Goal: Task Accomplishment & Management: Manage account settings

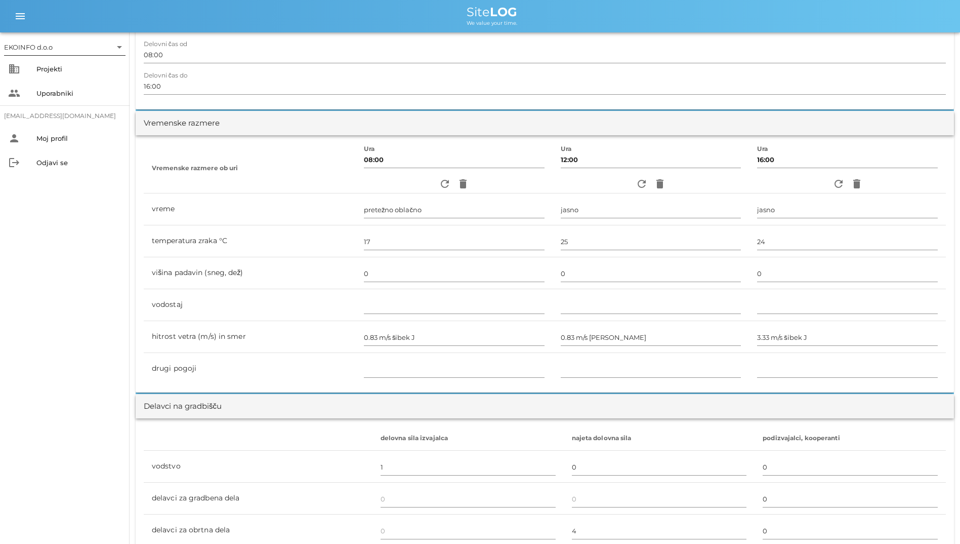
scroll to position [253, 0]
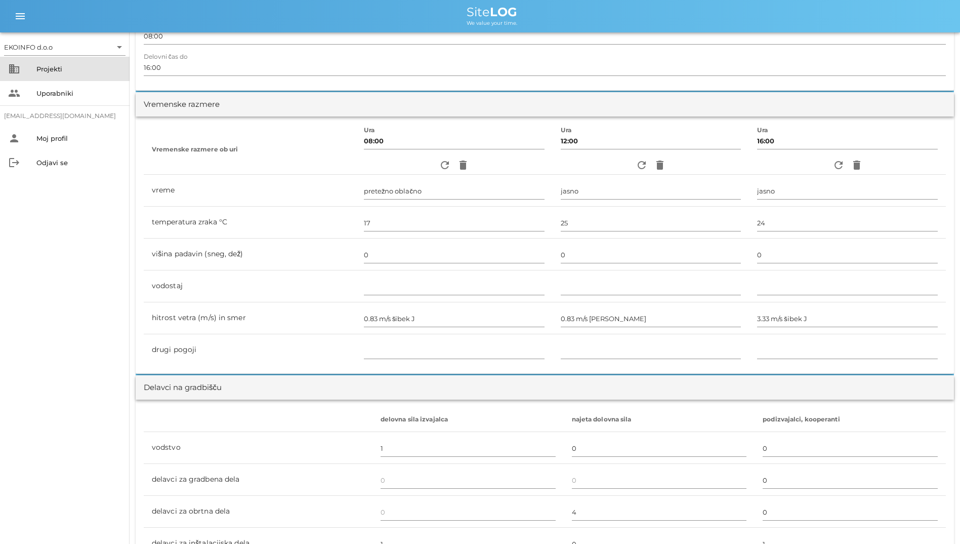
click at [26, 61] on div "business Projekti" at bounding box center [65, 69] width 130 height 24
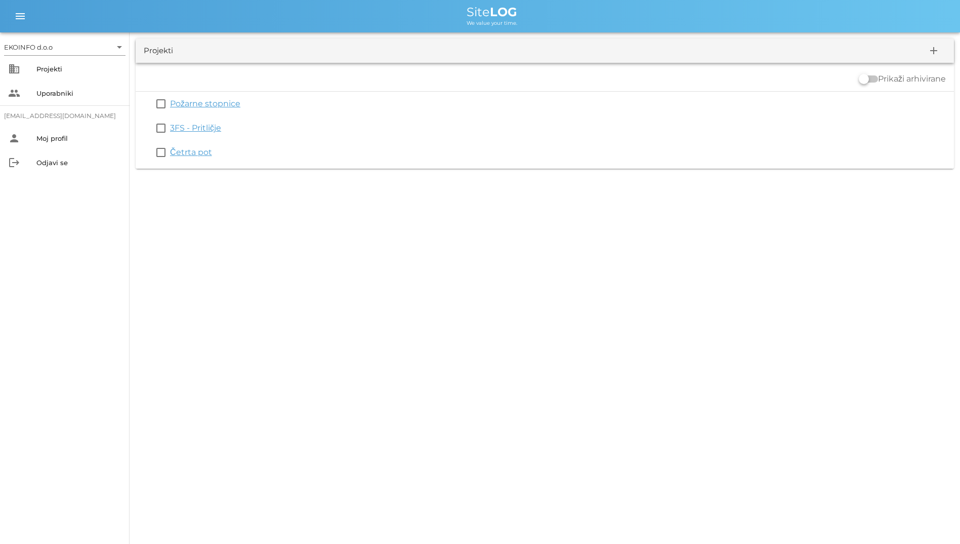
drag, startPoint x: 437, startPoint y: 13, endPoint x: 557, endPoint y: 28, distance: 120.9
click at [557, 28] on div "menu menu Site LOG We value your time." at bounding box center [480, 16] width 960 height 32
click at [422, 12] on div "Site LOG" at bounding box center [492, 12] width 920 height 12
click at [412, 286] on div "EKOINFO d.o.o arrow_drop_down business Projekti people Uporabniki [EMAIL_ADDRES…" at bounding box center [480, 272] width 960 height 544
drag, startPoint x: 440, startPoint y: 9, endPoint x: 590, endPoint y: 64, distance: 159.6
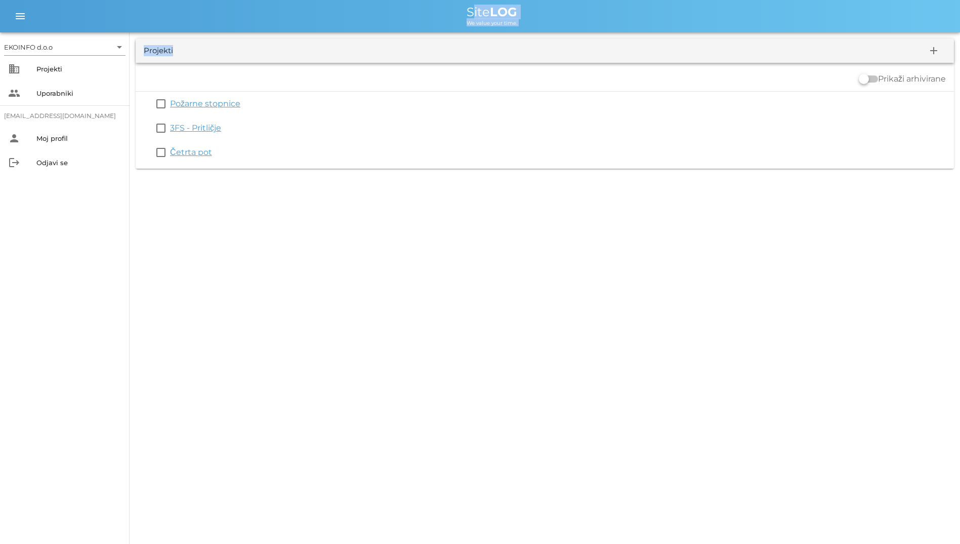
click at [590, 64] on div "EKOINFO d.o.o arrow_drop_down business Projekti people Uporabniki [EMAIL_ADDRES…" at bounding box center [480, 87] width 960 height 175
drag, startPoint x: 590, startPoint y: 64, endPoint x: 520, endPoint y: 228, distance: 178.2
click at [520, 228] on div "EKOINFO d.o.o arrow_drop_down business Projekti people Uporabniki [EMAIL_ADDRES…" at bounding box center [480, 272] width 960 height 544
drag, startPoint x: 520, startPoint y: 228, endPoint x: 253, endPoint y: 14, distance: 342.5
click at [253, 14] on div "EKOINFO d.o.o arrow_drop_down business Projekti people Uporabniki [EMAIL_ADDRES…" at bounding box center [480, 272] width 960 height 544
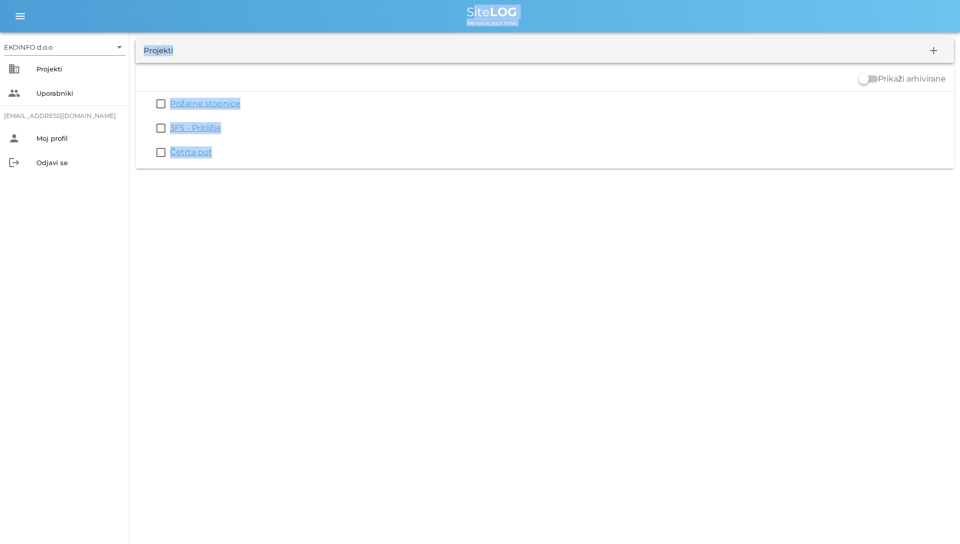
drag, startPoint x: 253, startPoint y: 14, endPoint x: 184, endPoint y: 14, distance: 68.8
click at [184, 14] on div "Site LOG" at bounding box center [492, 12] width 920 height 12
click at [456, 13] on div "Site LOG" at bounding box center [492, 12] width 920 height 12
drag, startPoint x: 456, startPoint y: 13, endPoint x: 366, endPoint y: 22, distance: 90.0
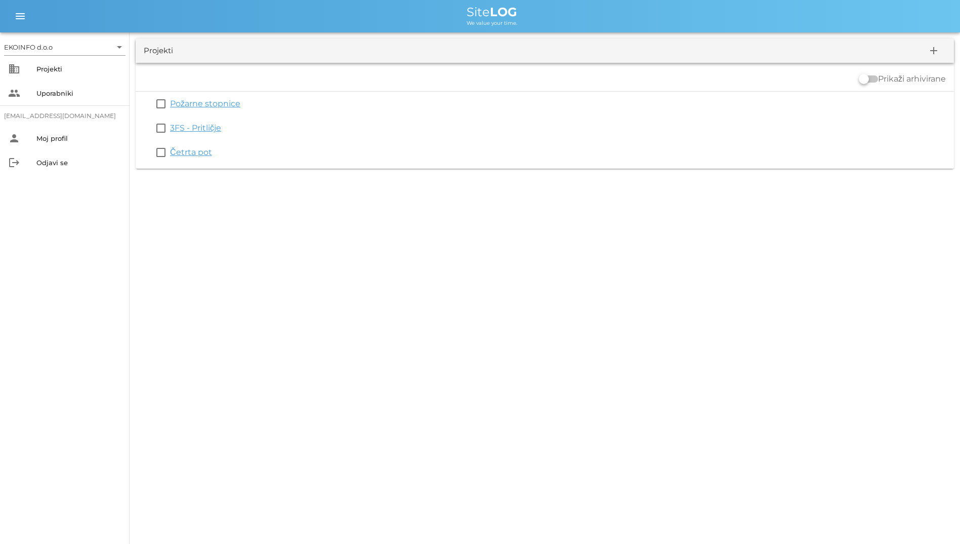
click at [366, 22] on div "We value your time." at bounding box center [492, 22] width 920 height 8
click at [425, 318] on div "EKOINFO d.o.o arrow_drop_down business Projekti people Uporabniki [EMAIL_ADDRES…" at bounding box center [480, 272] width 960 height 544
drag, startPoint x: 484, startPoint y: 15, endPoint x: 508, endPoint y: 201, distance: 187.2
click at [508, 201] on div "EKOINFO d.o.o arrow_drop_down business Projekti people Uporabniki [EMAIL_ADDRES…" at bounding box center [480, 272] width 960 height 544
click at [337, 243] on div "EKOINFO d.o.o arrow_drop_down business Projekti people Uporabniki [EMAIL_ADDRES…" at bounding box center [480, 272] width 960 height 544
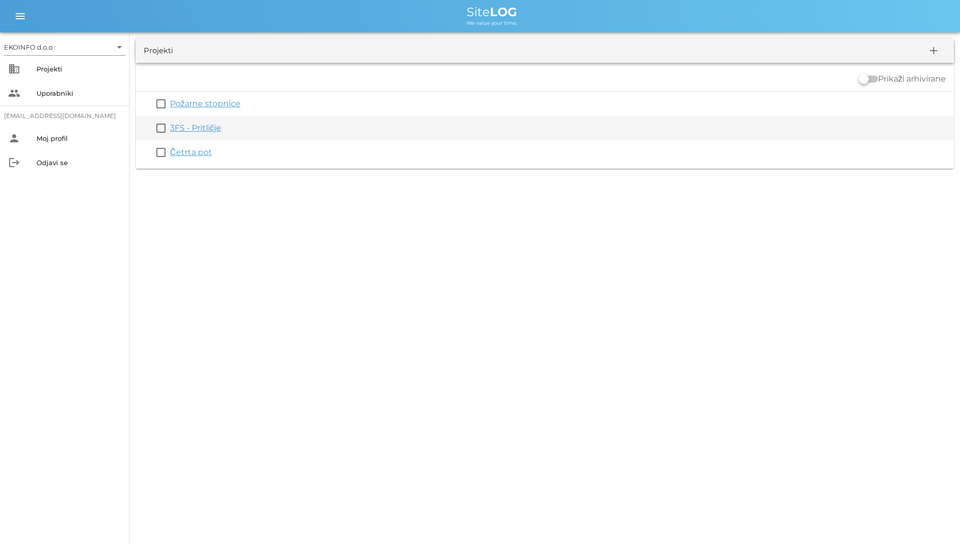
click at [199, 125] on link "3FS - Pritličje" at bounding box center [195, 128] width 51 height 10
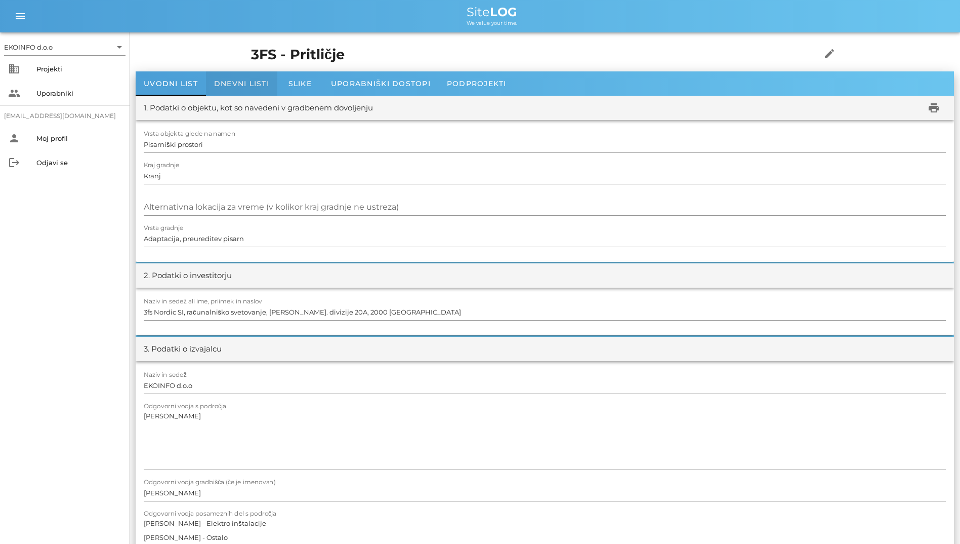
click at [215, 72] on div "Dnevni listi" at bounding box center [241, 83] width 71 height 24
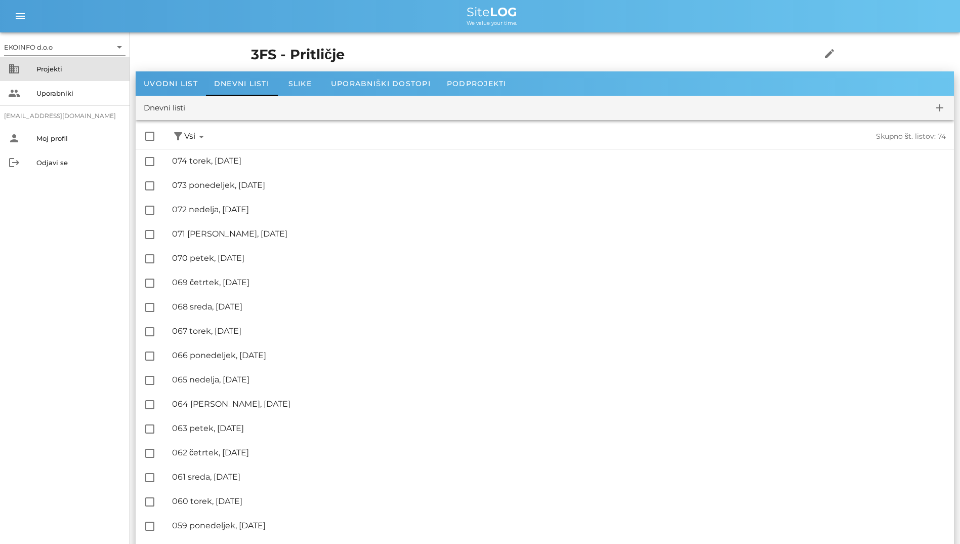
click at [62, 80] on div "business Projekti" at bounding box center [65, 69] width 130 height 24
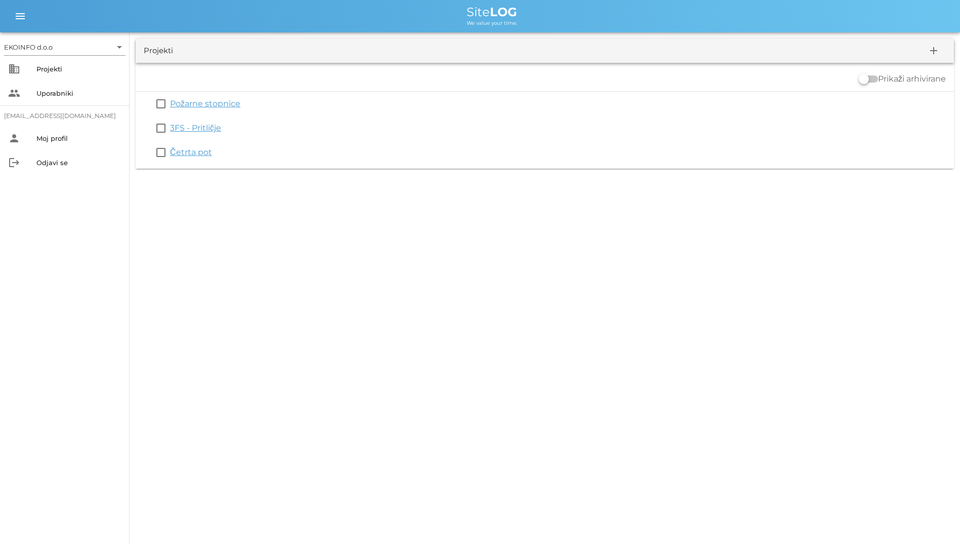
click at [355, 184] on div "EKOINFO d.o.o arrow_drop_down business Projekti people Uporabniki [EMAIL_ADDRES…" at bounding box center [480, 272] width 960 height 544
click at [312, 222] on div "EKOINFO d.o.o arrow_drop_down business Projekti people Uporabniki [EMAIL_ADDRES…" at bounding box center [480, 272] width 960 height 544
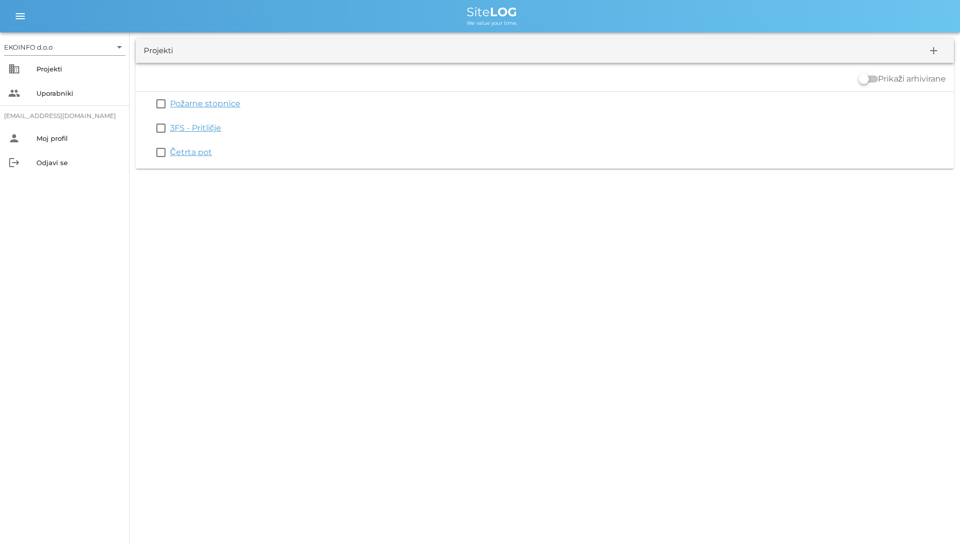
click at [353, 204] on div "EKOINFO d.o.o arrow_drop_down business Projekti people Uporabniki [EMAIL_ADDRES…" at bounding box center [480, 272] width 960 height 544
click at [270, 188] on div "EKOINFO d.o.o arrow_drop_down business Projekti people Uporabniki [EMAIL_ADDRES…" at bounding box center [480, 272] width 960 height 544
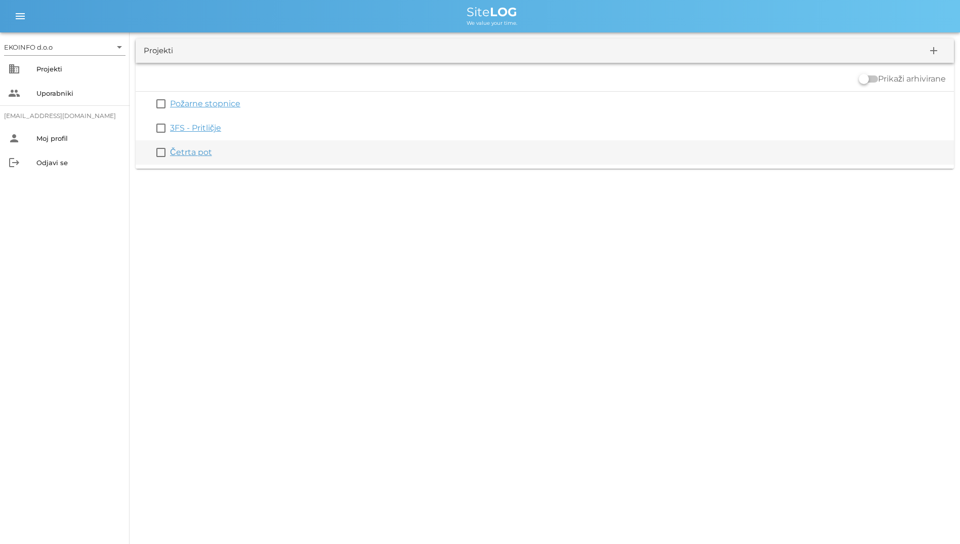
click at [262, 142] on div "check_box_outline_blank Četrta pot" at bounding box center [545, 152] width 818 height 24
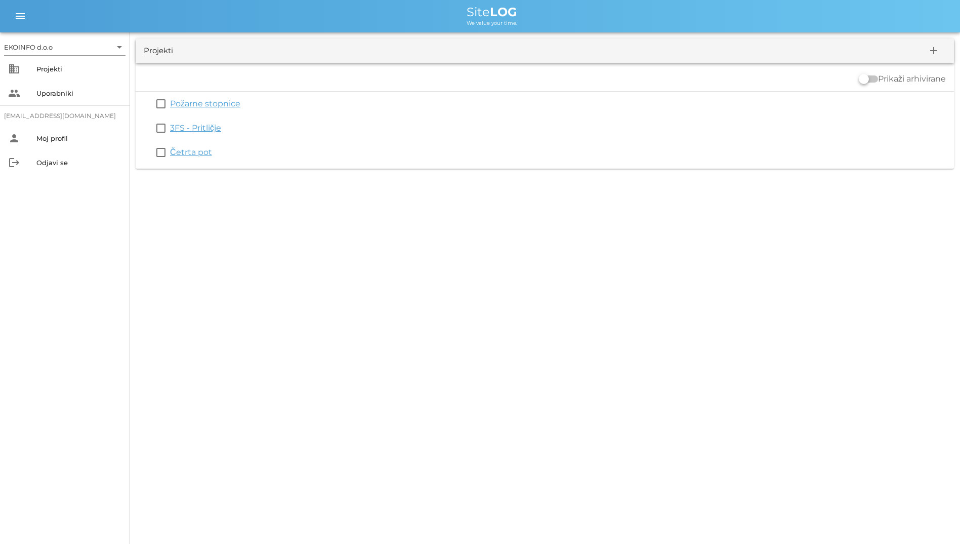
click at [217, 240] on div "EKOINFO d.o.o arrow_drop_down business Projekti people Uporabniki [EMAIL_ADDRES…" at bounding box center [480, 272] width 960 height 544
click at [253, 334] on div "EKOINFO d.o.o arrow_drop_down business Projekti people Uporabniki [EMAIL_ADDRES…" at bounding box center [480, 272] width 960 height 544
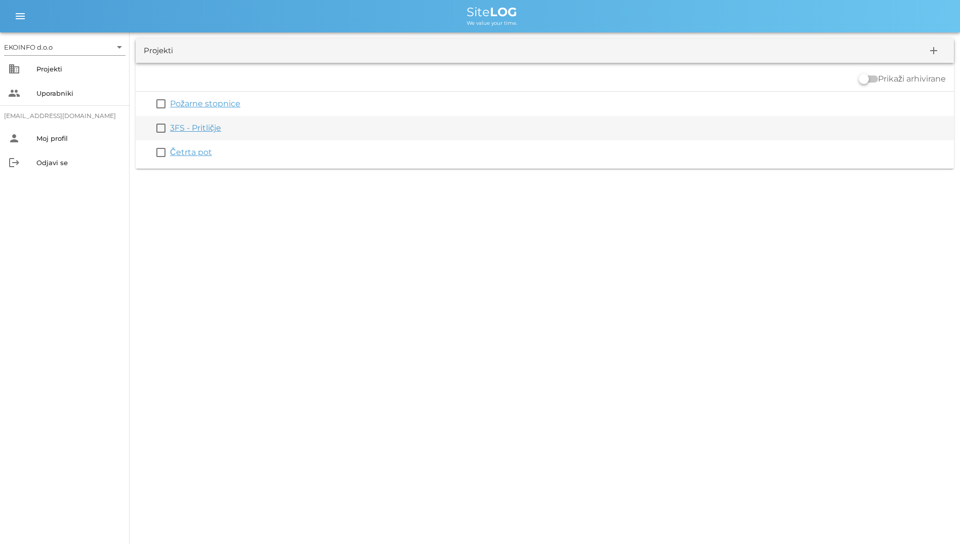
click at [226, 125] on div "3FS - Pritličje" at bounding box center [560, 128] width 780 height 12
click at [220, 125] on link "3FS - Pritličje" at bounding box center [195, 128] width 51 height 10
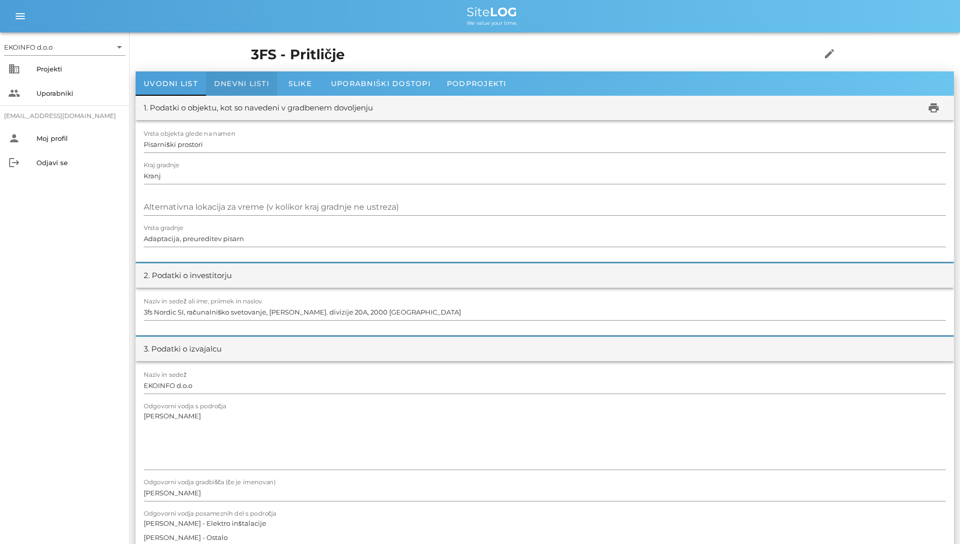
click at [241, 84] on span "Dnevni listi" at bounding box center [241, 83] width 55 height 9
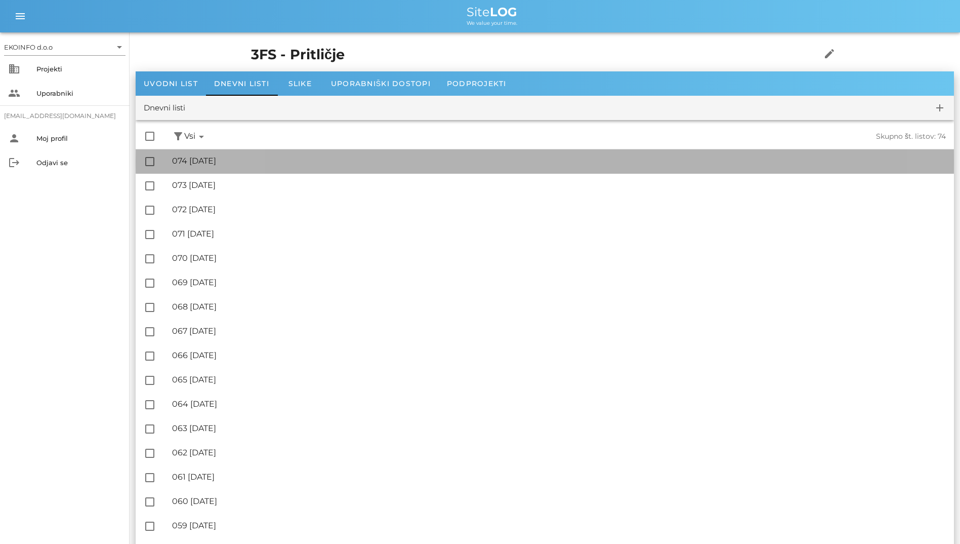
click at [272, 158] on div "🔏 074 [DATE]" at bounding box center [559, 161] width 774 height 10
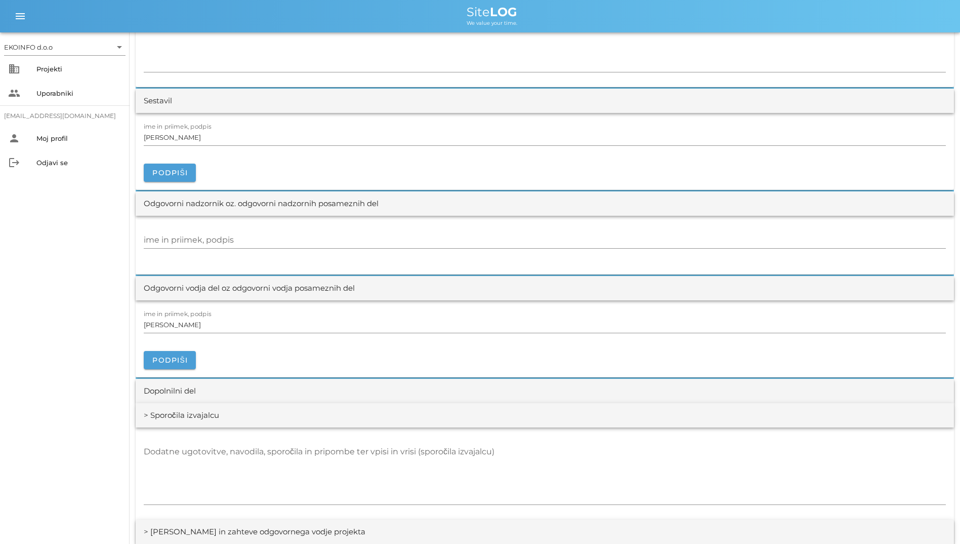
scroll to position [1367, 0]
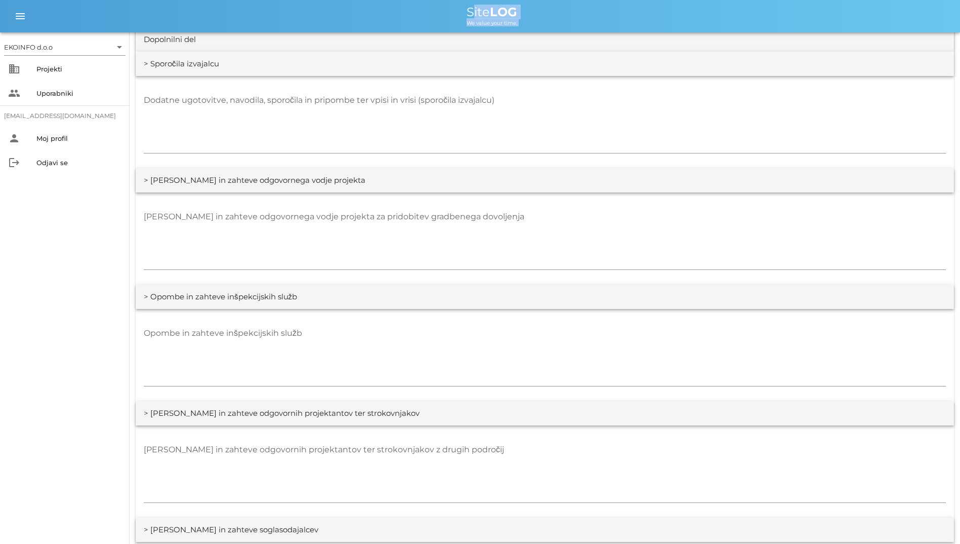
drag, startPoint x: 461, startPoint y: 15, endPoint x: 601, endPoint y: 288, distance: 307.4
click at [404, 261] on textarea "[PERSON_NAME] in zahteve odgovornega vodje projekta za pridobitev gradbenega do…" at bounding box center [545, 239] width 802 height 61
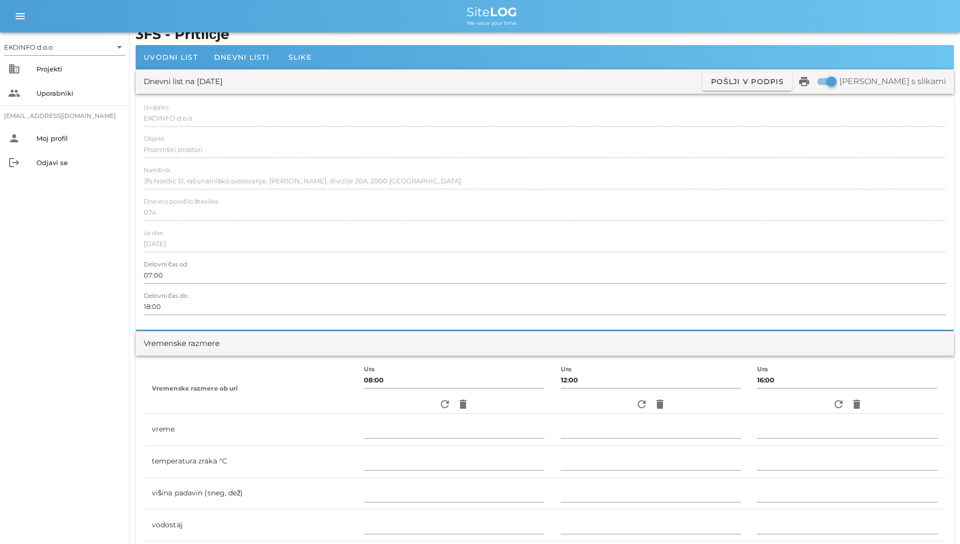
scroll to position [0, 0]
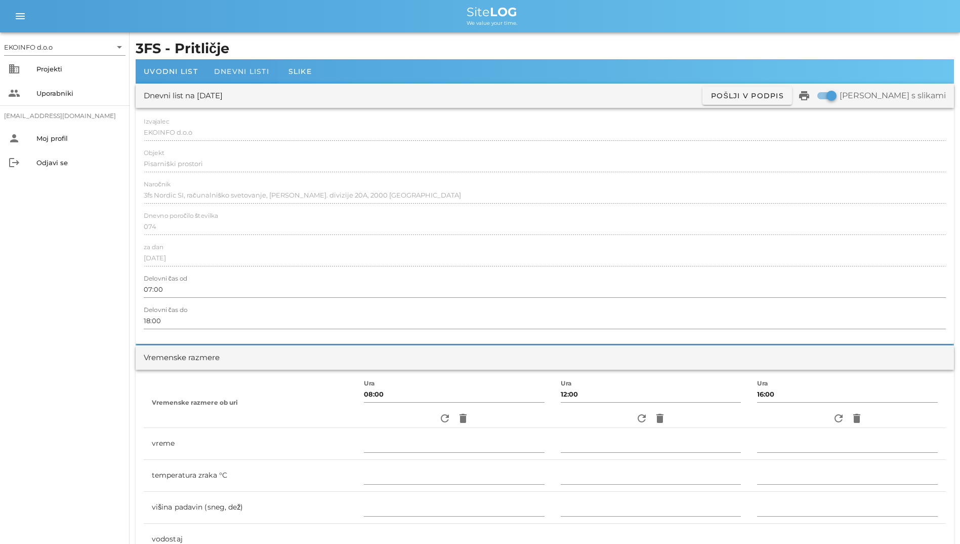
click at [267, 75] on span "Dnevni listi" at bounding box center [241, 71] width 55 height 9
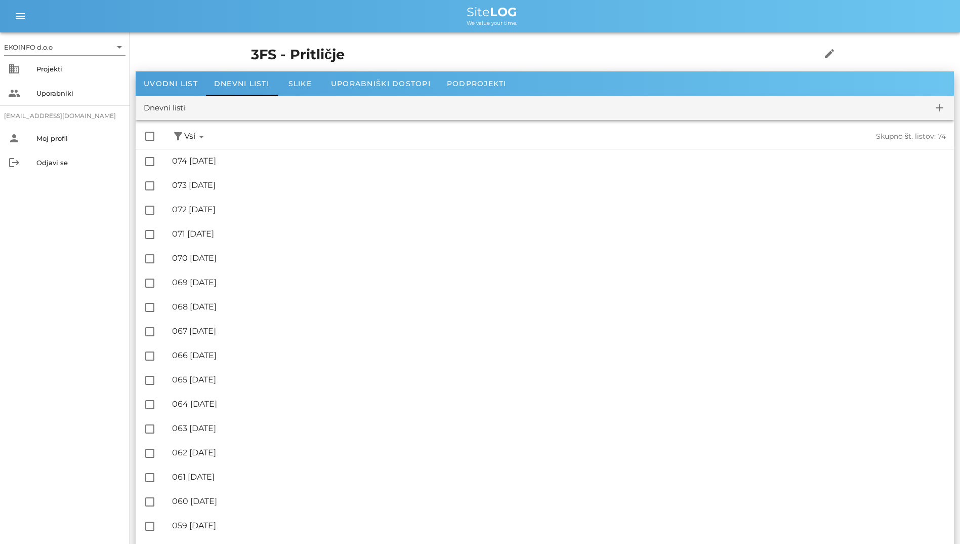
drag, startPoint x: 463, startPoint y: 4, endPoint x: 539, endPoint y: 26, distance: 79.6
click at [539, 26] on div "menu menu Site LOG We value your time." at bounding box center [480, 16] width 960 height 32
drag, startPoint x: 331, startPoint y: -34, endPoint x: 469, endPoint y: 4, distance: 143.4
click at [469, 4] on div "menu menu Site LOG We value your time." at bounding box center [480, 16] width 960 height 32
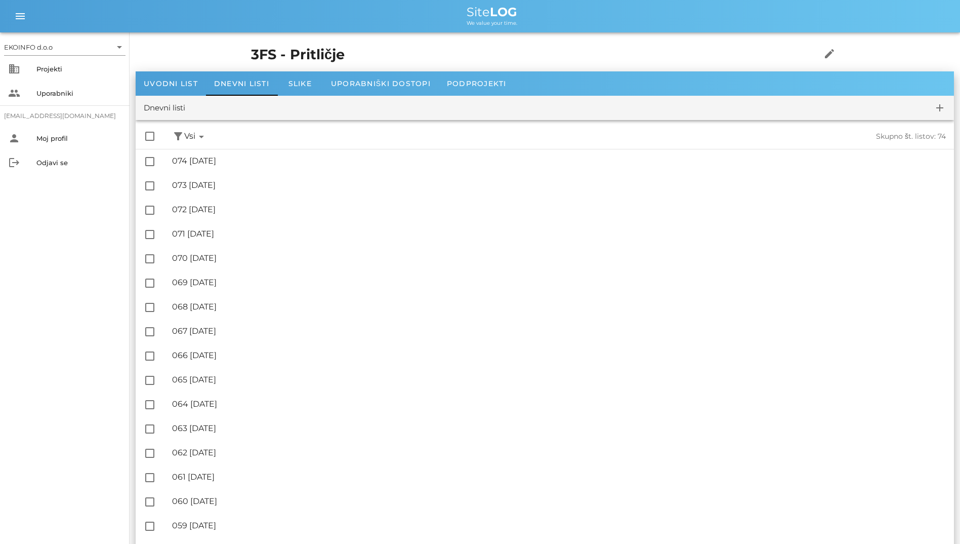
drag, startPoint x: 469, startPoint y: 4, endPoint x: 391, endPoint y: 6, distance: 78.0
click at [391, 6] on div "menu menu Site LOG We value your time." at bounding box center [480, 16] width 960 height 32
drag, startPoint x: 260, startPoint y: 60, endPoint x: 232, endPoint y: 12, distance: 55.6
drag, startPoint x: 232, startPoint y: 12, endPoint x: 160, endPoint y: 15, distance: 72.0
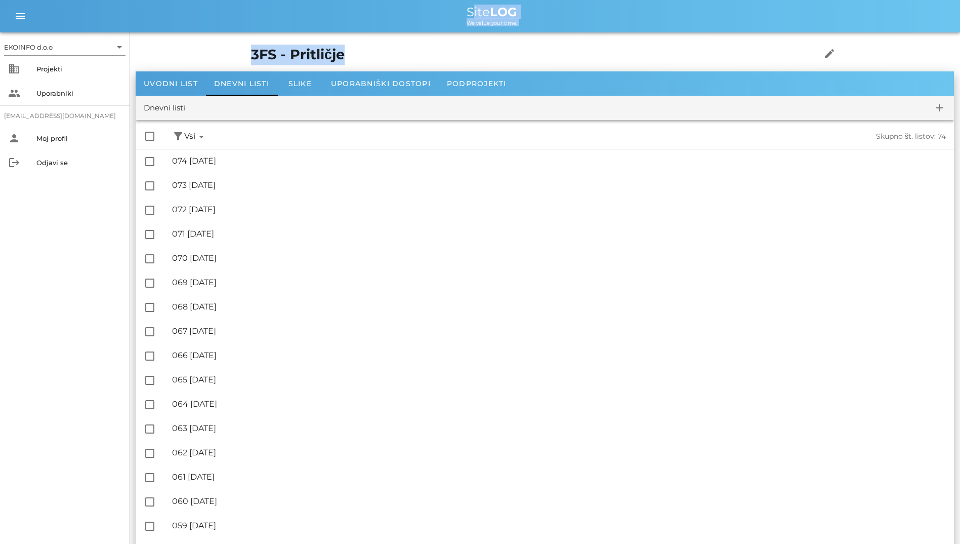
click at [160, 15] on div "Site LOG" at bounding box center [492, 12] width 920 height 12
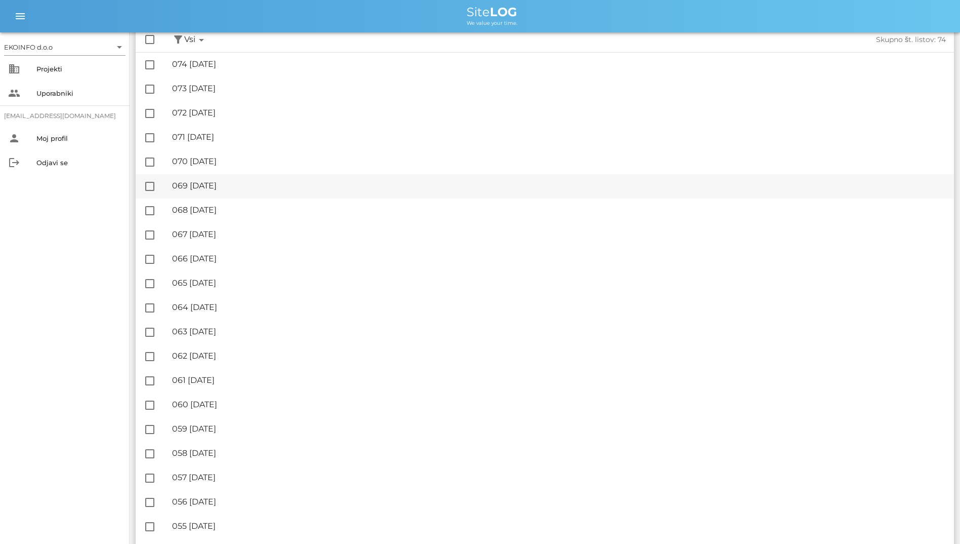
scroll to position [152, 0]
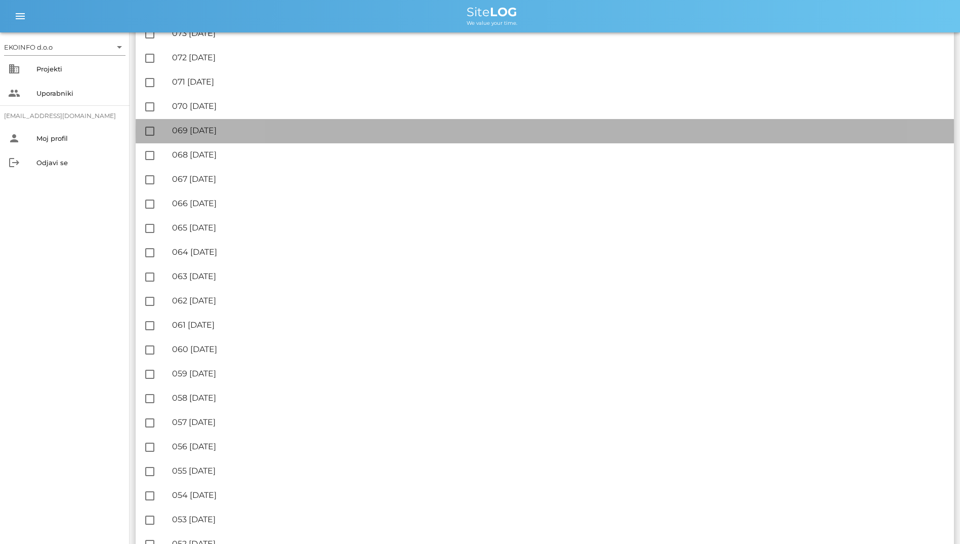
click at [469, 132] on div "🔏 069 [DATE]" at bounding box center [559, 131] width 774 height 10
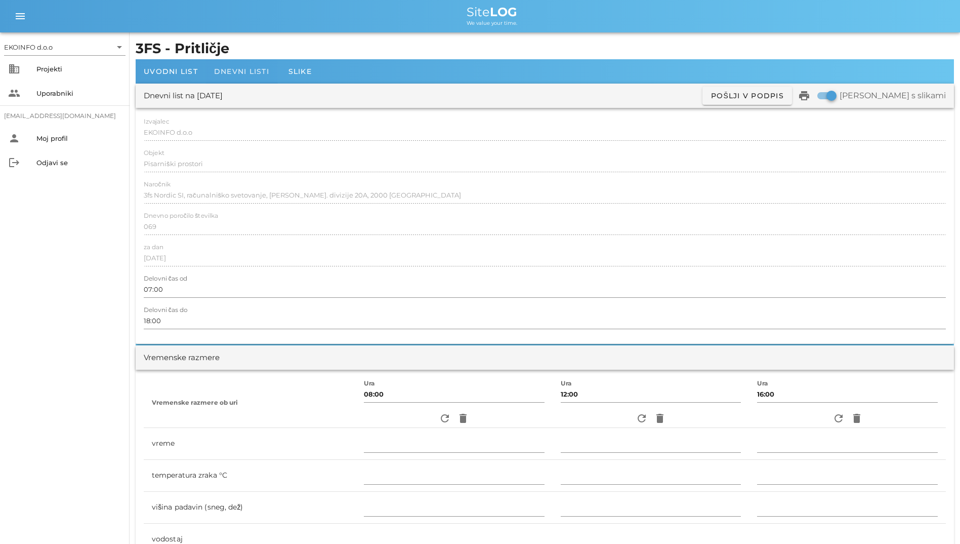
click at [267, 76] on div "Dnevni listi" at bounding box center [241, 71] width 71 height 24
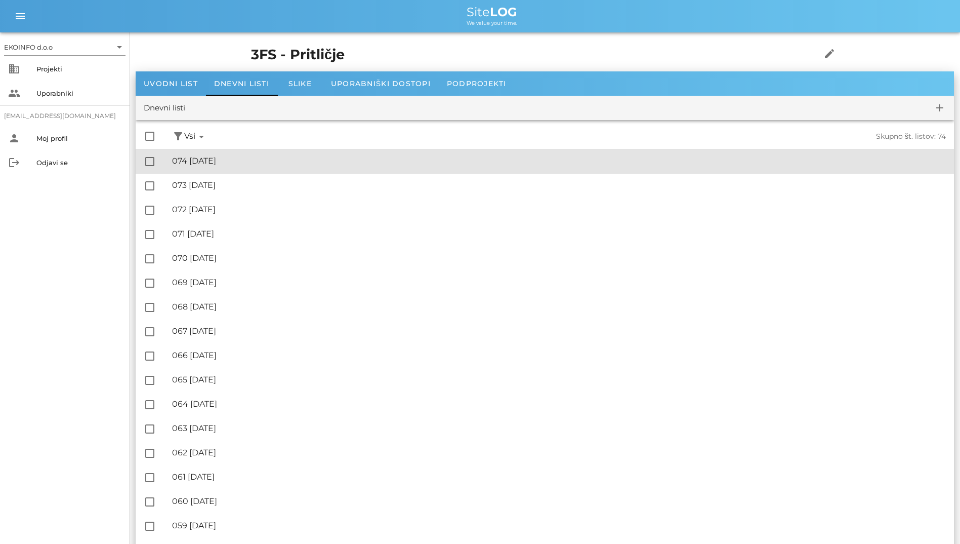
click at [268, 156] on div "🔏 074 [DATE]" at bounding box center [559, 161] width 774 height 10
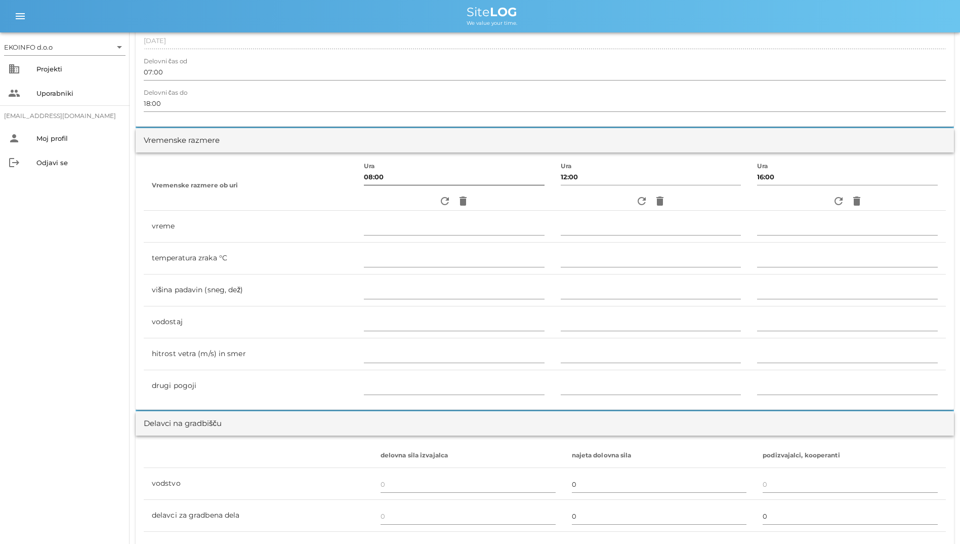
scroll to position [202, 0]
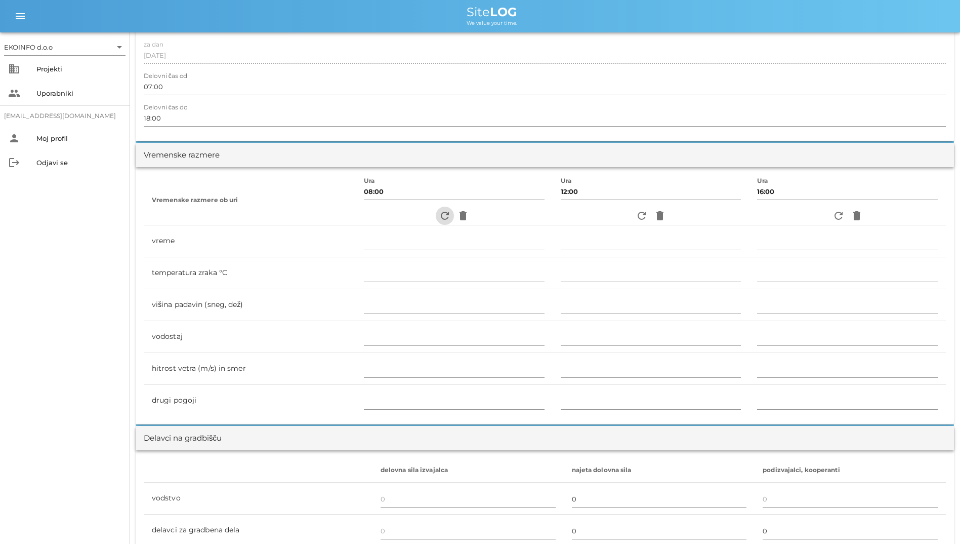
click at [439, 211] on icon "refresh" at bounding box center [445, 216] width 12 height 12
type input "pretežno oblačno"
type input "16"
type input "0"
type input "0.83 m/s šibek SZ"
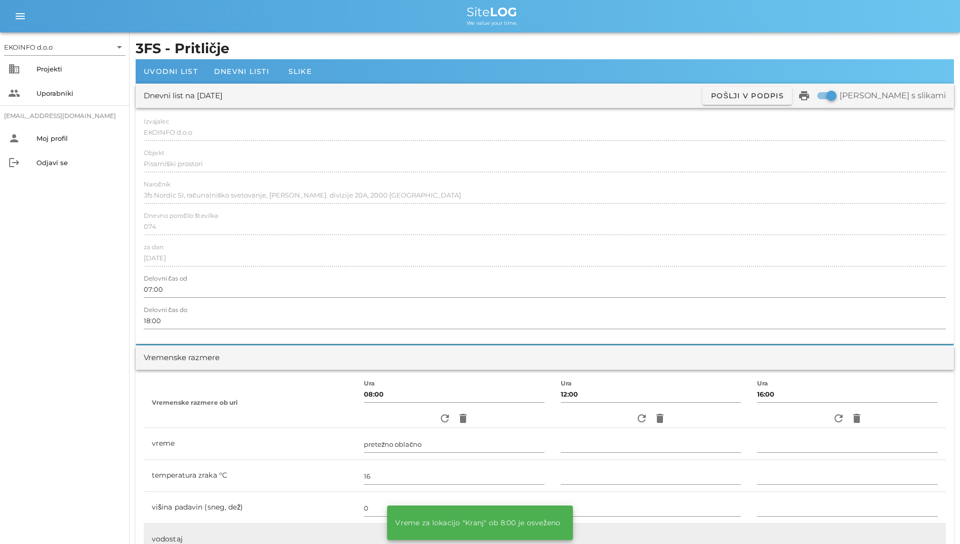
scroll to position [304, 0]
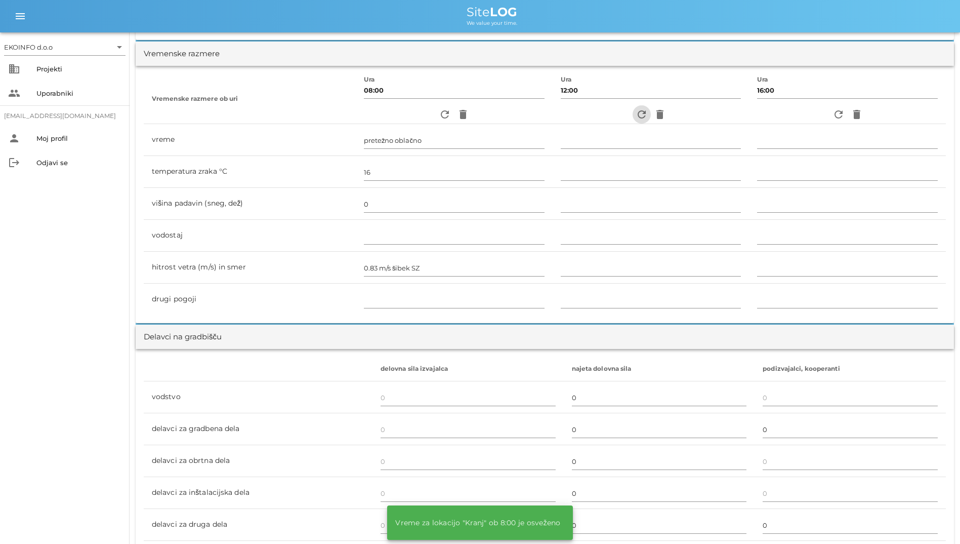
click at [638, 114] on icon "refresh" at bounding box center [642, 114] width 12 height 12
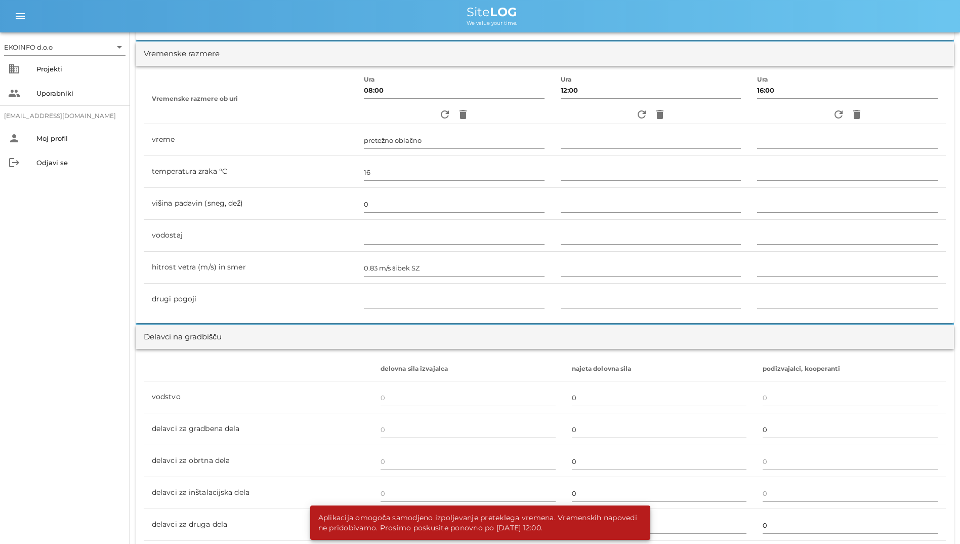
scroll to position [0, 0]
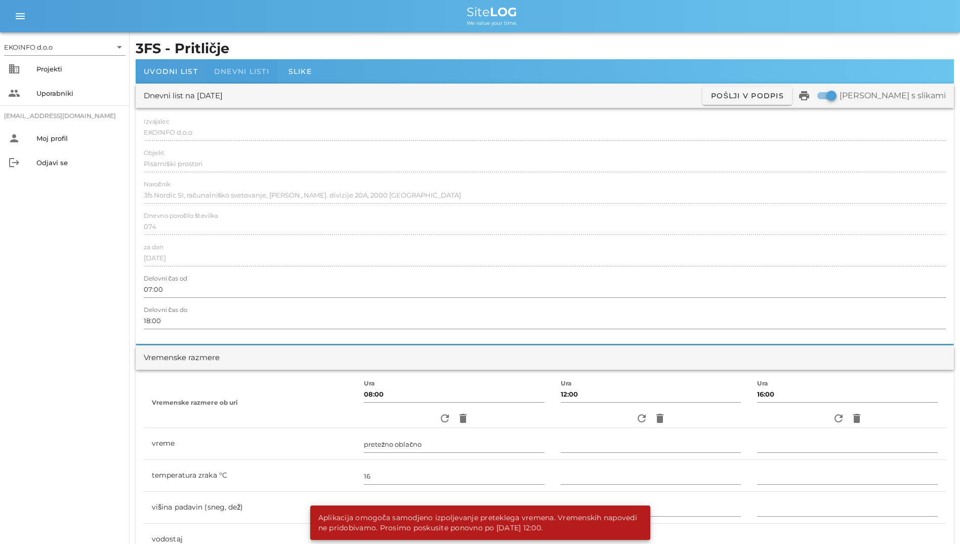
click at [218, 71] on span "Dnevni listi" at bounding box center [241, 71] width 55 height 9
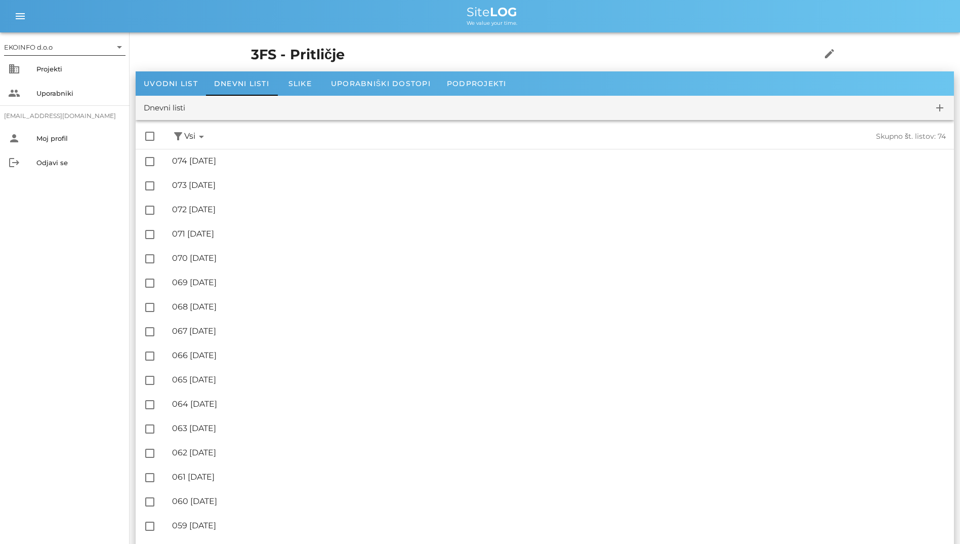
click at [50, 40] on div "EKOINFO d.o.o" at bounding box center [57, 47] width 107 height 16
click at [59, 63] on div "EKOINFO d.o.o" at bounding box center [66, 55] width 105 height 22
click at [57, 75] on div "Projekti" at bounding box center [78, 69] width 85 height 16
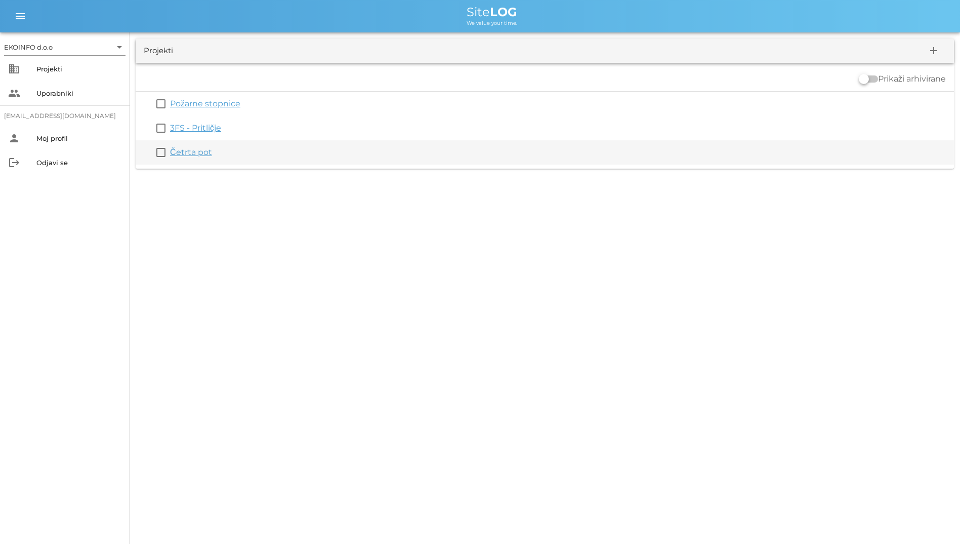
click at [198, 156] on link "Četrta pot" at bounding box center [191, 152] width 42 height 10
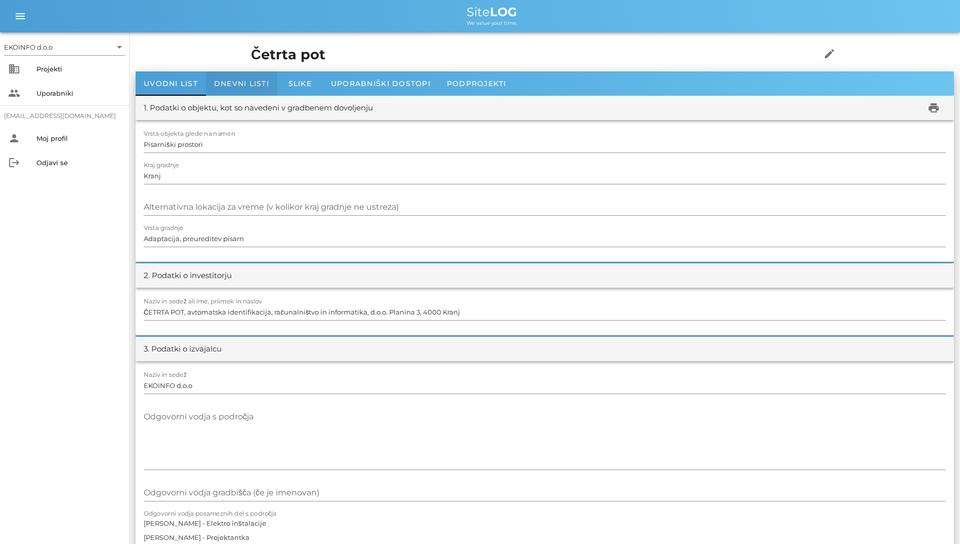
click at [220, 77] on div "Dnevni listi" at bounding box center [241, 83] width 71 height 24
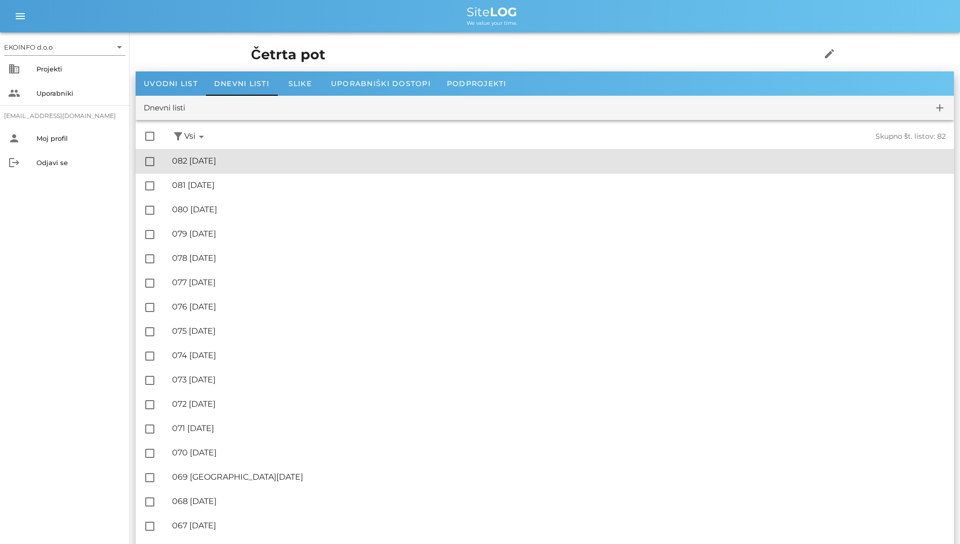
click at [253, 159] on div "🔏 082 [DATE]" at bounding box center [559, 161] width 774 height 10
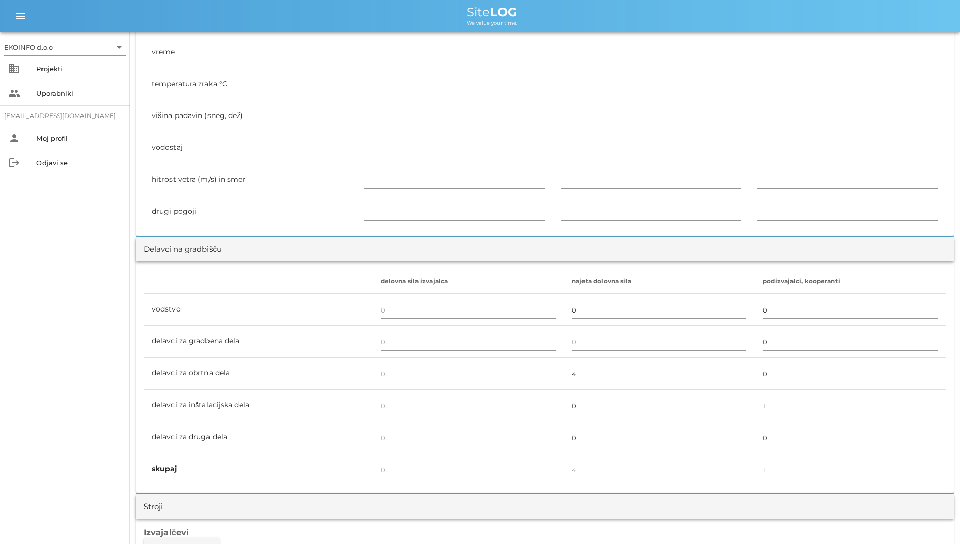
scroll to position [253, 0]
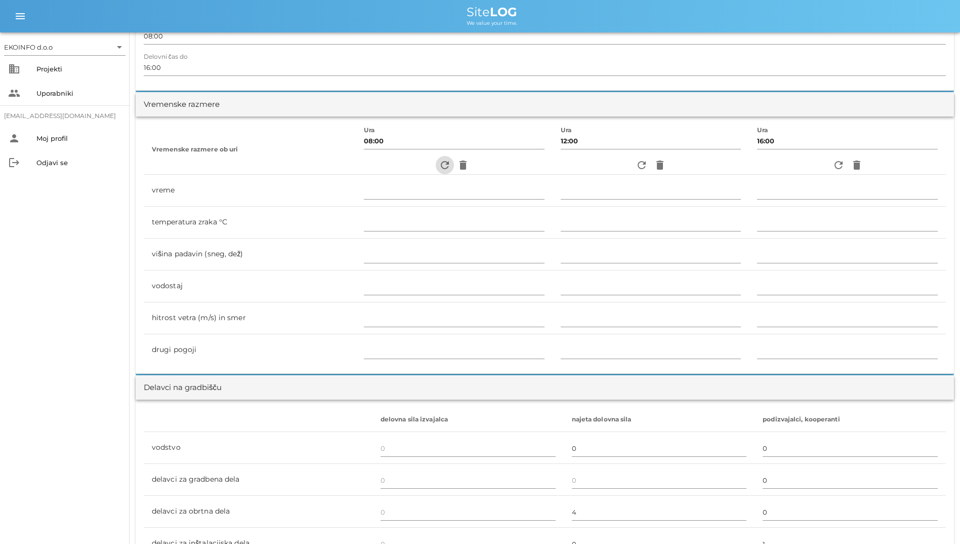
click at [439, 160] on icon "refresh" at bounding box center [445, 165] width 12 height 12
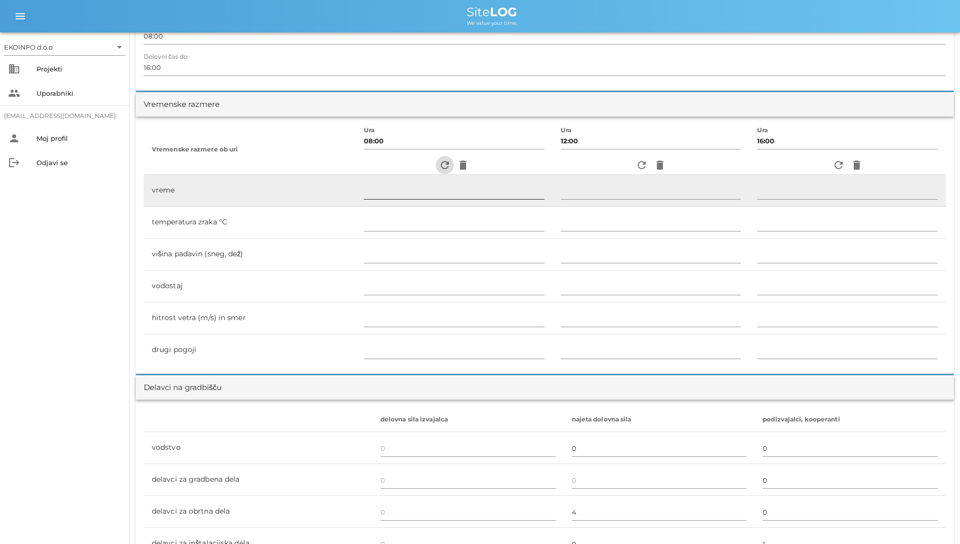
type input "pretežno oblačno"
type input "16"
type input "0"
type input "0.83 m/s šibek SZ"
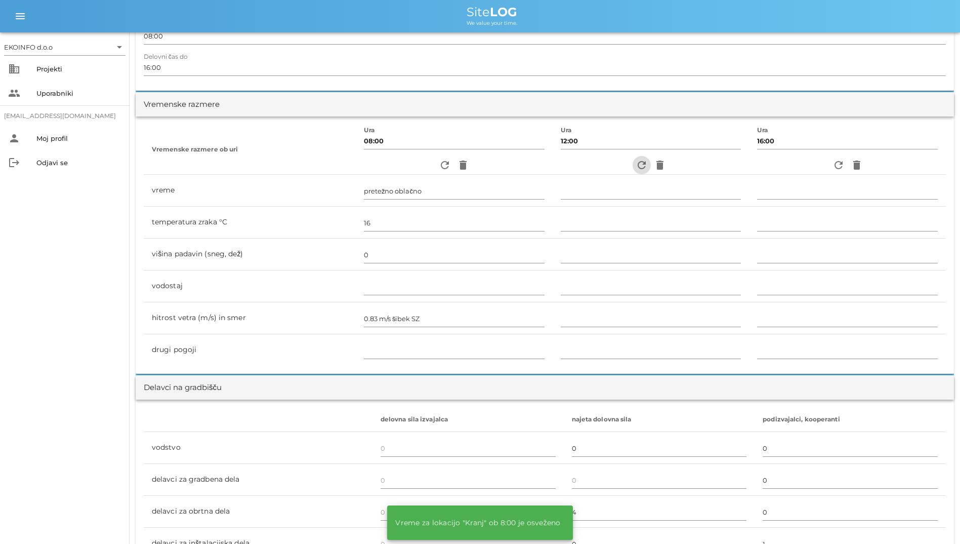
click at [633, 160] on span "refresh" at bounding box center [642, 165] width 18 height 12
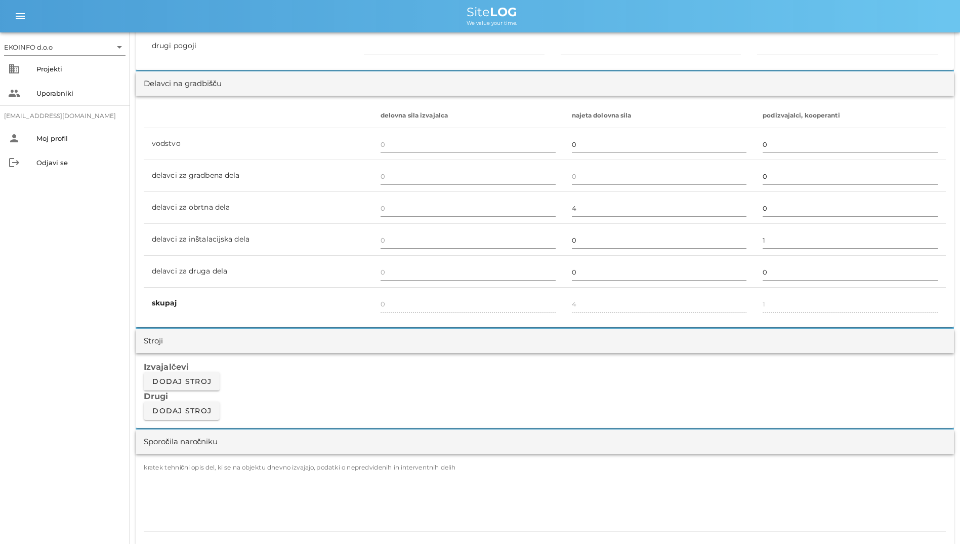
scroll to position [304, 0]
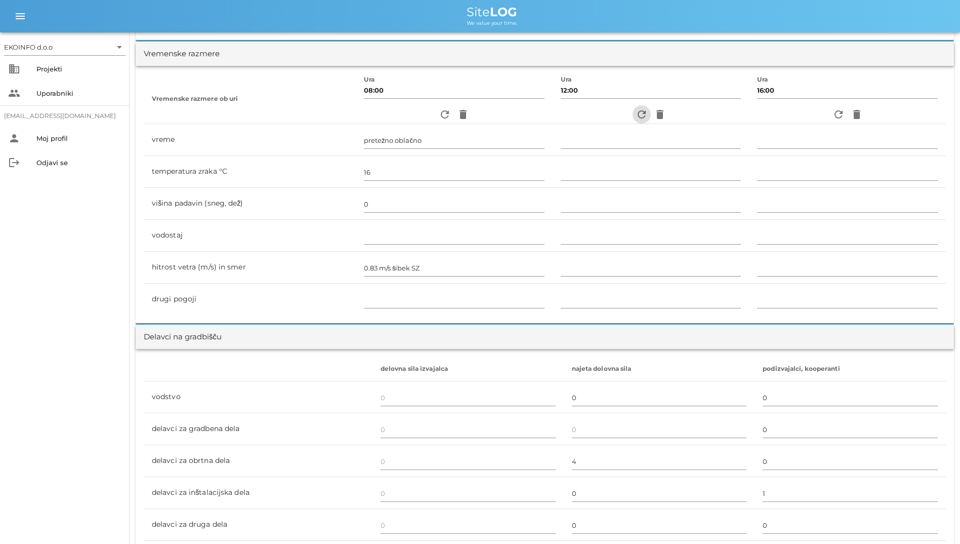
click at [645, 113] on span "refresh" at bounding box center [642, 114] width 18 height 12
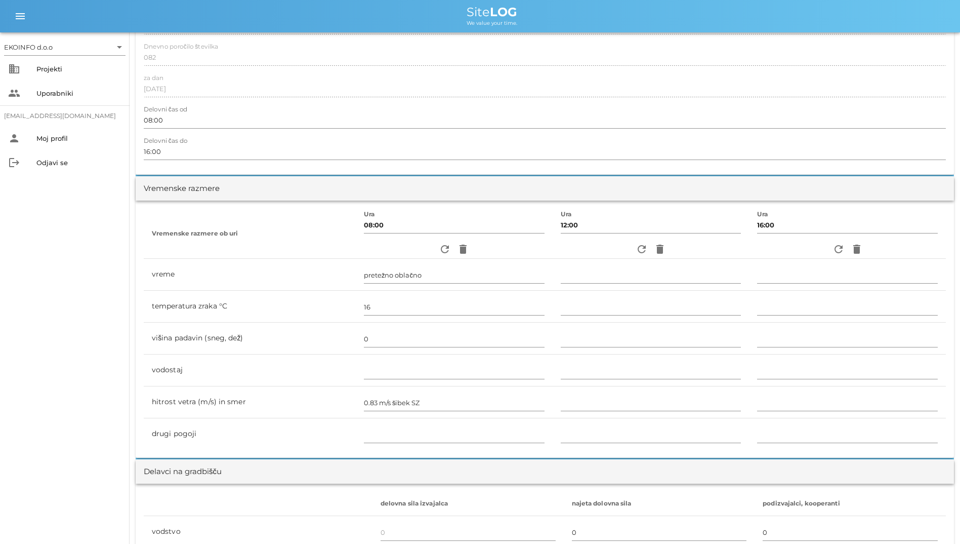
scroll to position [0, 0]
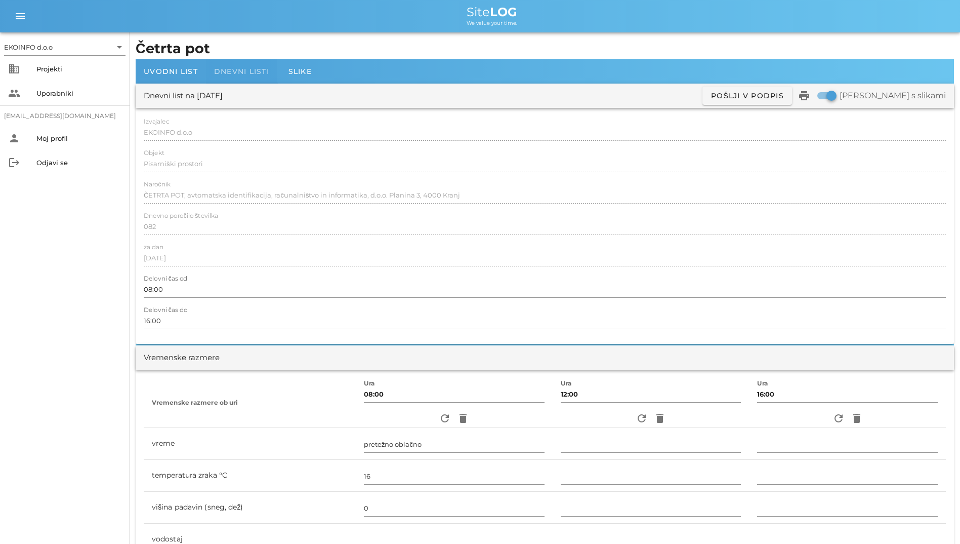
click at [256, 70] on span "Dnevni listi" at bounding box center [241, 71] width 55 height 9
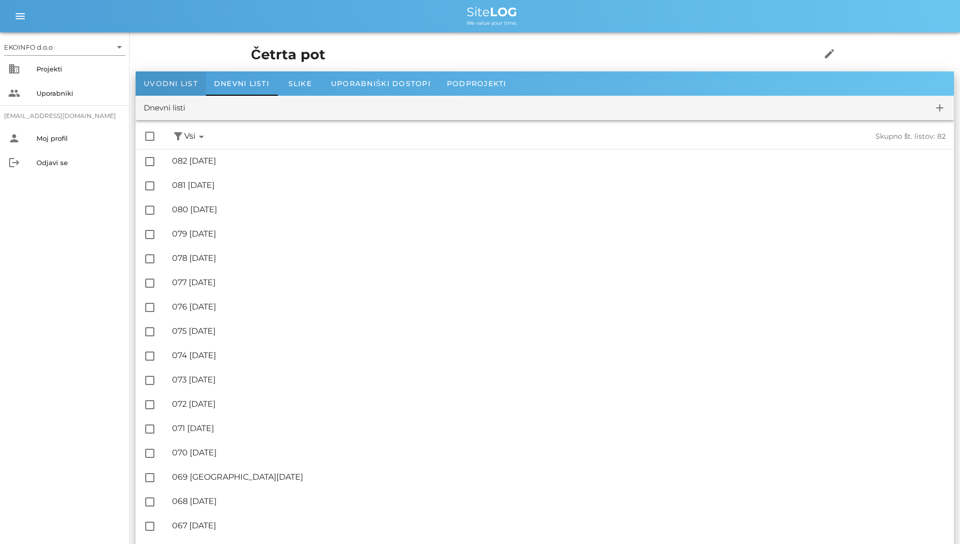
click at [179, 92] on div "Uvodni list" at bounding box center [171, 83] width 70 height 24
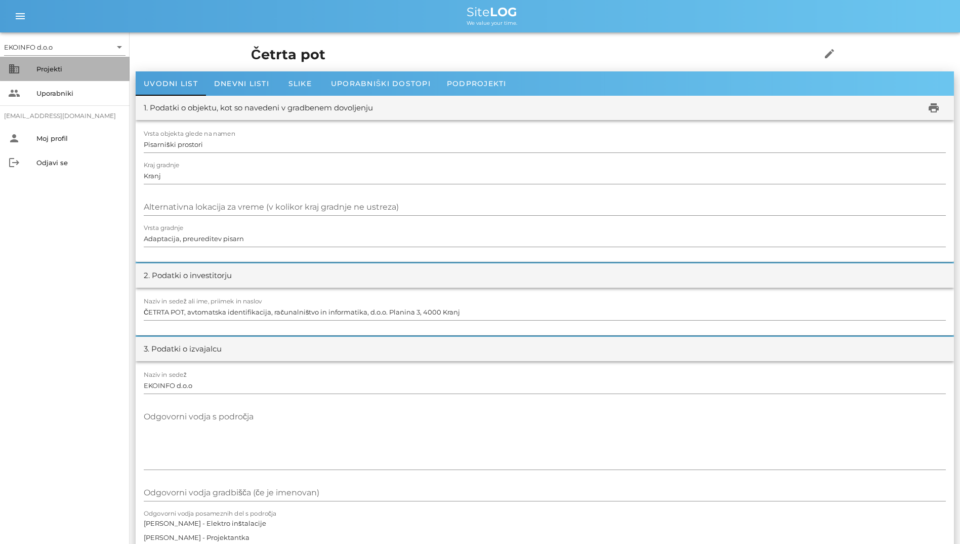
click at [61, 75] on div "Projekti" at bounding box center [78, 69] width 85 height 16
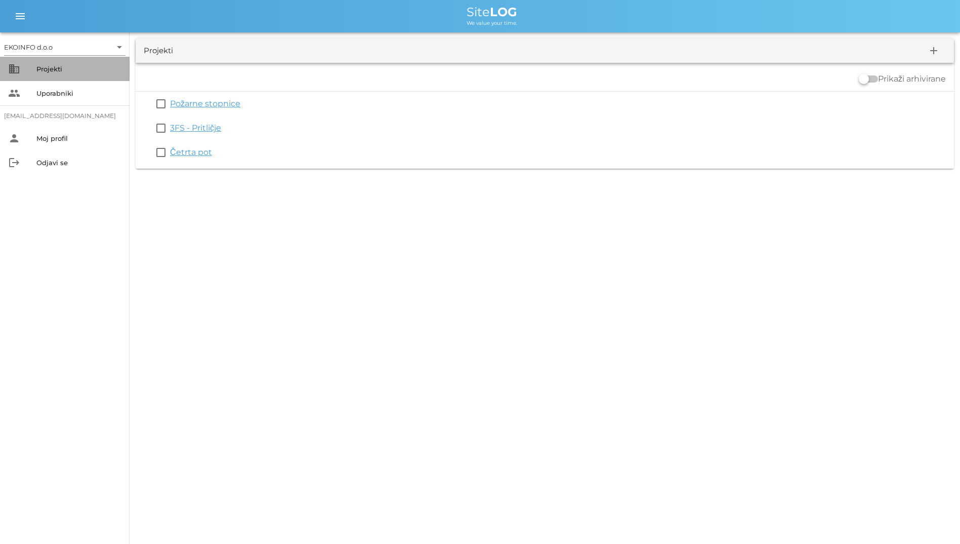
click at [61, 75] on div "Projekti" at bounding box center [78, 69] width 85 height 16
click at [756, 226] on div "EKOINFO d.o.o arrow_drop_down business Projekti people Uporabniki [EMAIL_ADDRES…" at bounding box center [480, 272] width 960 height 544
drag, startPoint x: 211, startPoint y: 12, endPoint x: 506, endPoint y: 32, distance: 296.2
click at [506, 32] on div "menu menu Site LOG We value your time." at bounding box center [480, 16] width 960 height 32
click at [346, 57] on div "Projekti add" at bounding box center [545, 50] width 818 height 24
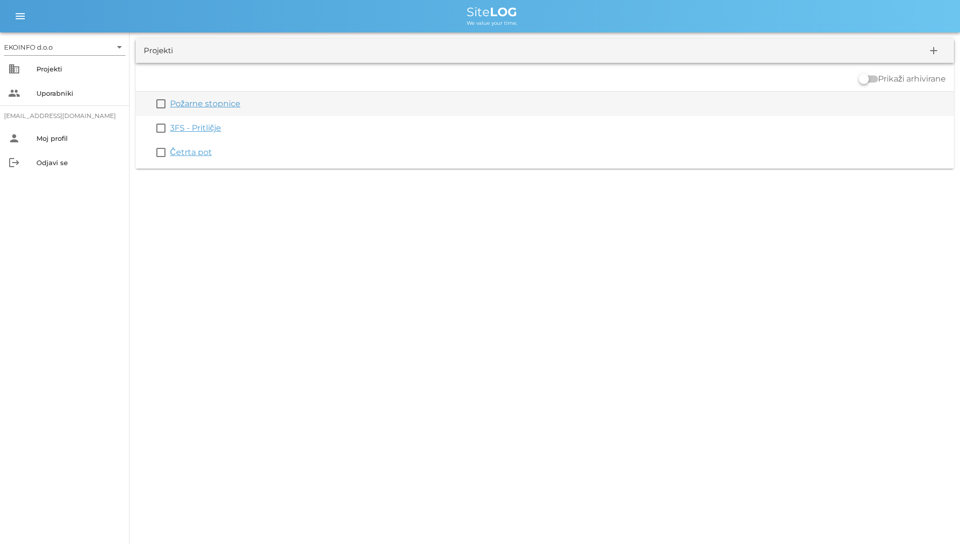
click at [214, 98] on div "Požarne stopnice" at bounding box center [560, 104] width 780 height 12
click at [214, 99] on link "Požarne stopnice" at bounding box center [205, 104] width 70 height 10
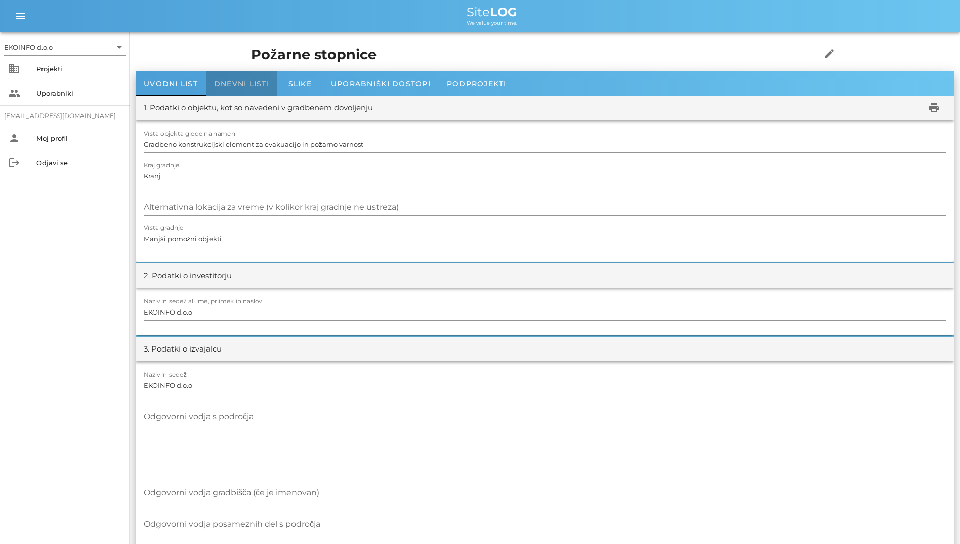
click at [224, 81] on span "Dnevni listi" at bounding box center [241, 83] width 55 height 9
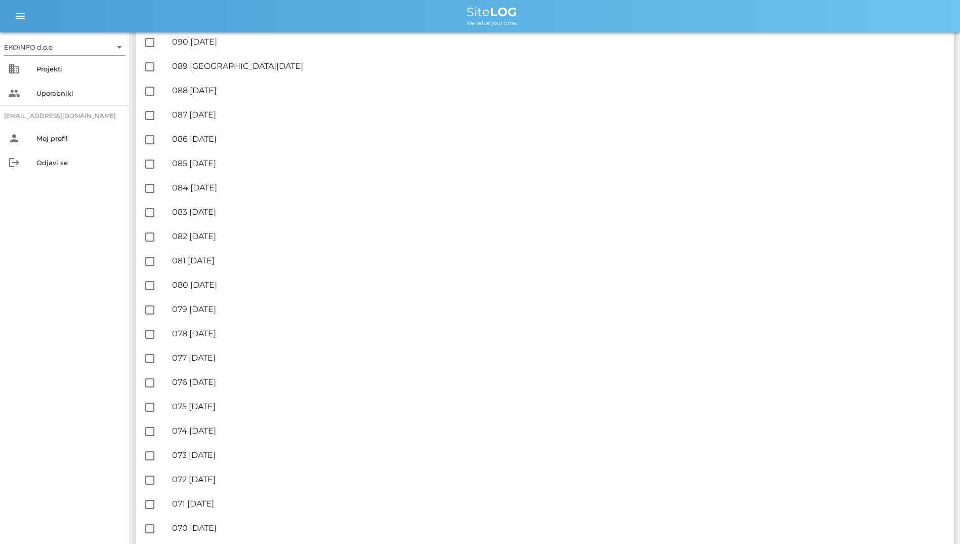
scroll to position [1215, 0]
click at [67, 85] on div "people Uporabniki" at bounding box center [65, 93] width 130 height 24
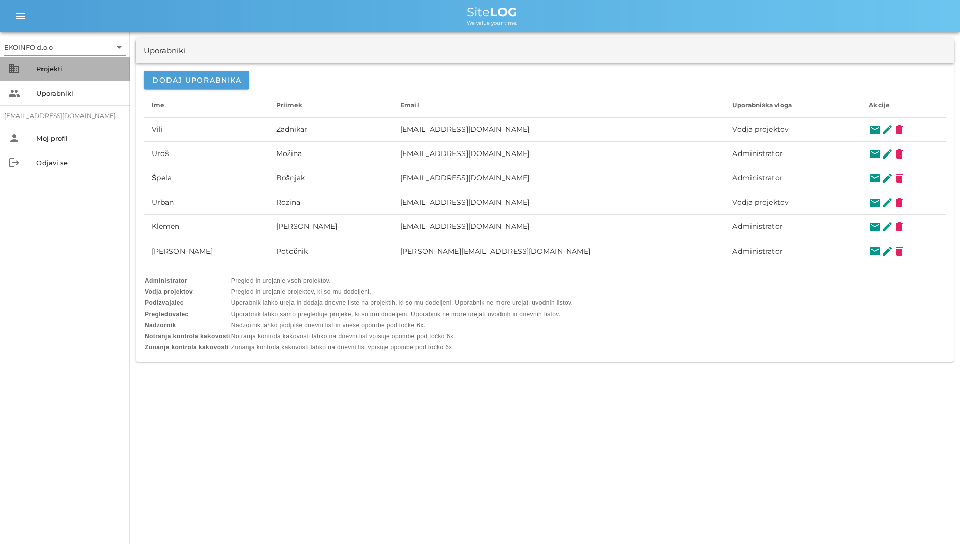
click at [83, 64] on div "Projekti" at bounding box center [78, 69] width 85 height 16
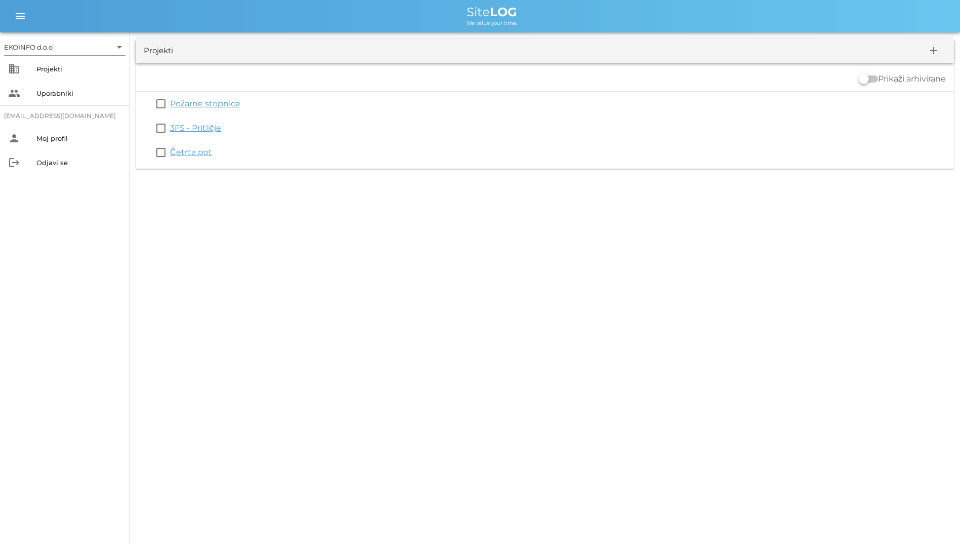
click at [574, 242] on div "EKOINFO d.o.o arrow_drop_down business Projekti people Uporabniki [EMAIL_ADDRES…" at bounding box center [480, 272] width 960 height 544
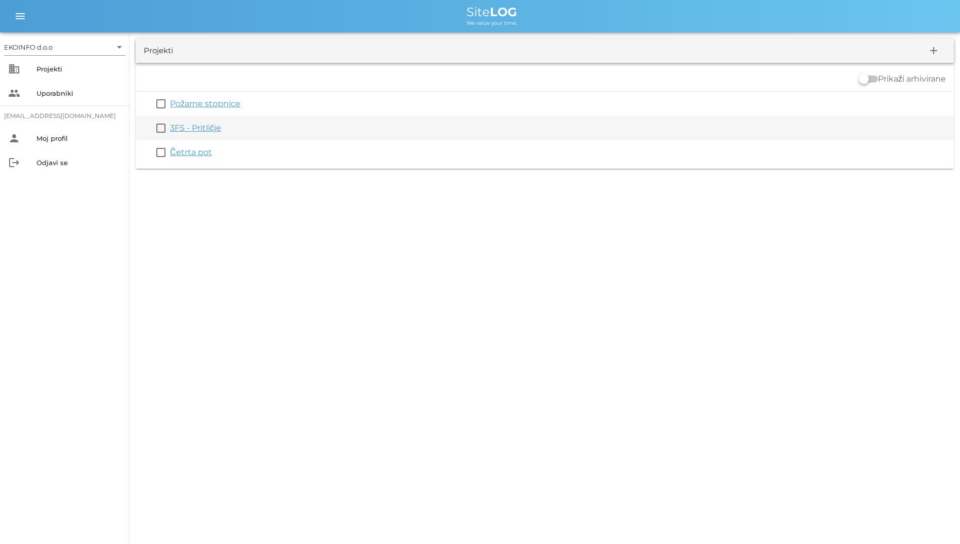
click at [191, 132] on link "3FS - Pritličje" at bounding box center [195, 128] width 51 height 10
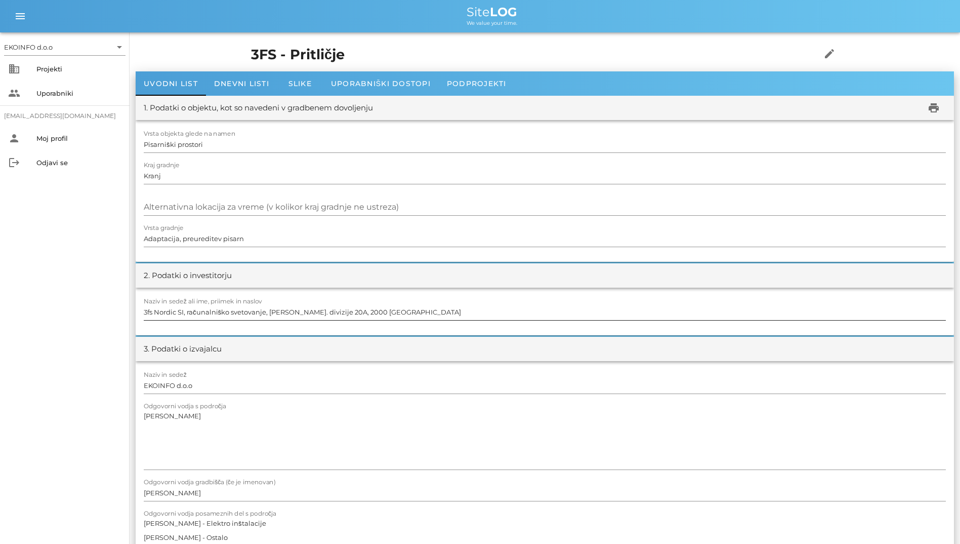
scroll to position [304, 0]
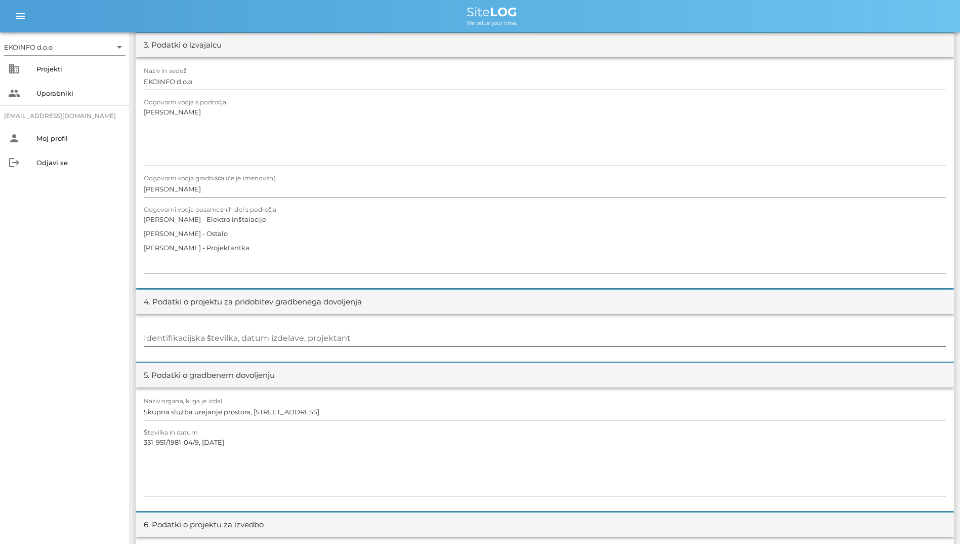
click at [278, 344] on input "Identifikacijska številka, datum izdelave, projektant" at bounding box center [545, 338] width 802 height 16
click at [436, 365] on div "5. Podatki o gradbenem dovoljenju" at bounding box center [545, 375] width 818 height 24
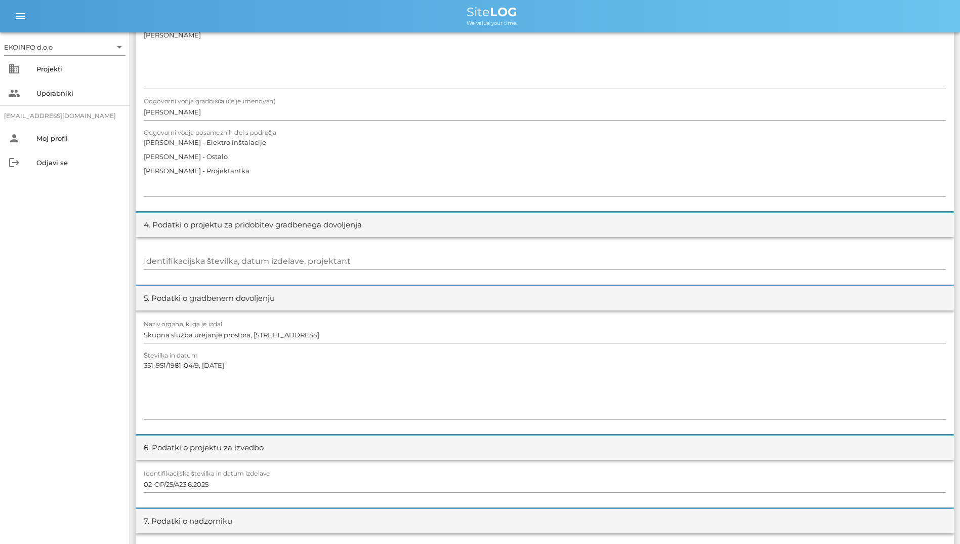
scroll to position [405, 0]
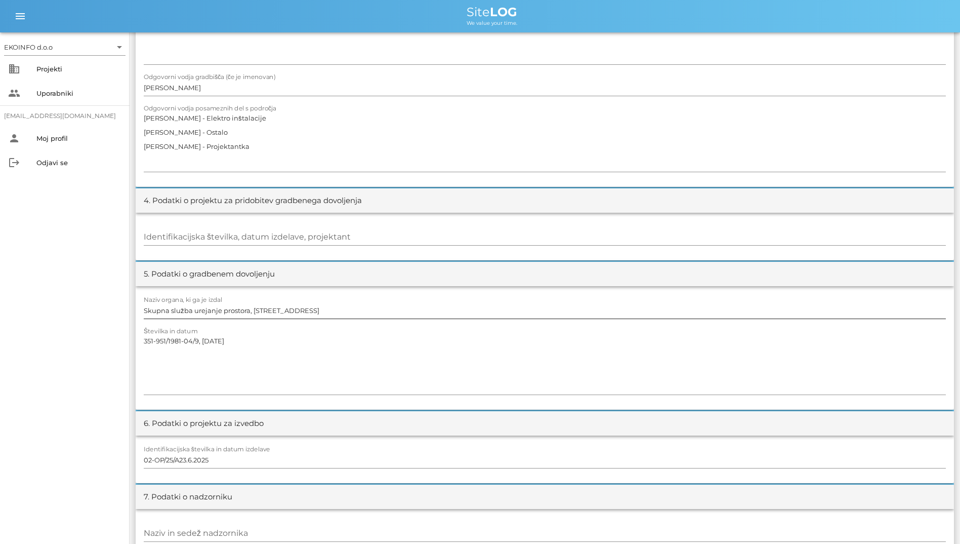
click at [379, 312] on input "Skupna služba urejanje prostora, [STREET_ADDRESS]" at bounding box center [545, 310] width 802 height 16
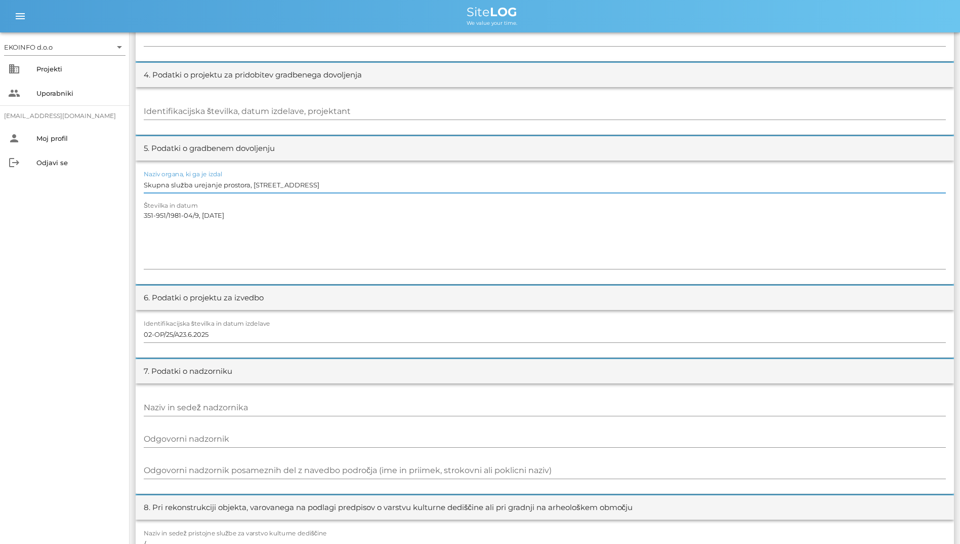
scroll to position [557, 0]
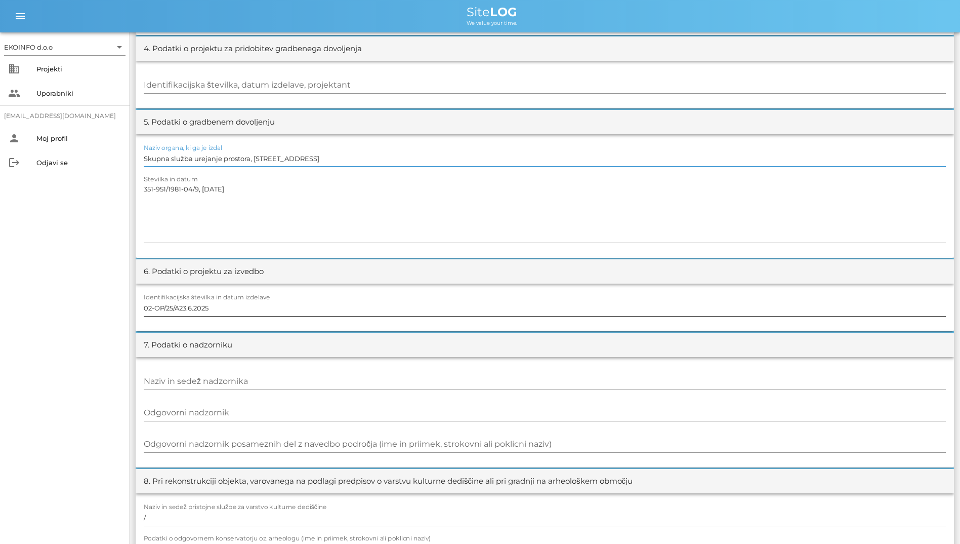
click at [349, 313] on input "02-OP/25/A23.6.2025" at bounding box center [545, 308] width 802 height 16
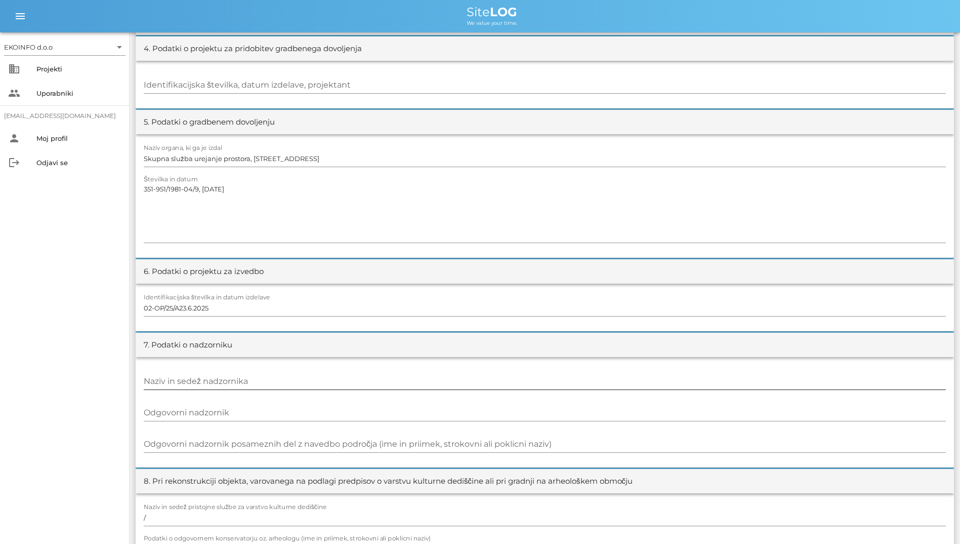
click at [321, 370] on div "Naziv in sedež nadzornika" at bounding box center [545, 381] width 802 height 29
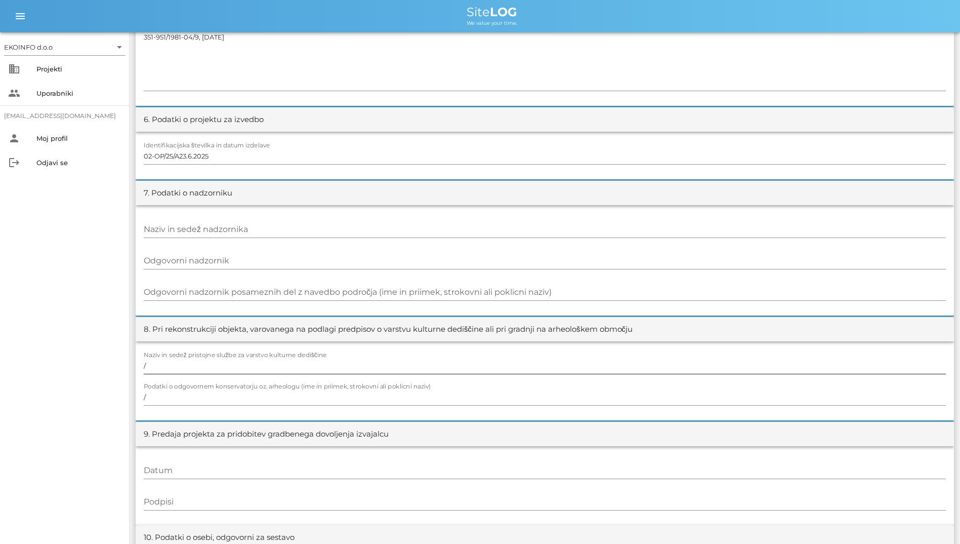
click at [270, 363] on input "/" at bounding box center [545, 365] width 802 height 16
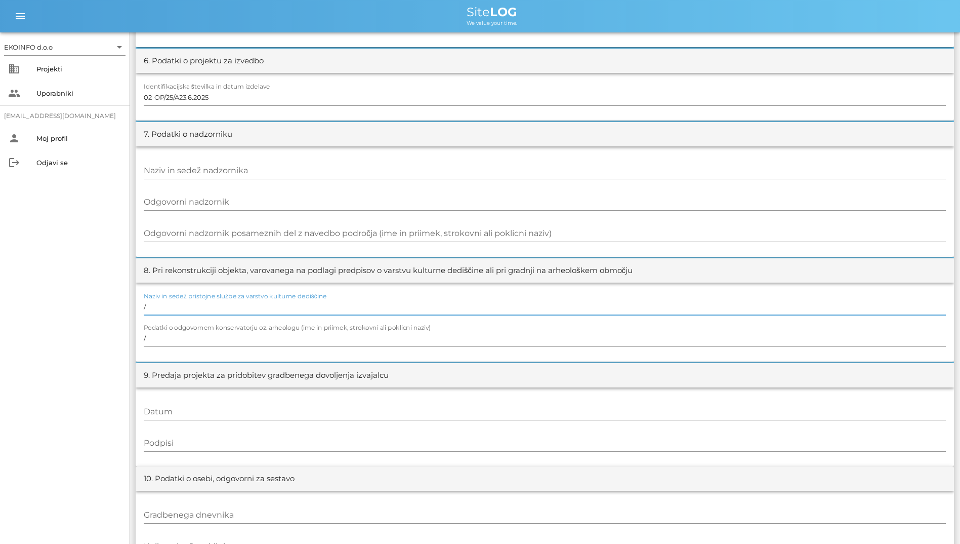
scroll to position [860, 0]
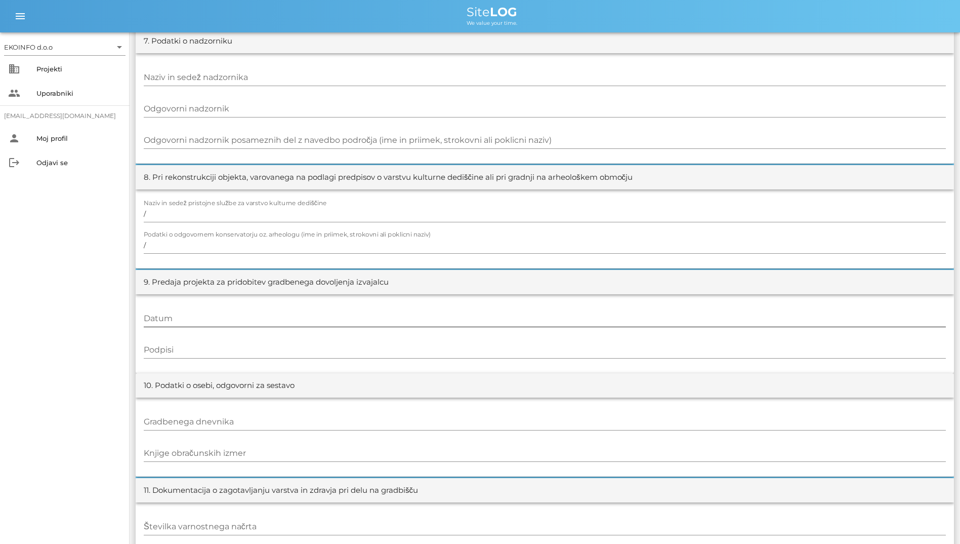
click at [274, 327] on div at bounding box center [545, 329] width 802 height 7
click at [278, 322] on input "Datum" at bounding box center [545, 318] width 802 height 16
click at [281, 362] on div at bounding box center [545, 361] width 802 height 7
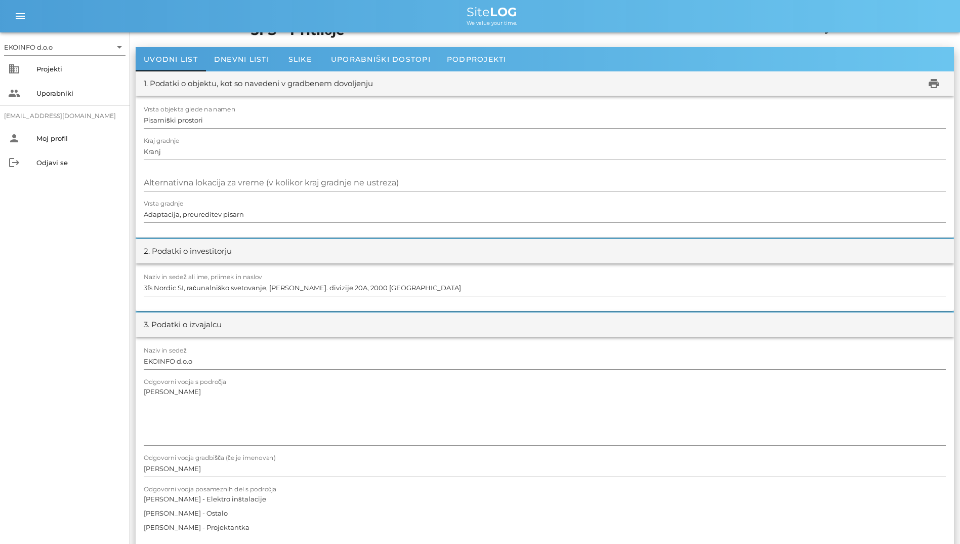
scroll to position [0, 0]
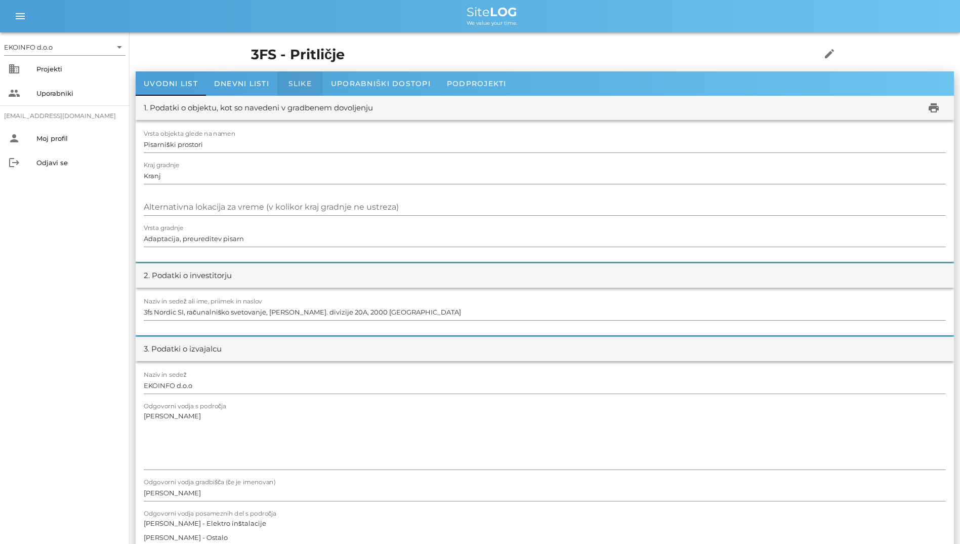
click at [292, 81] on span "Slike" at bounding box center [299, 83] width 23 height 9
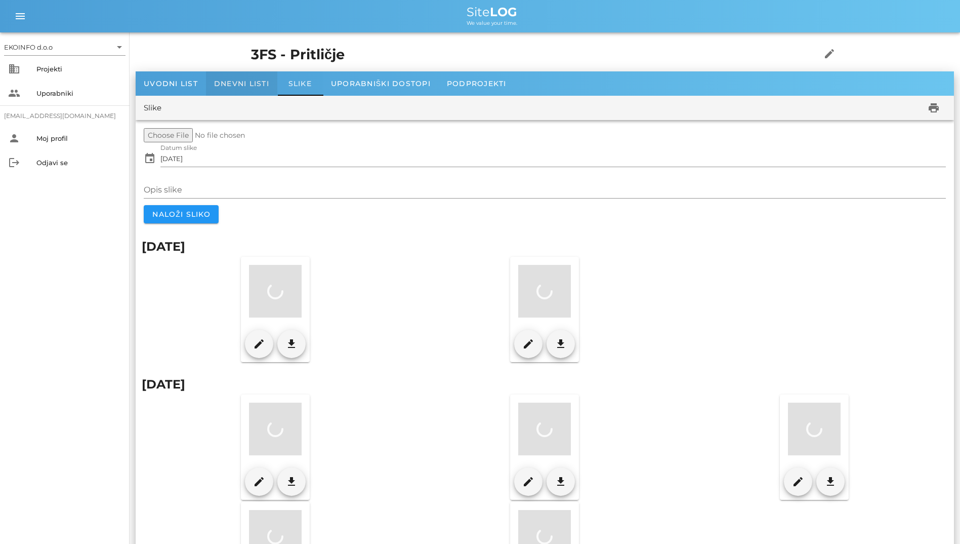
click at [239, 87] on span "Dnevni listi" at bounding box center [241, 83] width 55 height 9
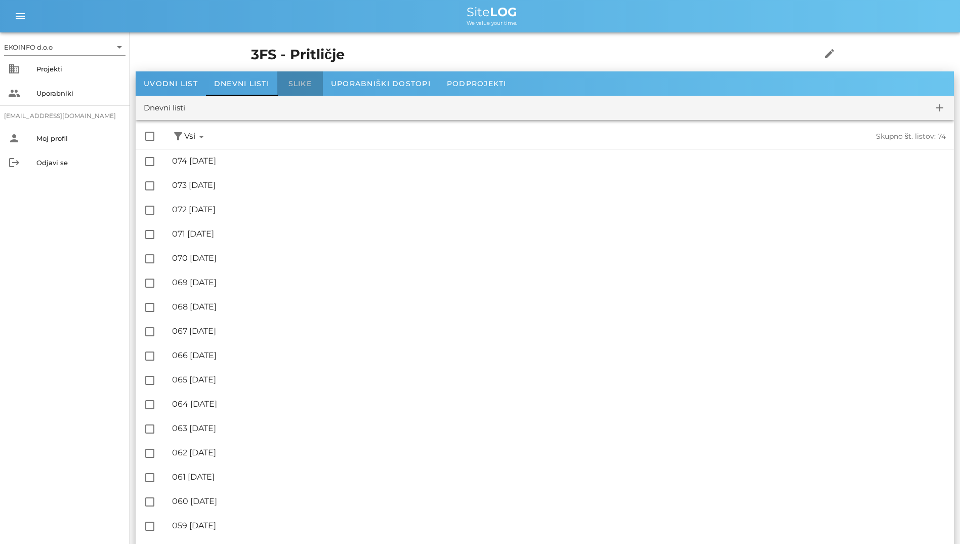
click at [297, 80] on span "Slike" at bounding box center [299, 83] width 23 height 9
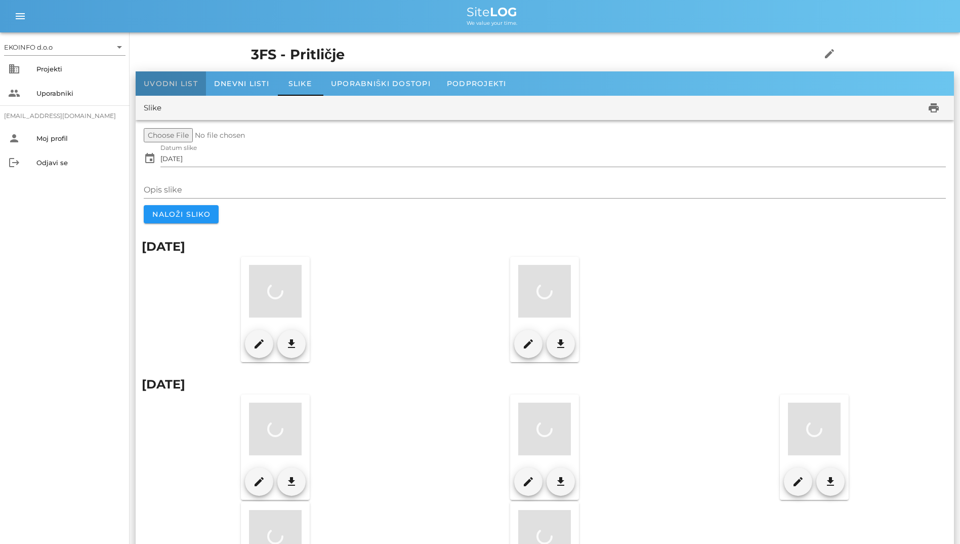
click at [193, 84] on span "Uvodni list" at bounding box center [171, 83] width 54 height 9
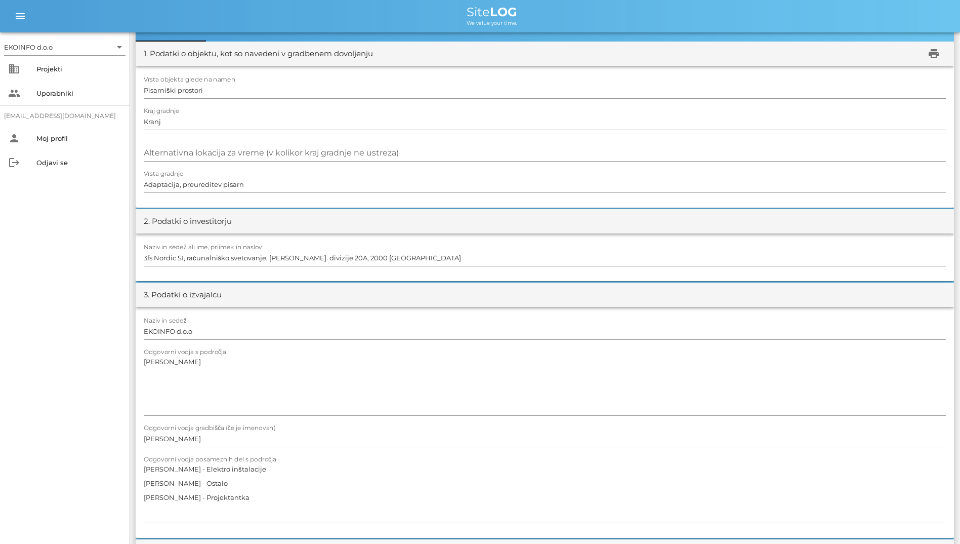
scroll to position [24, 0]
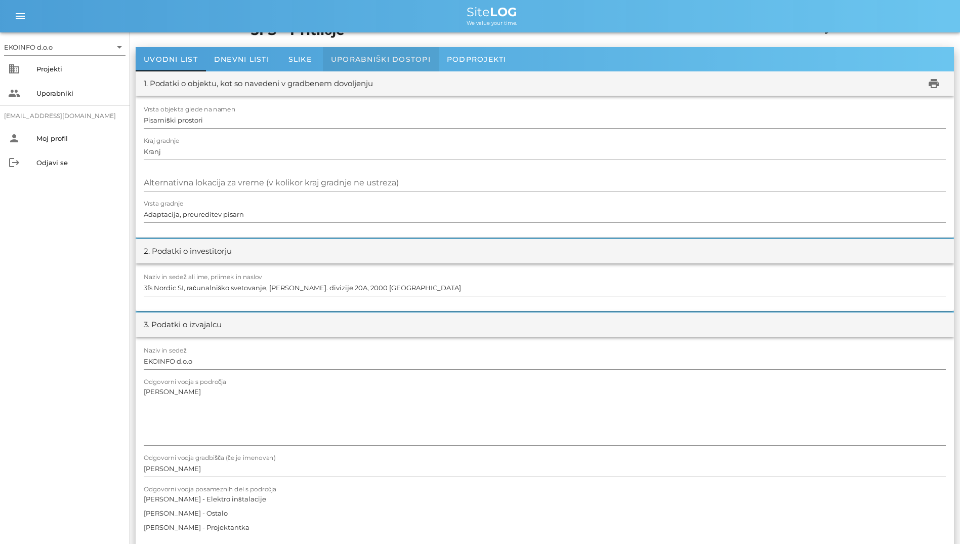
click at [371, 55] on span "Uporabniški dostopi" at bounding box center [381, 59] width 100 height 9
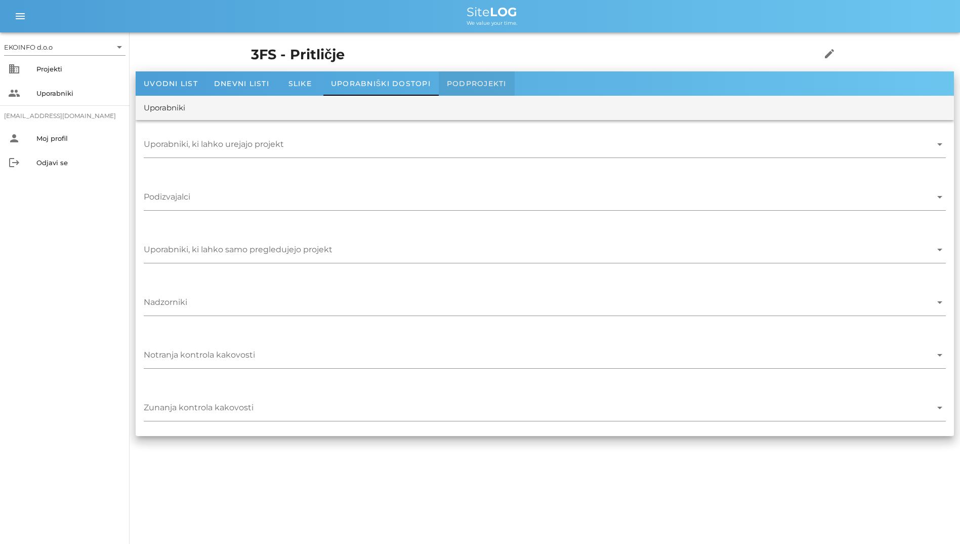
click at [485, 76] on div "Podprojekti" at bounding box center [477, 83] width 76 height 24
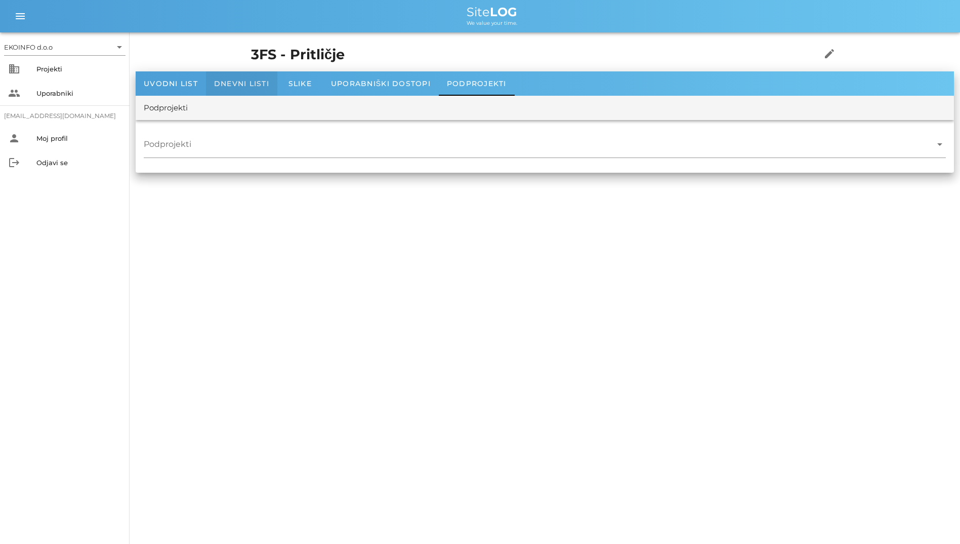
click at [260, 74] on div "Dnevni listi" at bounding box center [241, 83] width 71 height 24
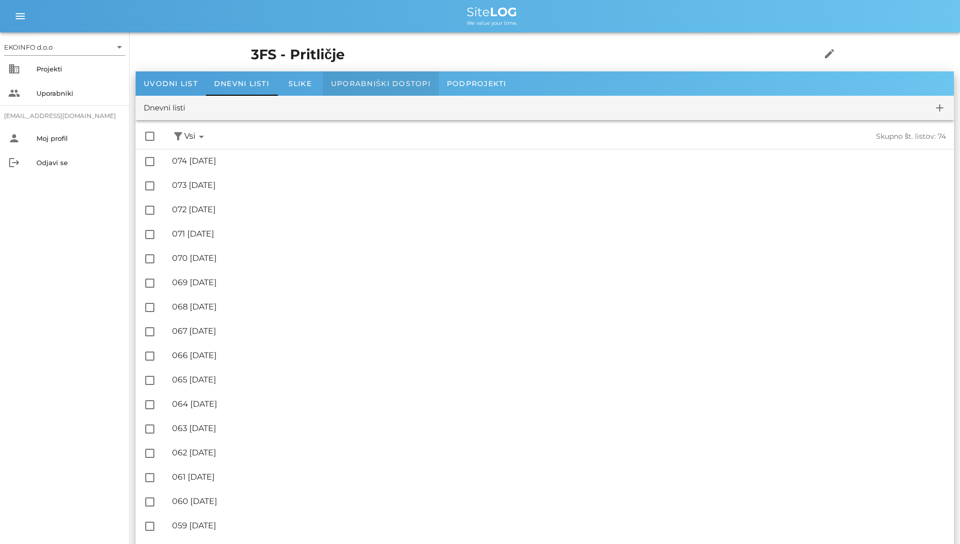
click at [398, 76] on div "Uporabniški dostopi" at bounding box center [381, 83] width 116 height 24
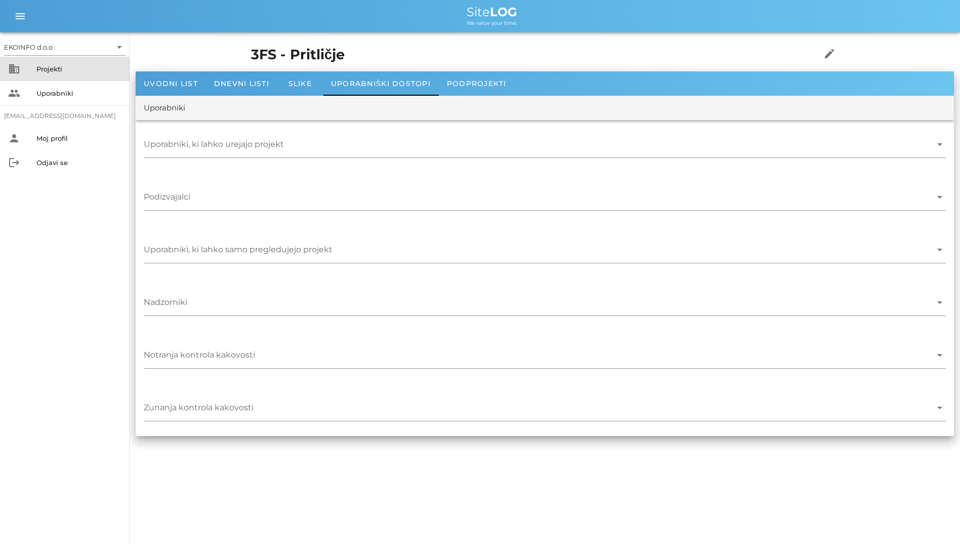
click at [18, 78] on div "business Projekti" at bounding box center [65, 69] width 130 height 24
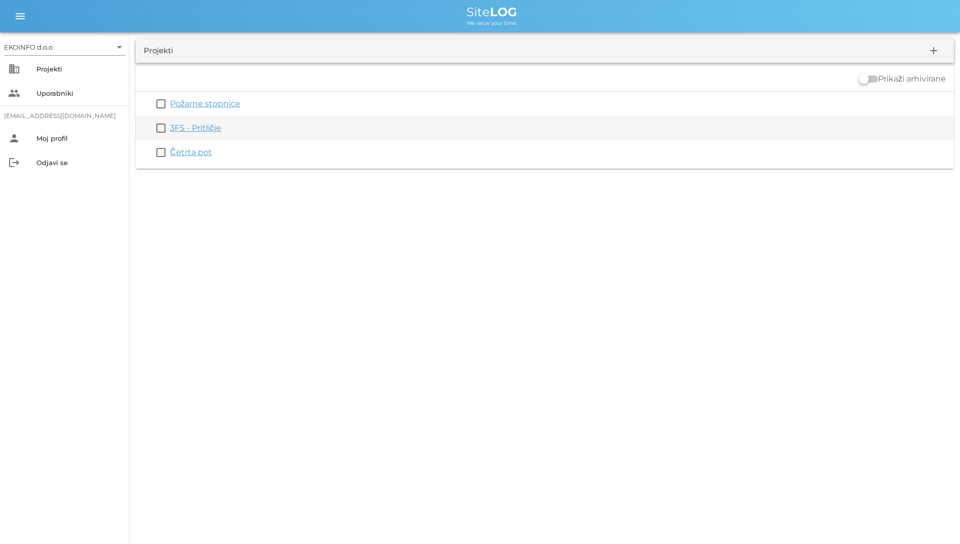
click at [220, 135] on div "check_box_outline_blank 3FS - Pritličje" at bounding box center [545, 128] width 818 height 24
click at [218, 132] on link "3FS - Pritličje" at bounding box center [195, 128] width 51 height 10
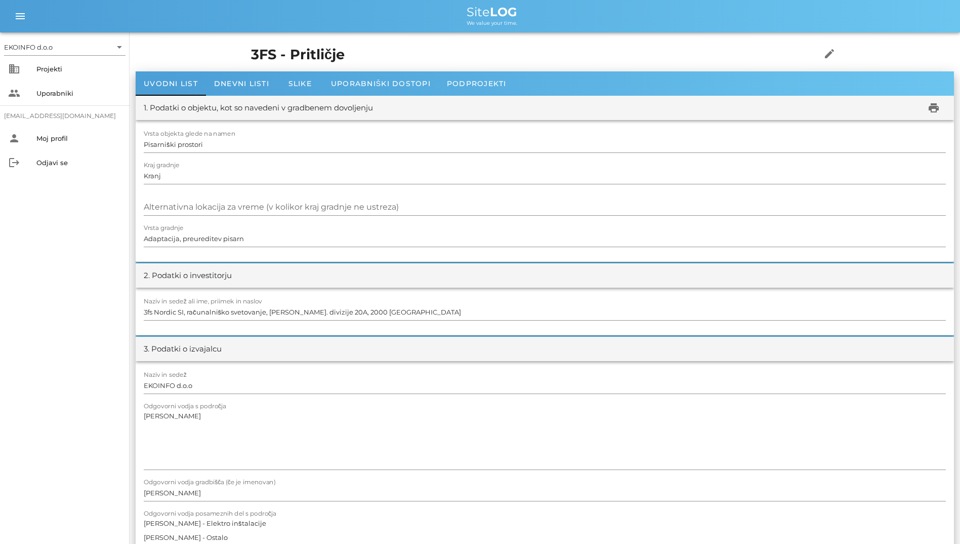
drag, startPoint x: 443, startPoint y: 5, endPoint x: 526, endPoint y: 23, distance: 85.6
click at [526, 23] on div "menu menu Site LOG We value your time." at bounding box center [480, 16] width 960 height 32
click at [13, 72] on icon "business" at bounding box center [14, 69] width 12 height 12
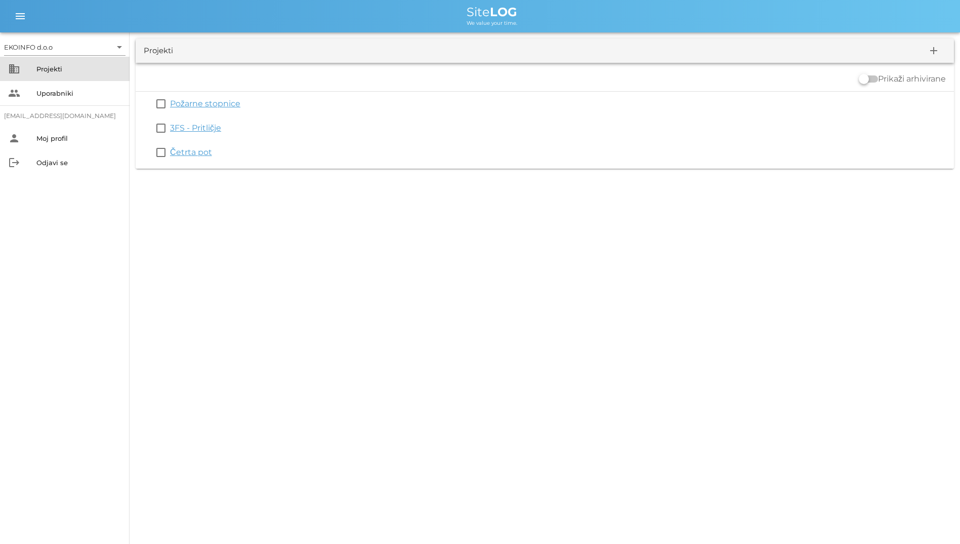
click at [13, 72] on icon "business" at bounding box center [14, 69] width 12 height 12
click at [430, 211] on div "EKOINFO d.o.o arrow_drop_down business Projekti people Uporabniki [EMAIL_ADDRES…" at bounding box center [480, 272] width 960 height 544
drag, startPoint x: 466, startPoint y: 10, endPoint x: 533, endPoint y: 22, distance: 68.8
click at [533, 22] on div "Site LOG We value your time." at bounding box center [492, 16] width 920 height 20
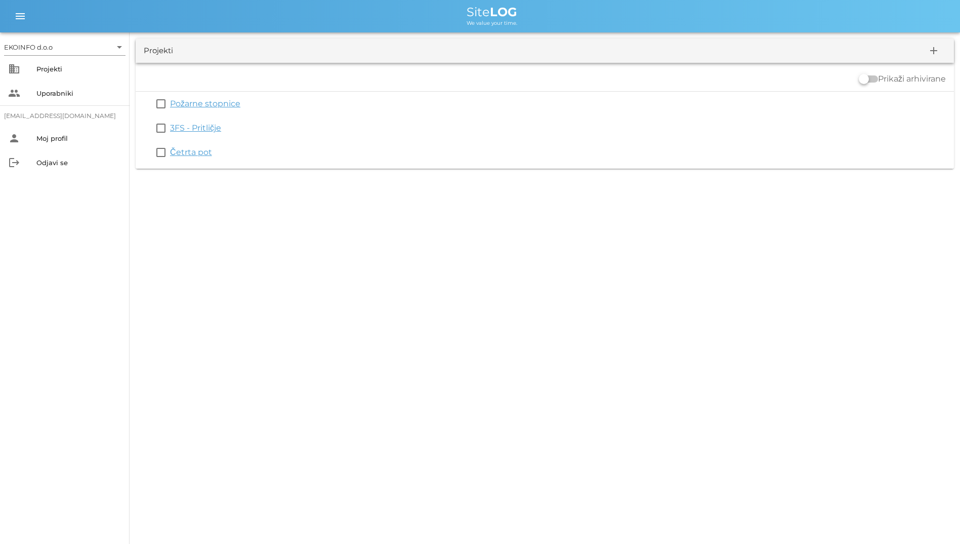
click at [327, 30] on div "menu menu Site LOG We value your time." at bounding box center [480, 16] width 960 height 32
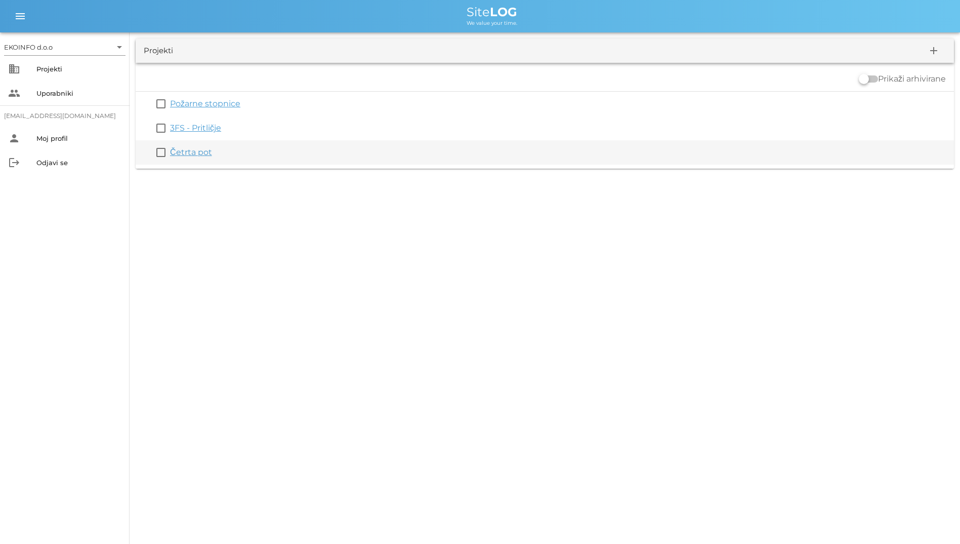
click at [199, 153] on link "Četrta pot" at bounding box center [191, 152] width 42 height 10
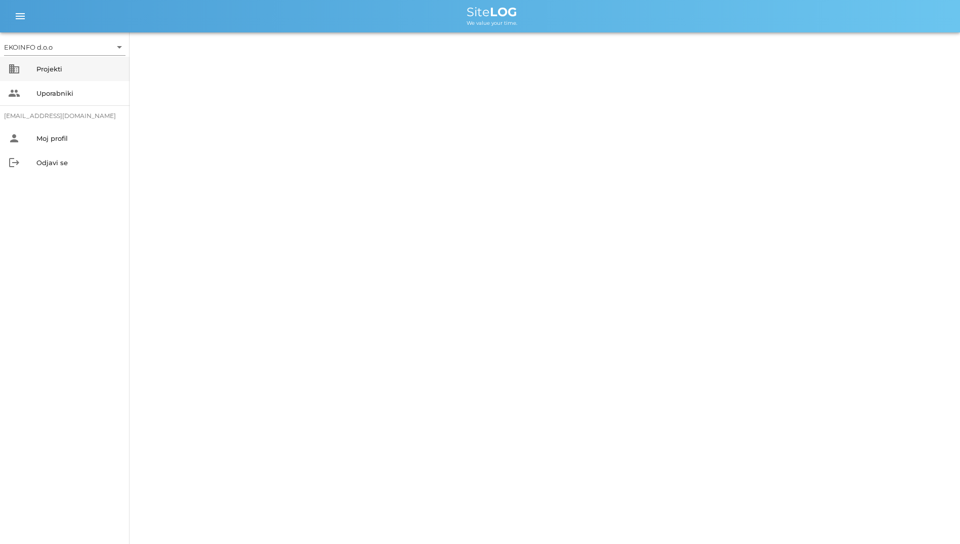
click at [71, 74] on div "Projekti" at bounding box center [78, 69] width 85 height 16
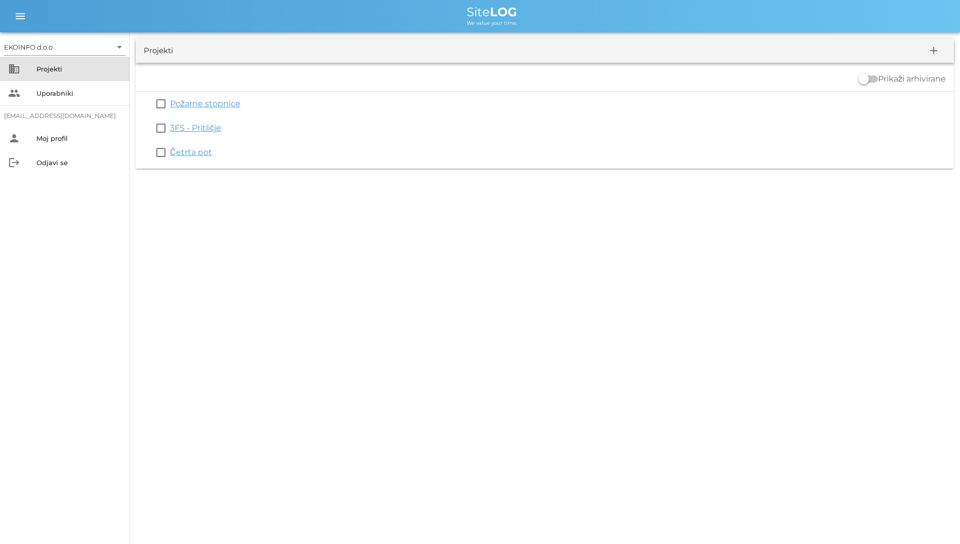
click at [79, 72] on div "Projekti" at bounding box center [78, 69] width 85 height 8
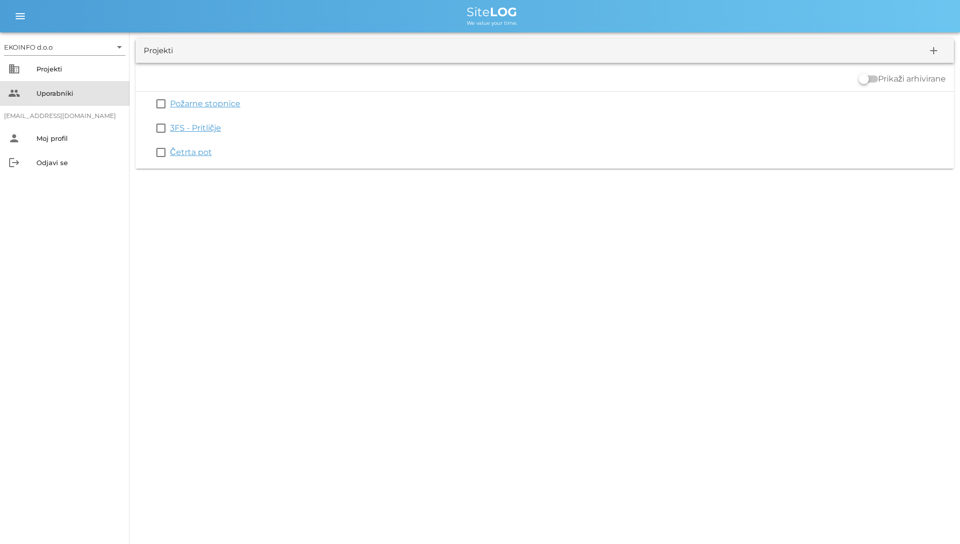
click at [82, 98] on div "Uporabniki" at bounding box center [78, 93] width 85 height 16
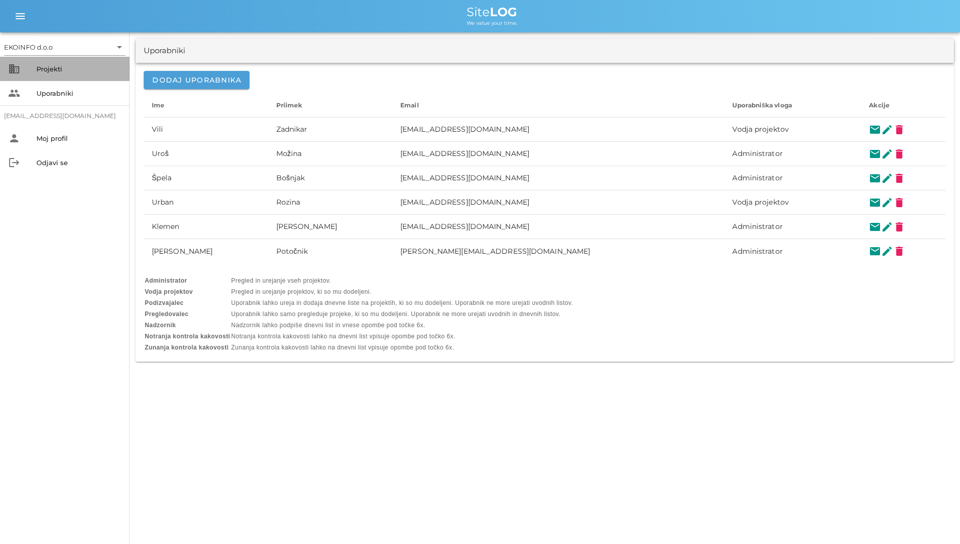
click at [79, 71] on div "Projekti" at bounding box center [78, 69] width 85 height 8
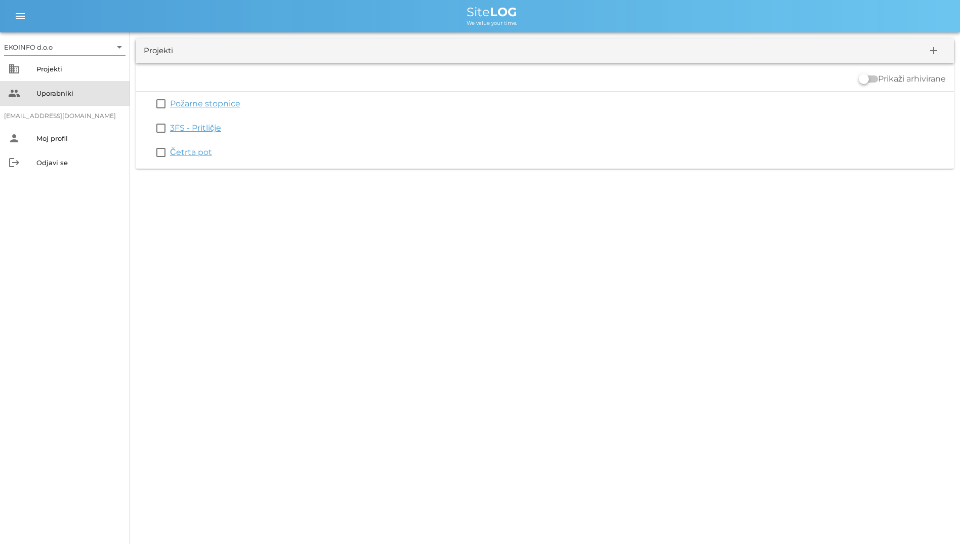
click at [95, 85] on div "Uporabniki" at bounding box center [78, 93] width 85 height 16
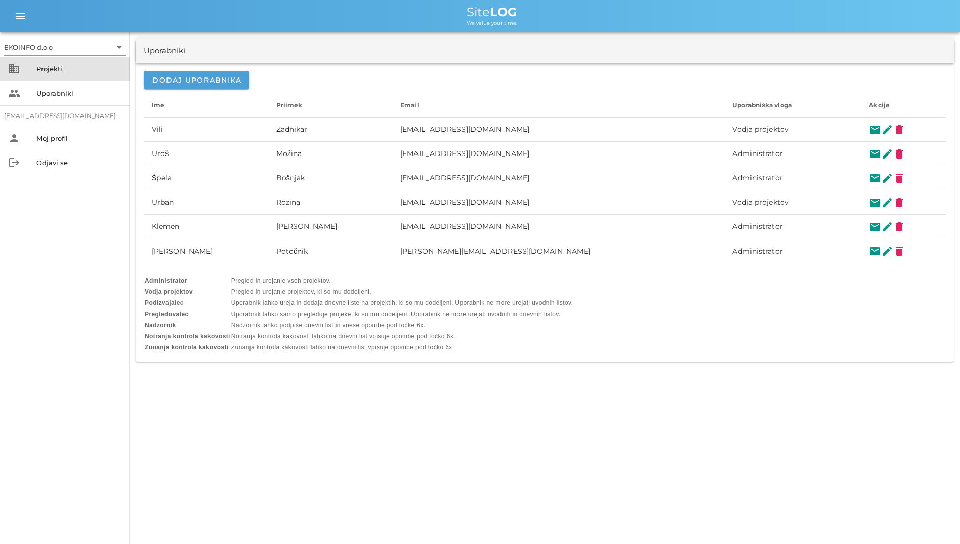
click at [80, 70] on div "Projekti" at bounding box center [78, 69] width 85 height 8
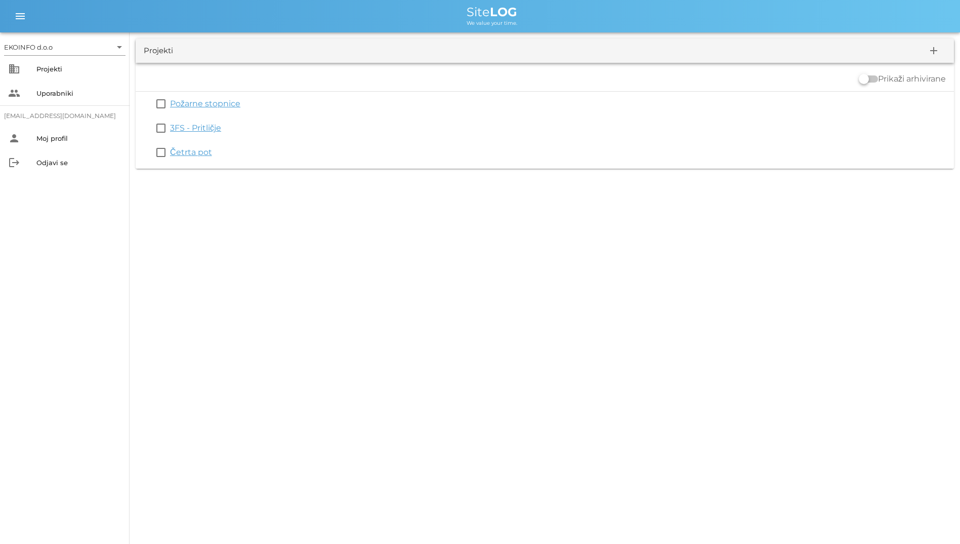
drag, startPoint x: 304, startPoint y: 178, endPoint x: 152, endPoint y: 12, distance: 225.3
click at [152, 12] on div "EKOINFO d.o.o arrow_drop_down business Projekti people Uporabniki [EMAIL_ADDRES…" at bounding box center [480, 272] width 960 height 544
drag, startPoint x: 152, startPoint y: 12, endPoint x: 130, endPoint y: 14, distance: 22.4
click at [130, 14] on div "Site LOG" at bounding box center [492, 12] width 920 height 12
drag, startPoint x: 403, startPoint y: 22, endPoint x: 622, endPoint y: 303, distance: 355.9
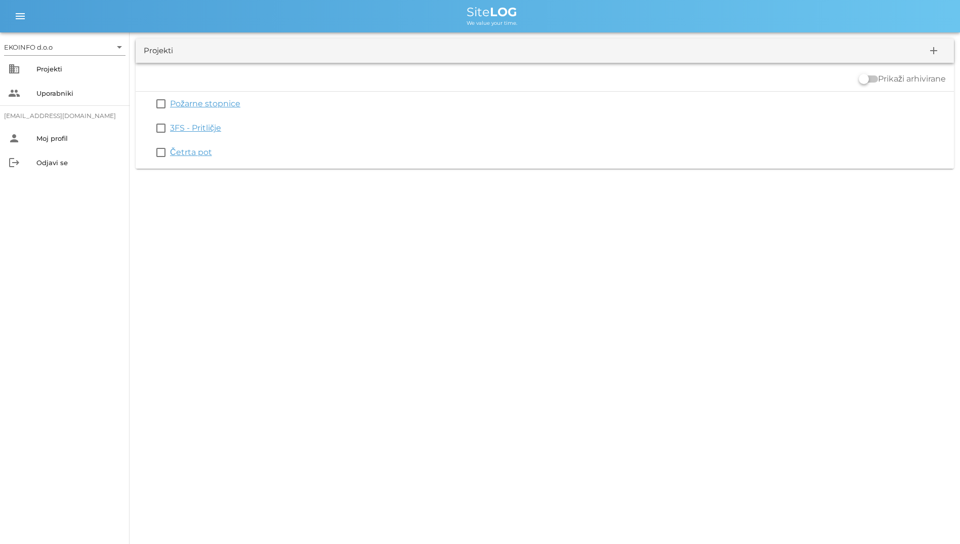
click at [622, 303] on div "EKOINFO d.o.o arrow_drop_down business Projekti people Uporabniki [EMAIL_ADDRES…" at bounding box center [480, 272] width 960 height 544
drag, startPoint x: 622, startPoint y: 303, endPoint x: 420, endPoint y: 304, distance: 202.4
click at [420, 304] on div "EKOINFO d.o.o arrow_drop_down business Projekti people Uporabniki [EMAIL_ADDRES…" at bounding box center [480, 272] width 960 height 544
click at [275, 81] on div "Prikaži arhivirane" at bounding box center [545, 79] width 818 height 24
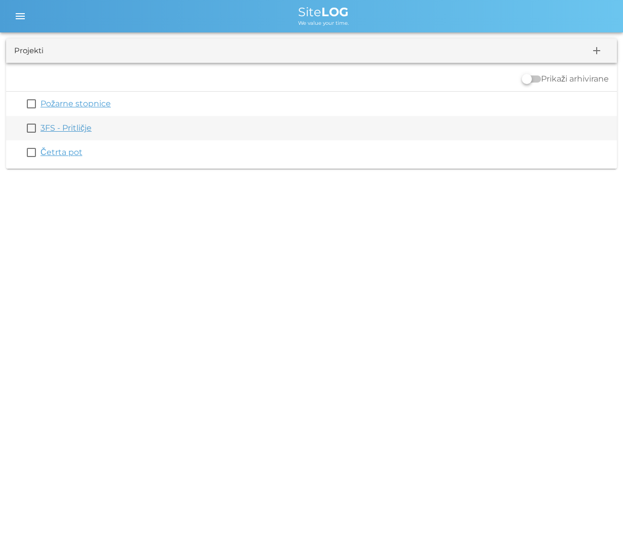
click at [62, 127] on link "3FS - Pritličje" at bounding box center [65, 128] width 51 height 10
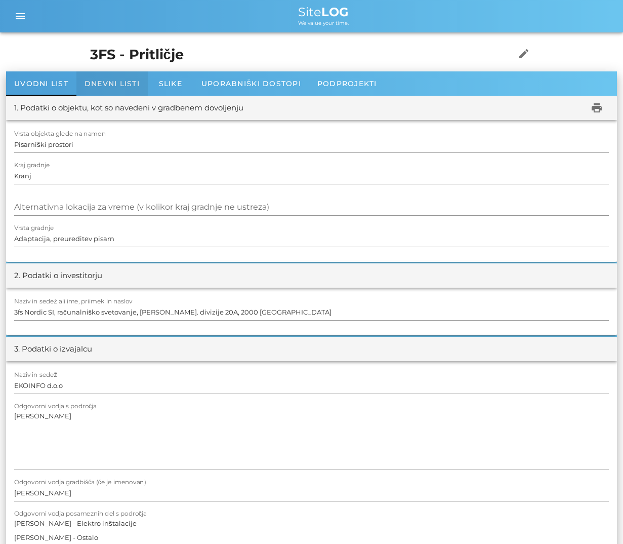
click at [142, 82] on div "Dnevni listi" at bounding box center [111, 83] width 71 height 24
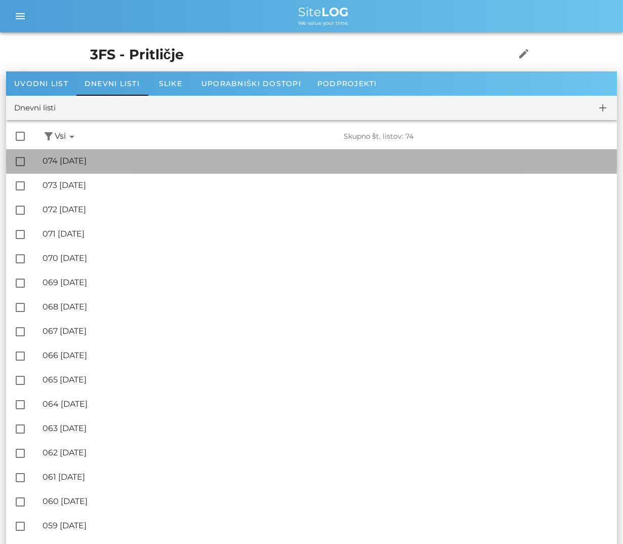
click at [93, 163] on div "🔏 074 [DATE]" at bounding box center [326, 161] width 566 height 10
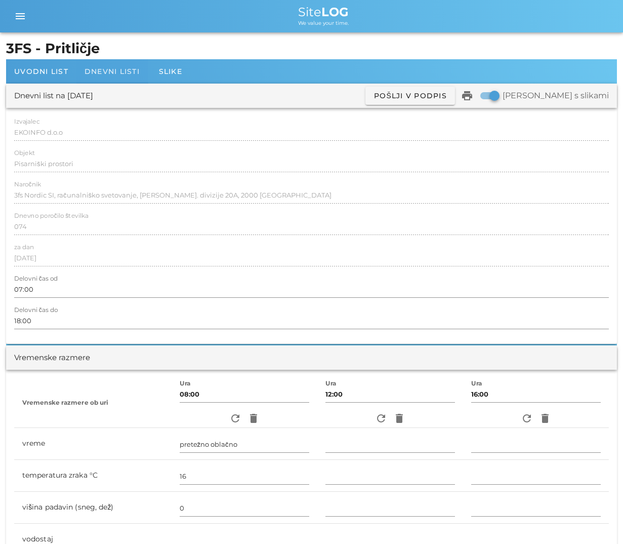
click at [103, 70] on span "Dnevni listi" at bounding box center [112, 71] width 55 height 9
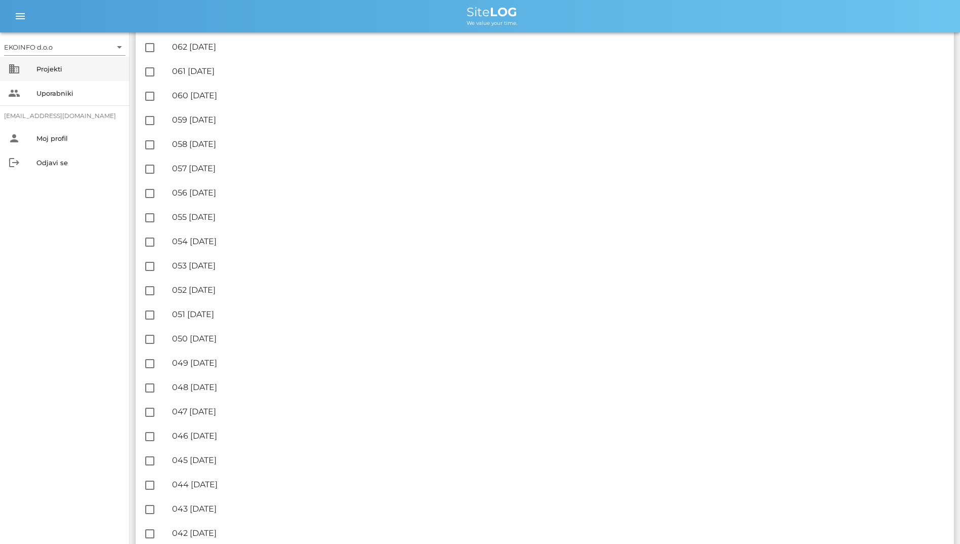
scroll to position [408, 0]
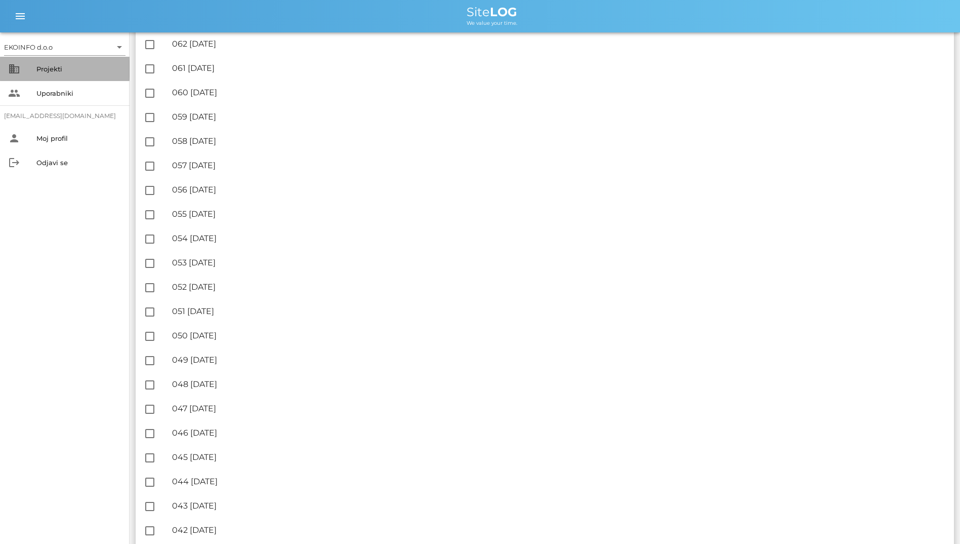
click at [70, 78] on div "business Projekti" at bounding box center [65, 69] width 130 height 24
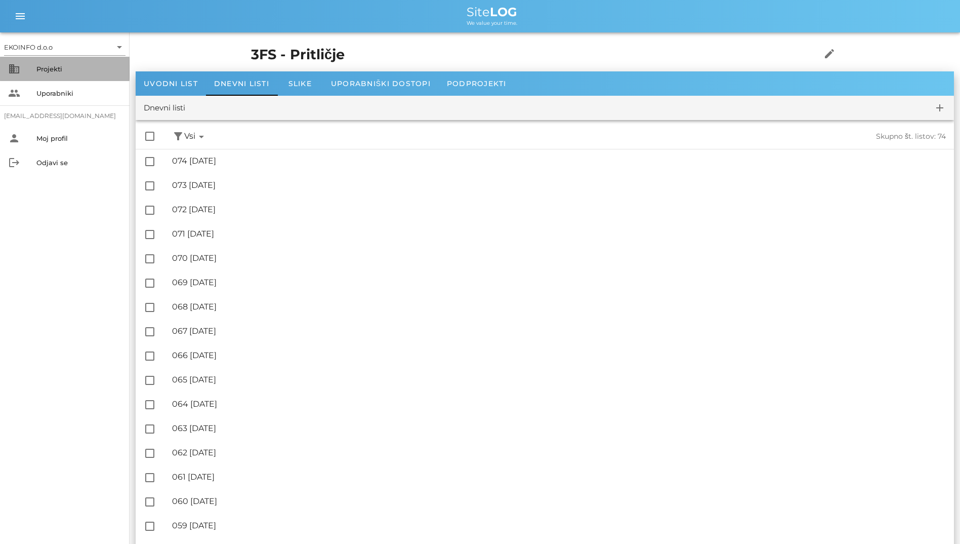
click at [70, 78] on div "business Projekti" at bounding box center [65, 69] width 130 height 24
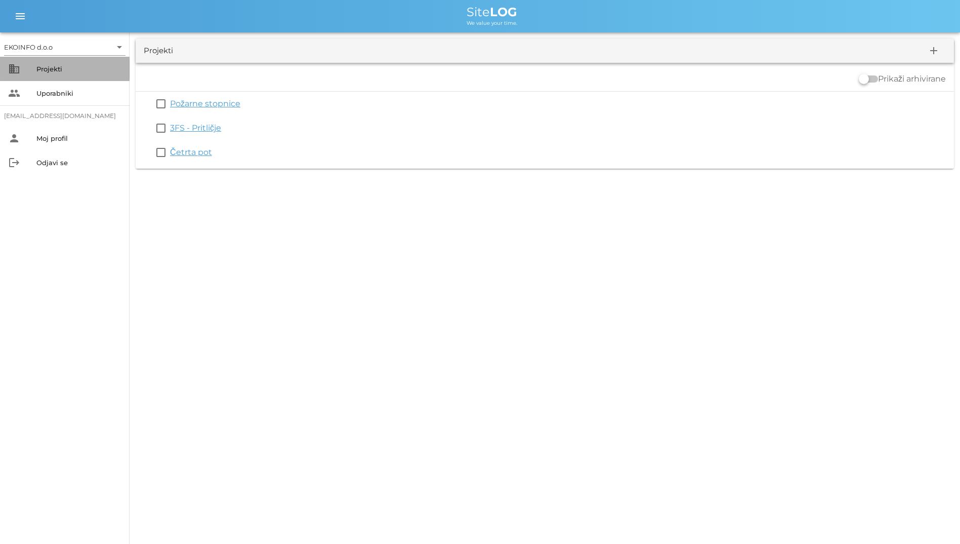
click at [70, 78] on div "business Projekti" at bounding box center [65, 69] width 130 height 24
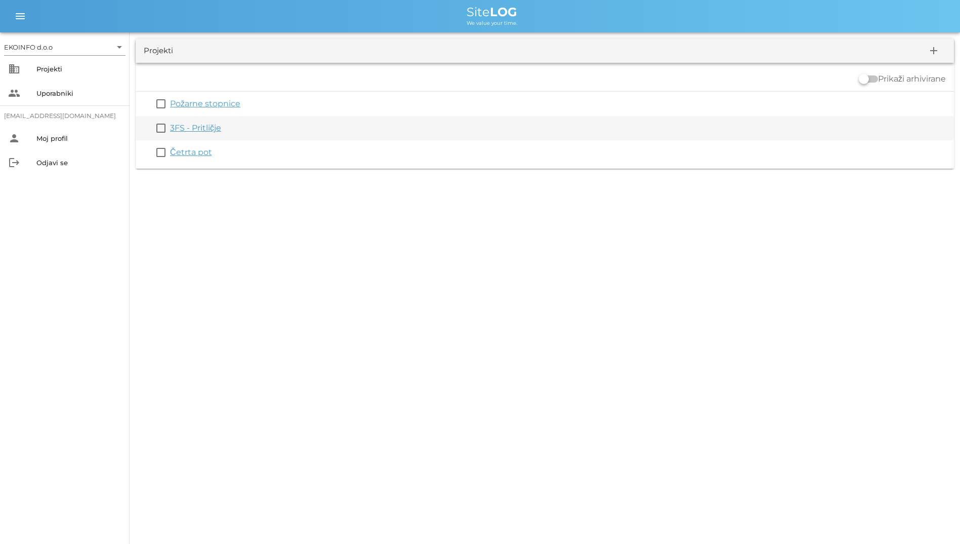
click at [217, 129] on link "3FS - Pritličje" at bounding box center [195, 128] width 51 height 10
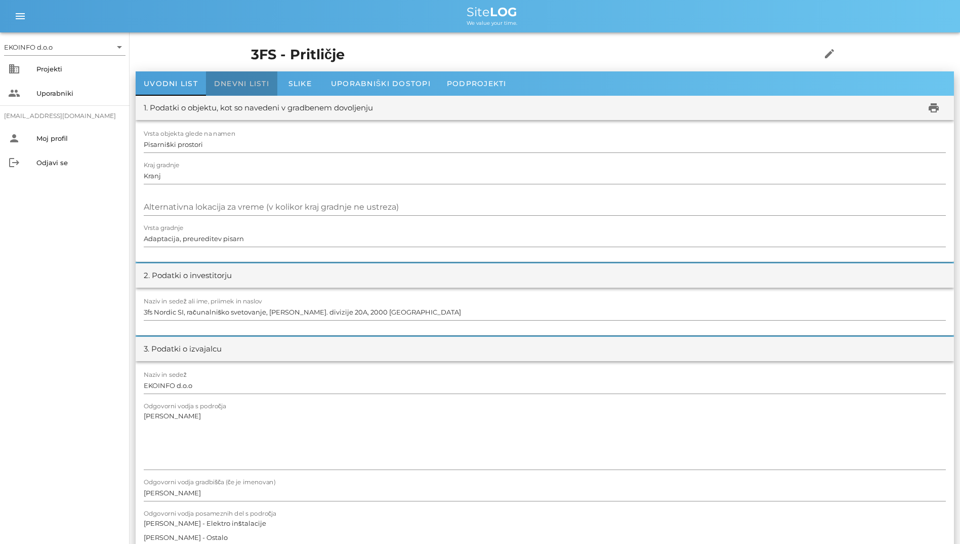
click at [236, 92] on div "Dnevni listi" at bounding box center [241, 83] width 71 height 24
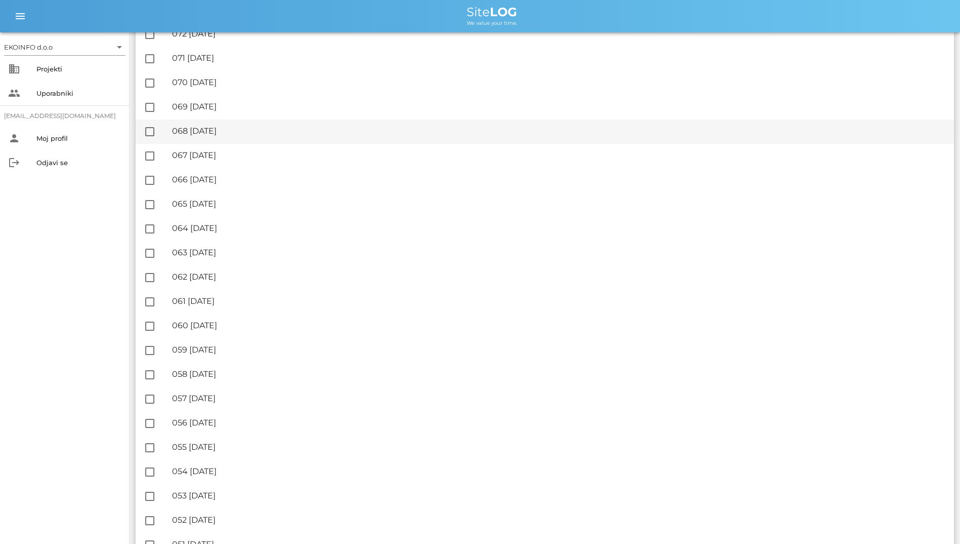
scroll to position [152, 0]
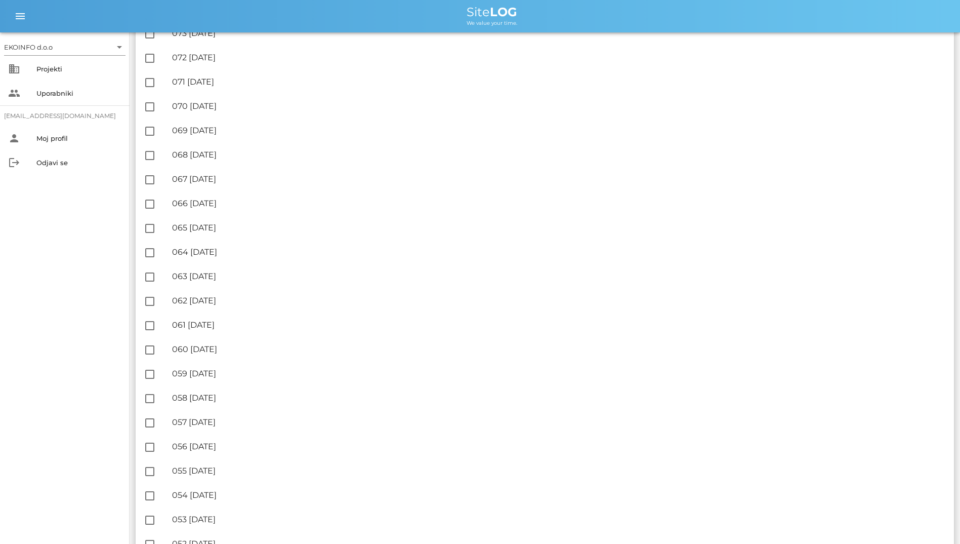
click at [467, 18] on div "Site LOG" at bounding box center [492, 12] width 920 height 12
drag, startPoint x: 467, startPoint y: 18, endPoint x: 445, endPoint y: 18, distance: 21.8
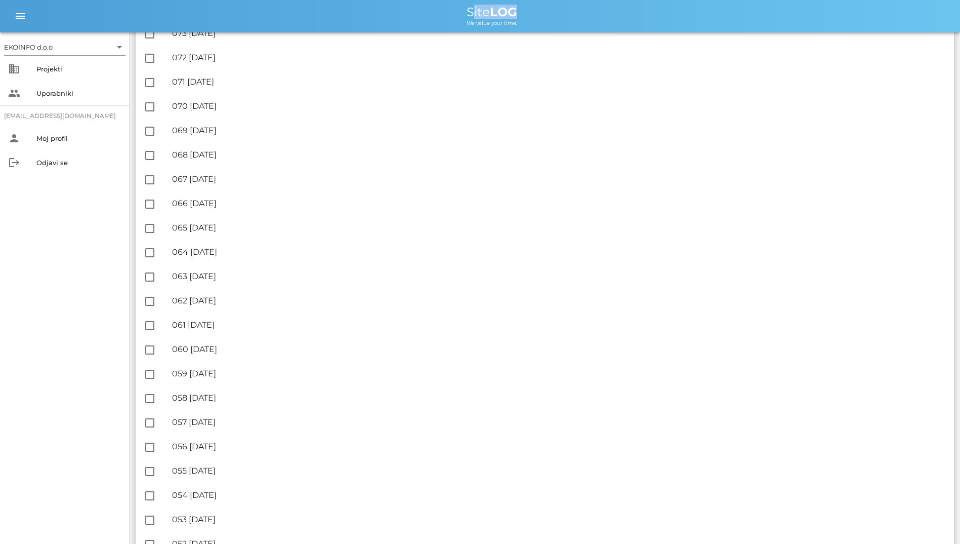
click at [445, 18] on div "Site LOG" at bounding box center [492, 12] width 920 height 12
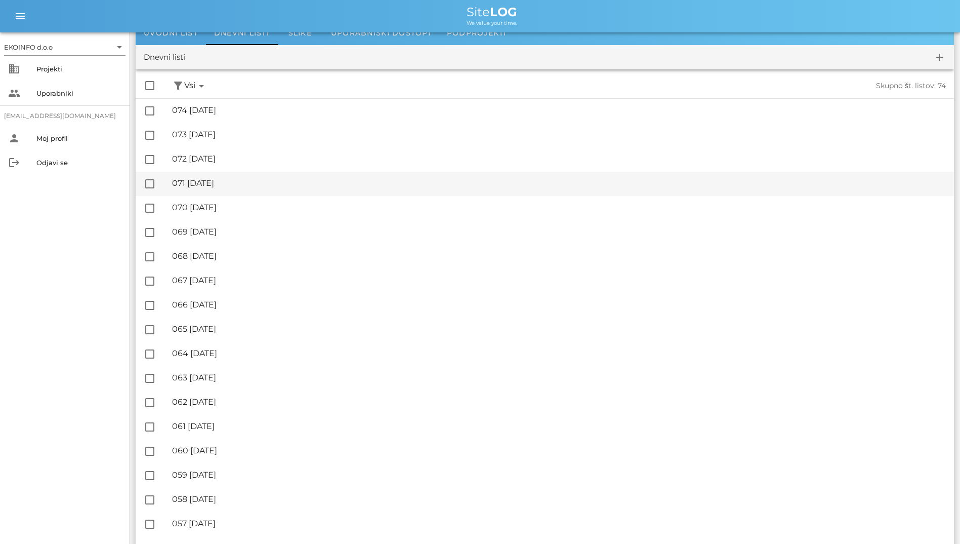
scroll to position [0, 0]
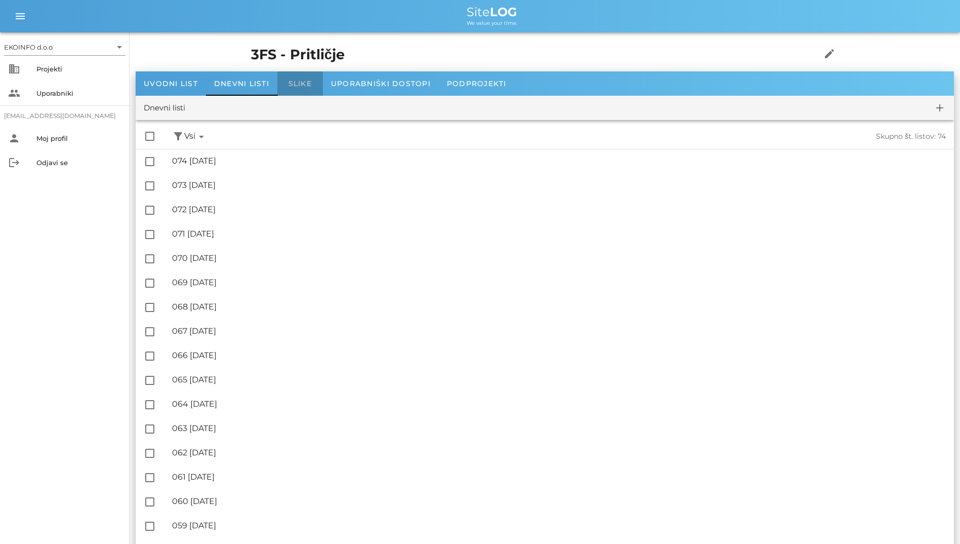
click at [295, 81] on span "Slike" at bounding box center [299, 83] width 23 height 9
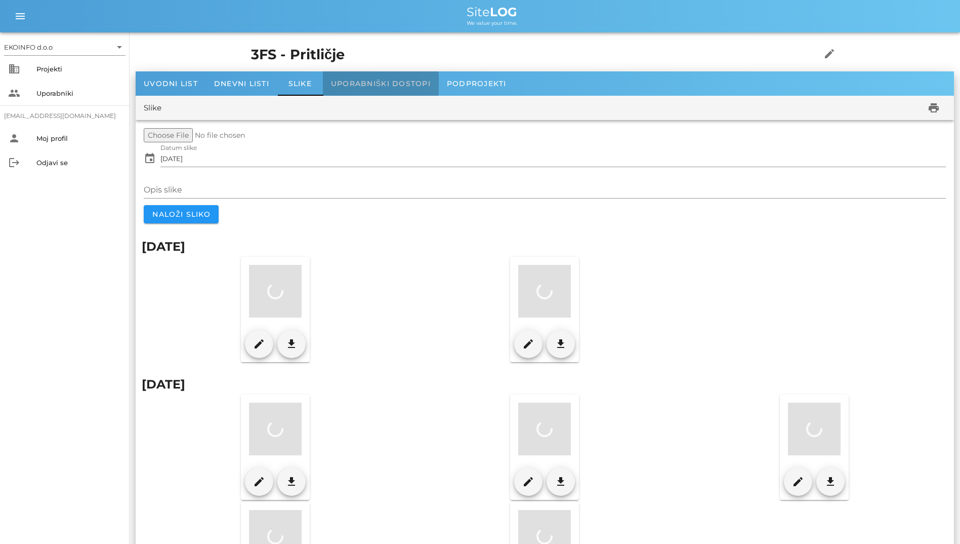
click at [359, 89] on div "Uporabniški dostopi" at bounding box center [381, 83] width 116 height 24
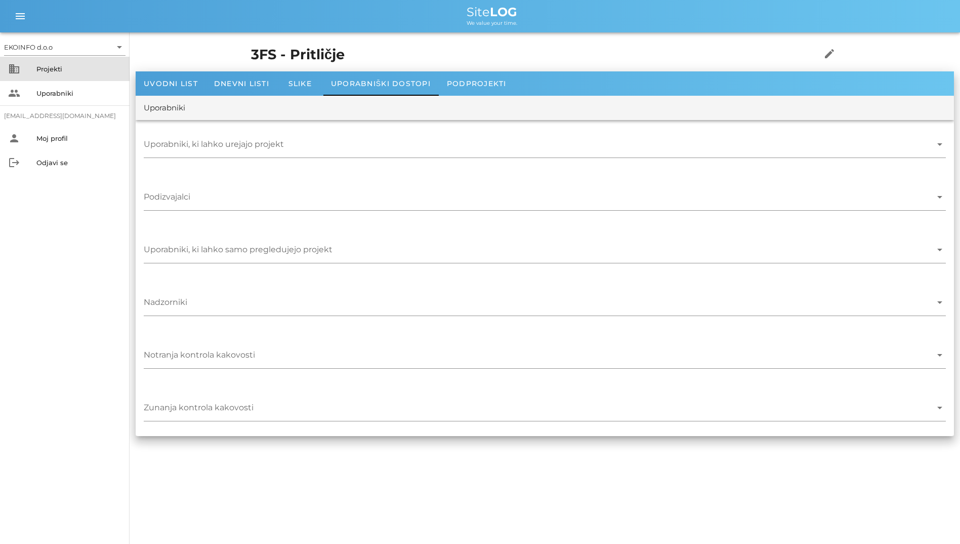
click at [70, 74] on div "Projekti" at bounding box center [78, 69] width 85 height 16
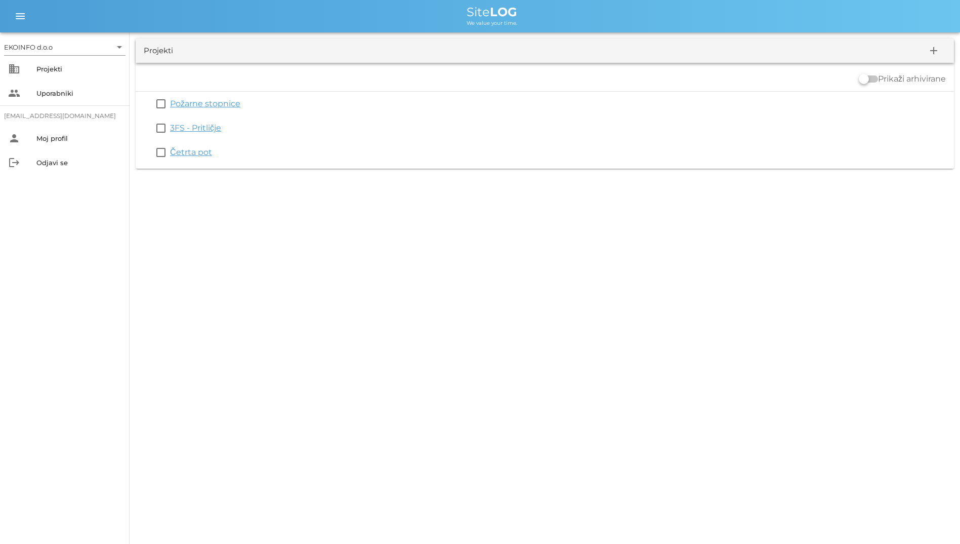
drag, startPoint x: 462, startPoint y: 4, endPoint x: 484, endPoint y: 303, distance: 299.9
click at [484, 303] on div "EKOINFO d.o.o arrow_drop_down business Projekti people Uporabniki [EMAIL_ADDRES…" at bounding box center [480, 272] width 960 height 544
click at [364, 296] on div "EKOINFO d.o.o arrow_drop_down business Projekti people Uporabniki [EMAIL_ADDRES…" at bounding box center [480, 272] width 960 height 544
drag, startPoint x: 413, startPoint y: 276, endPoint x: 163, endPoint y: 6, distance: 368.2
click at [163, 6] on div "EKOINFO d.o.o arrow_drop_down business Projekti people Uporabniki [EMAIL_ADDRES…" at bounding box center [480, 272] width 960 height 544
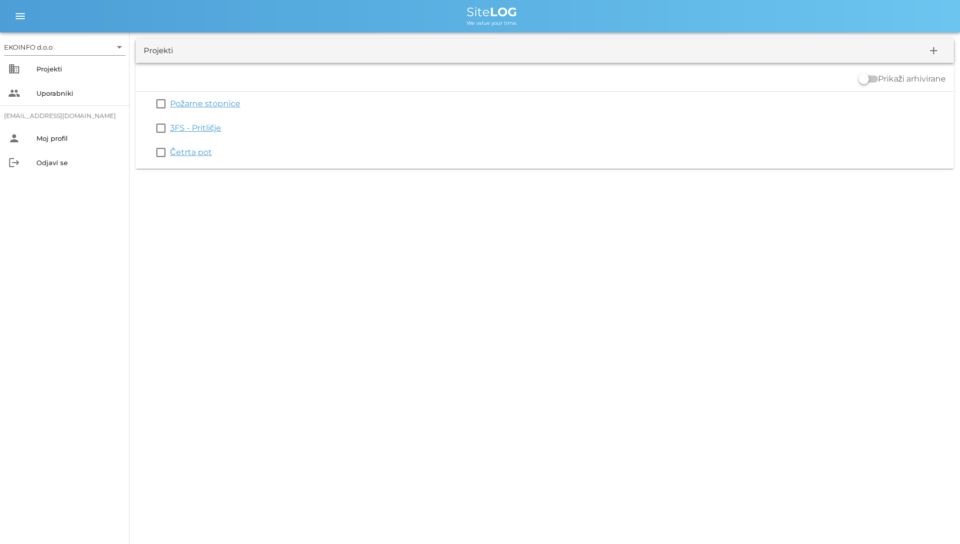
drag, startPoint x: 163, startPoint y: 6, endPoint x: 98, endPoint y: 8, distance: 65.3
click at [107, 6] on div "Site LOG" at bounding box center [492, 12] width 920 height 12
click at [25, 19] on icon "menu" at bounding box center [20, 16] width 12 height 12
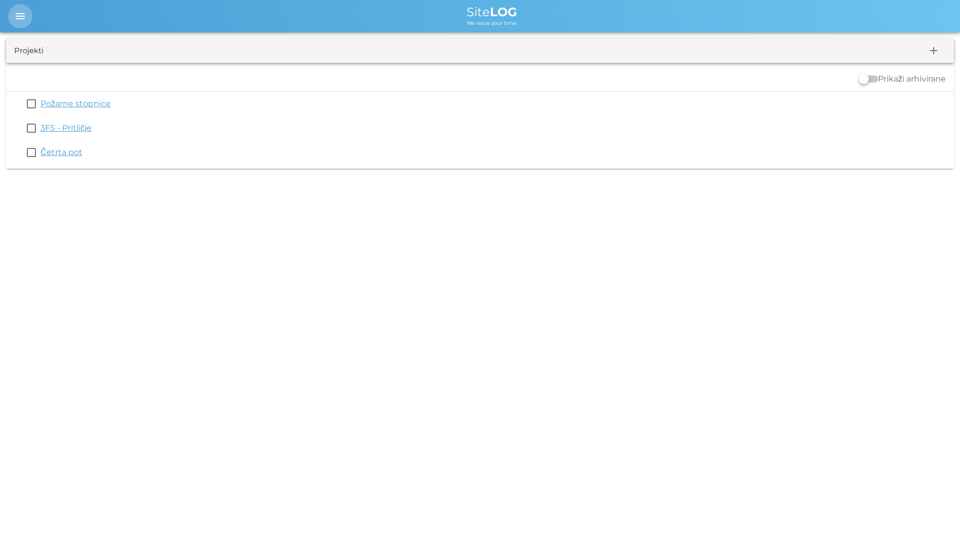
click at [22, 18] on icon "menu" at bounding box center [20, 16] width 12 height 12
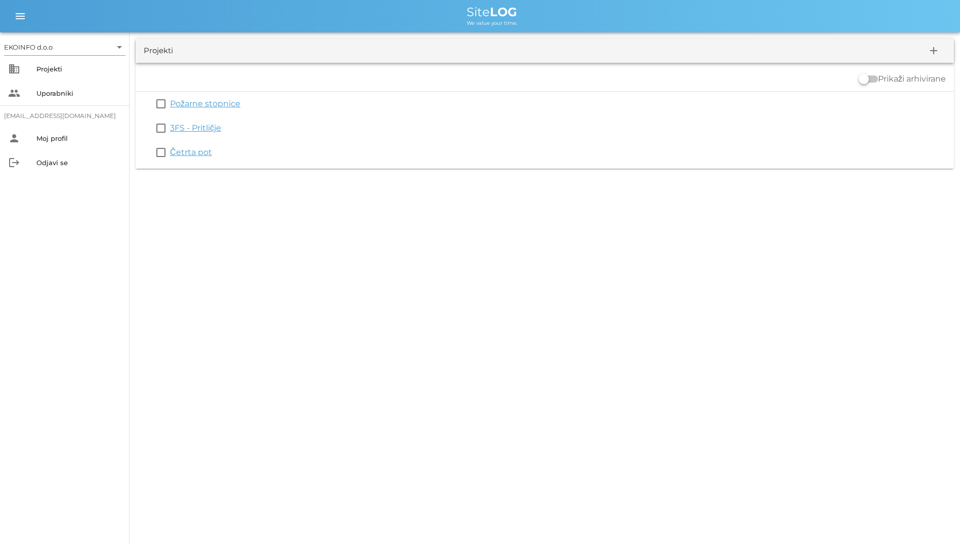
click at [743, 224] on div "EKOINFO d.o.o arrow_drop_down business Projekti people Uporabniki [EMAIL_ADDRES…" at bounding box center [480, 272] width 960 height 544
click at [524, 220] on div "EKOINFO d.o.o arrow_drop_down business Projekti people Uporabniki [EMAIL_ADDRES…" at bounding box center [480, 272] width 960 height 544
drag, startPoint x: 442, startPoint y: 12, endPoint x: 557, endPoint y: 198, distance: 219.1
click at [557, 198] on div "EKOINFO d.o.o arrow_drop_down business Projekti people Uporabniki [EMAIL_ADDRES…" at bounding box center [480, 272] width 960 height 544
click at [356, 251] on div "EKOINFO d.o.o arrow_drop_down business Projekti people Uporabniki [EMAIL_ADDRES…" at bounding box center [480, 272] width 960 height 544
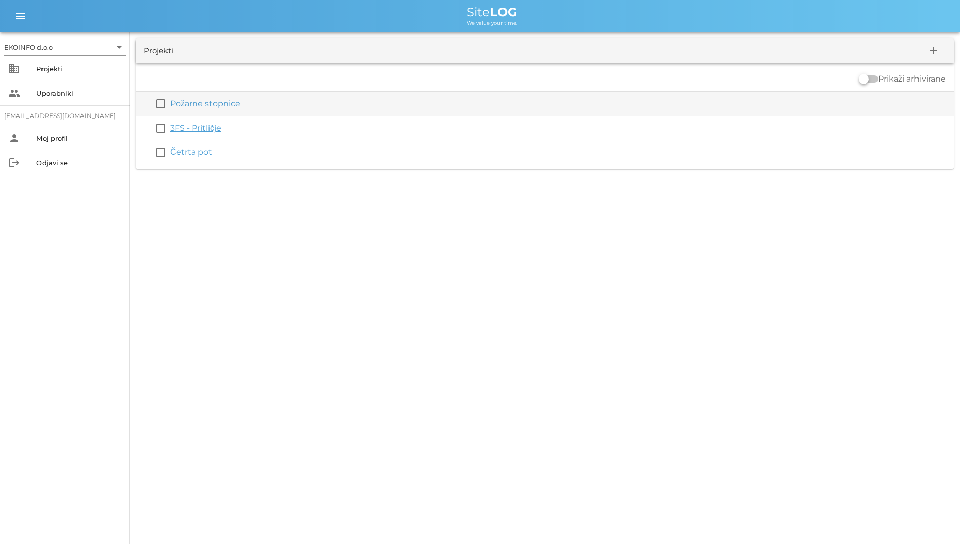
click at [199, 100] on link "Požarne stopnice" at bounding box center [205, 104] width 70 height 10
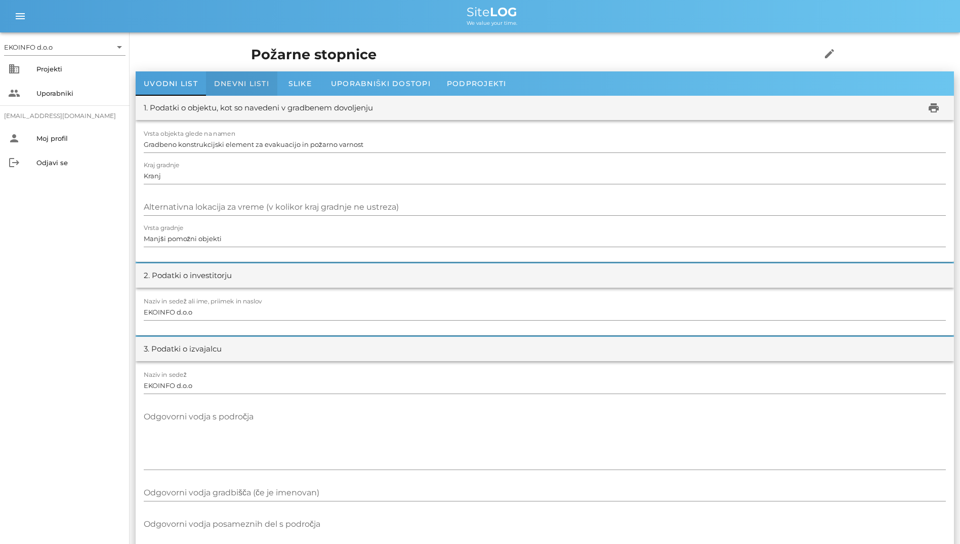
click at [239, 87] on span "Dnevni listi" at bounding box center [241, 83] width 55 height 9
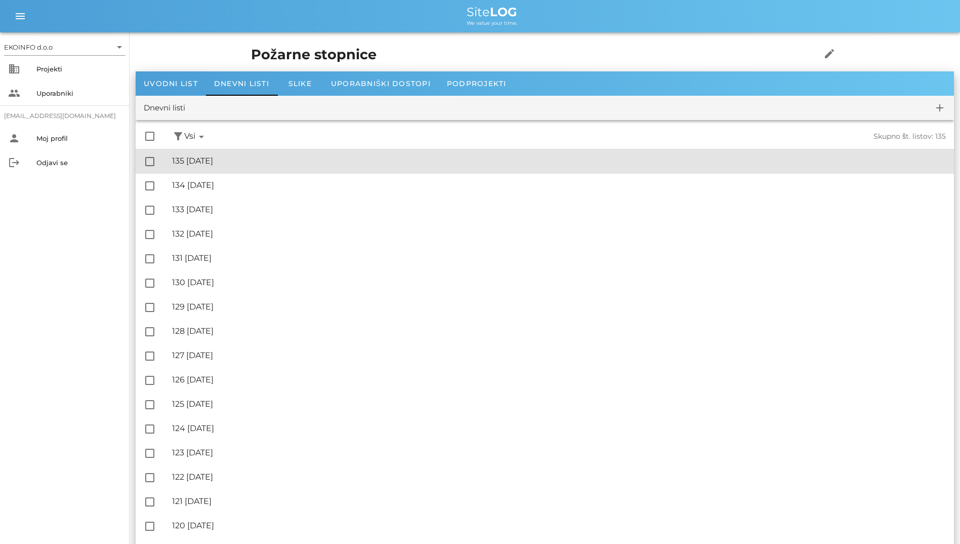
click at [251, 157] on div "🔏 135 [DATE]" at bounding box center [559, 161] width 774 height 10
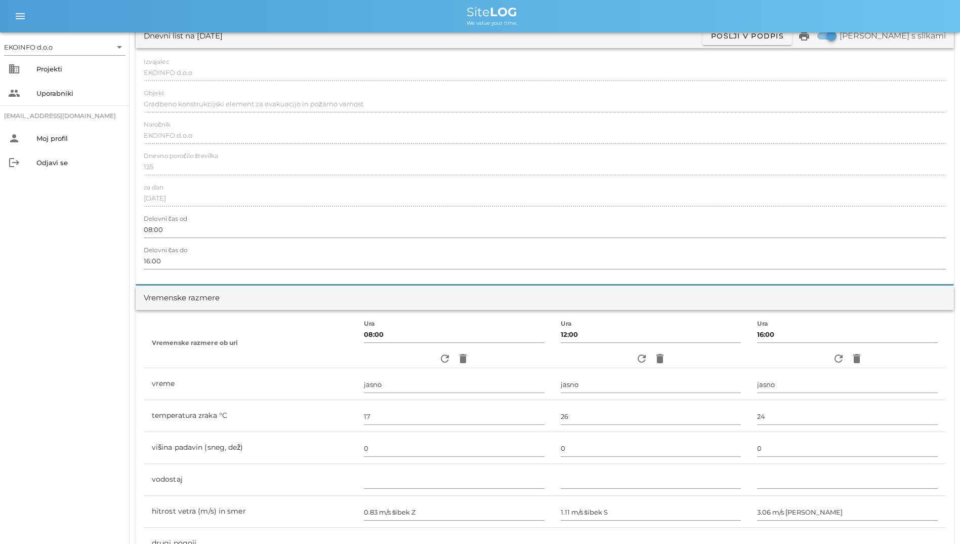
scroll to position [152, 0]
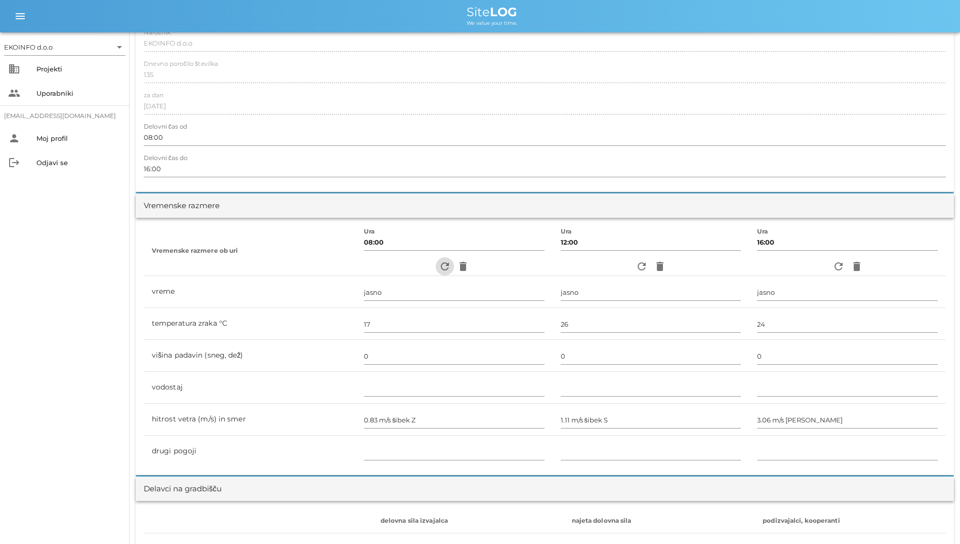
click at [439, 260] on icon "refresh" at bounding box center [445, 266] width 12 height 12
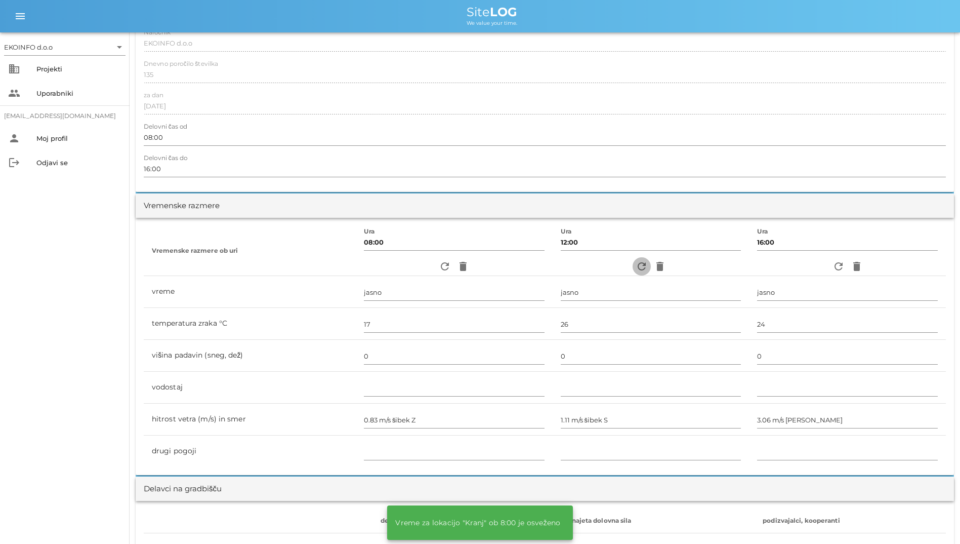
click at [636, 265] on icon "refresh" at bounding box center [642, 266] width 12 height 12
click at [840, 271] on icon "refresh" at bounding box center [839, 266] width 12 height 12
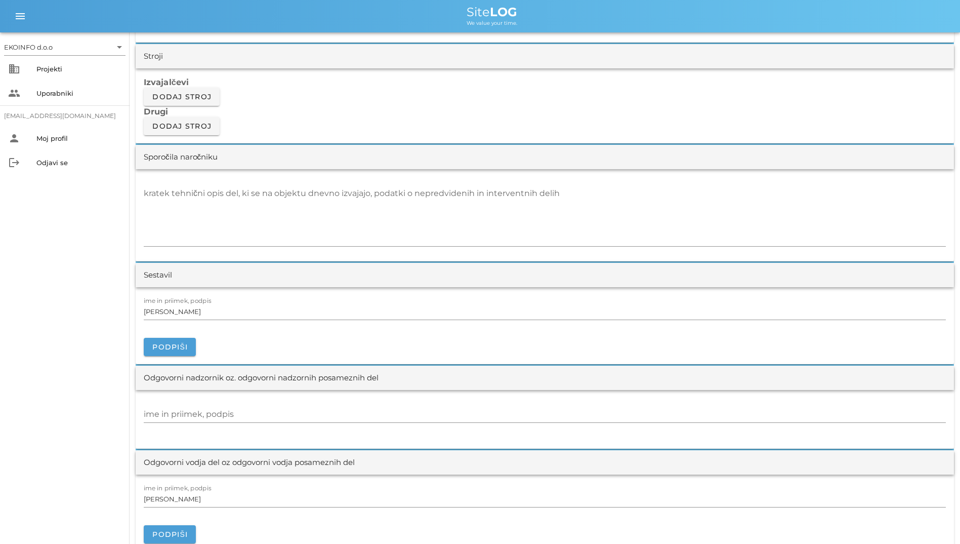
scroll to position [860, 0]
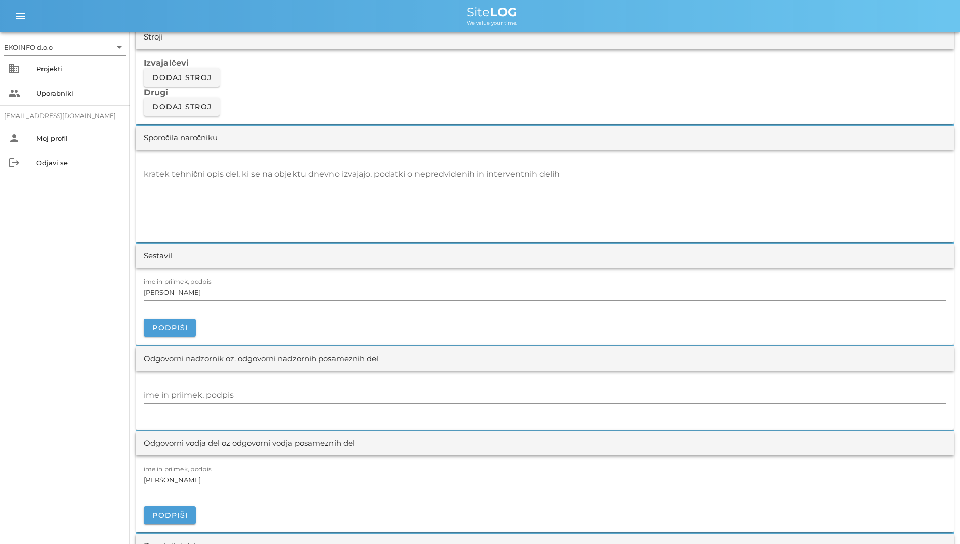
click at [426, 195] on textarea "kratek tehnični opis del, ki se na objektu dnevno izvajajo, podatki o nepredvid…" at bounding box center [545, 196] width 802 height 61
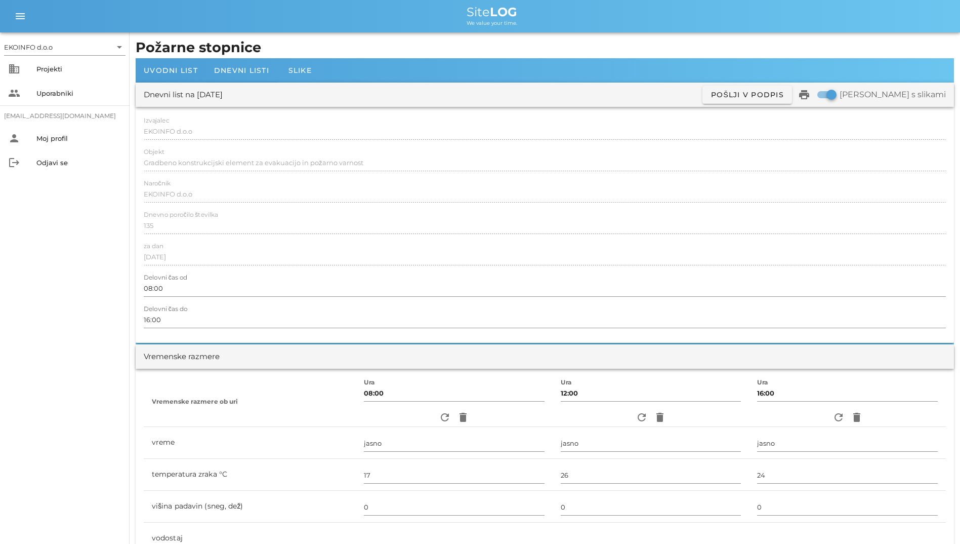
scroll to position [0, 0]
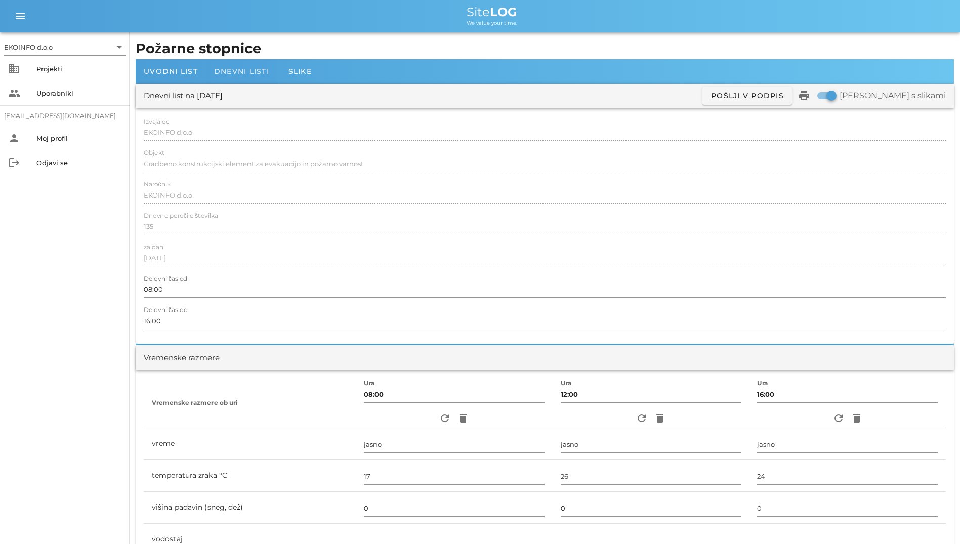
click at [271, 73] on div "Dnevni listi" at bounding box center [241, 71] width 71 height 24
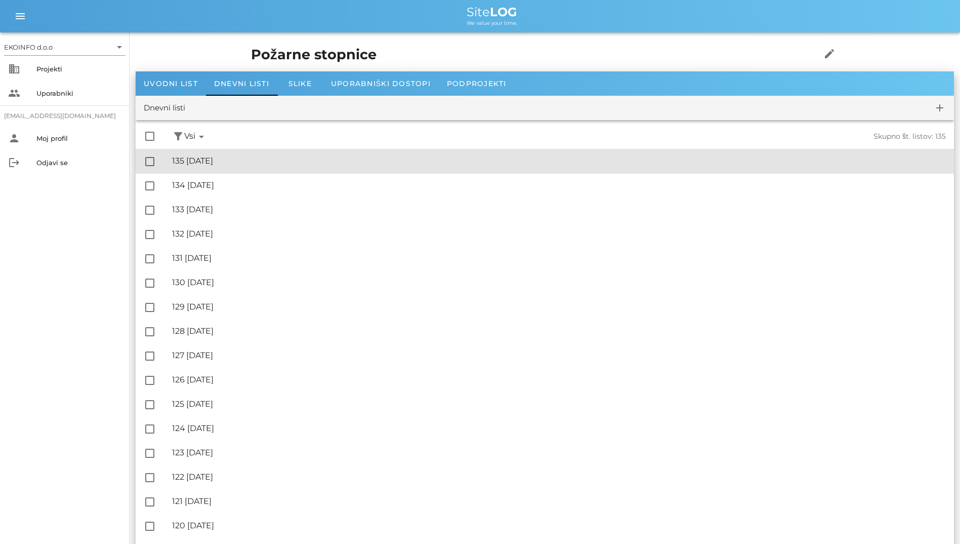
click at [228, 156] on div "🔏 135 [DATE]" at bounding box center [559, 161] width 774 height 10
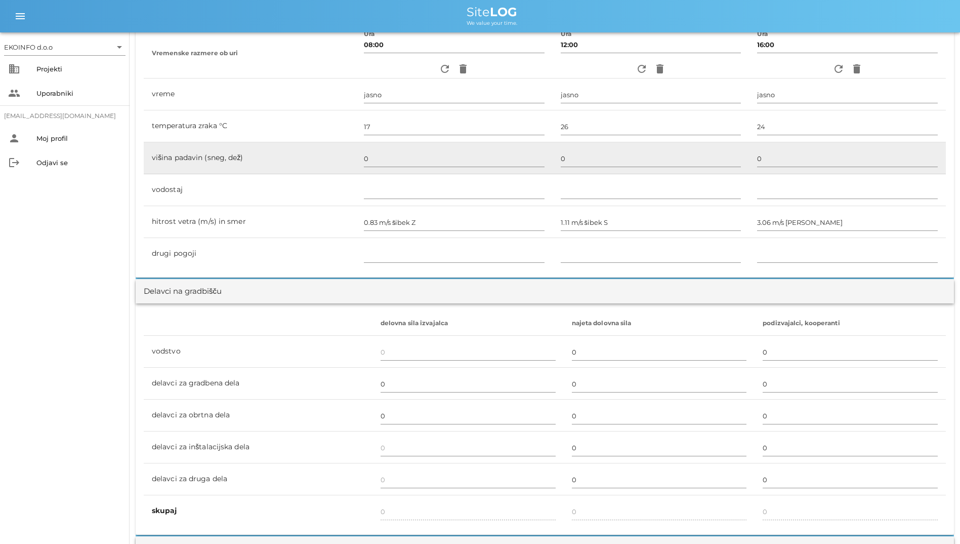
scroll to position [354, 0]
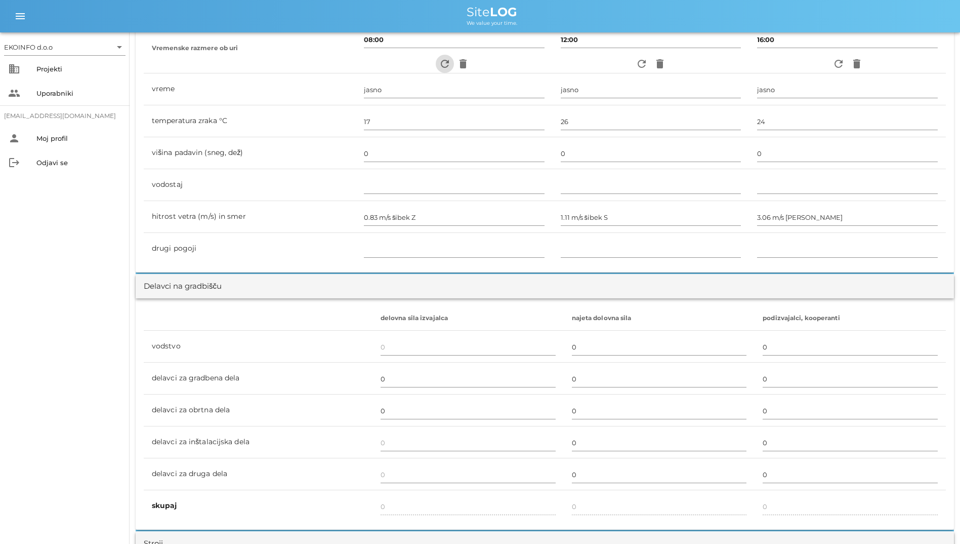
click at [439, 60] on icon "refresh" at bounding box center [445, 64] width 12 height 12
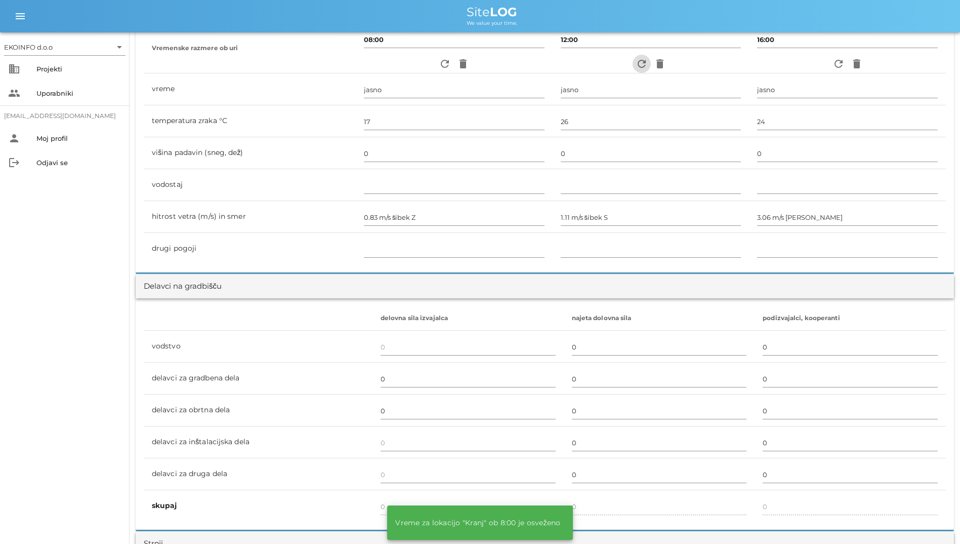
click at [642, 61] on icon "refresh" at bounding box center [642, 64] width 12 height 12
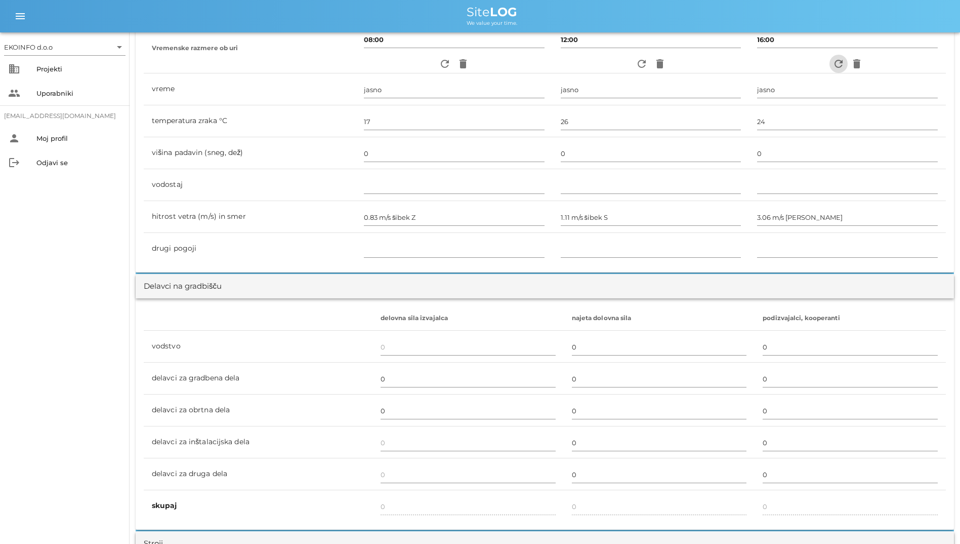
click at [841, 67] on icon "refresh" at bounding box center [839, 64] width 12 height 12
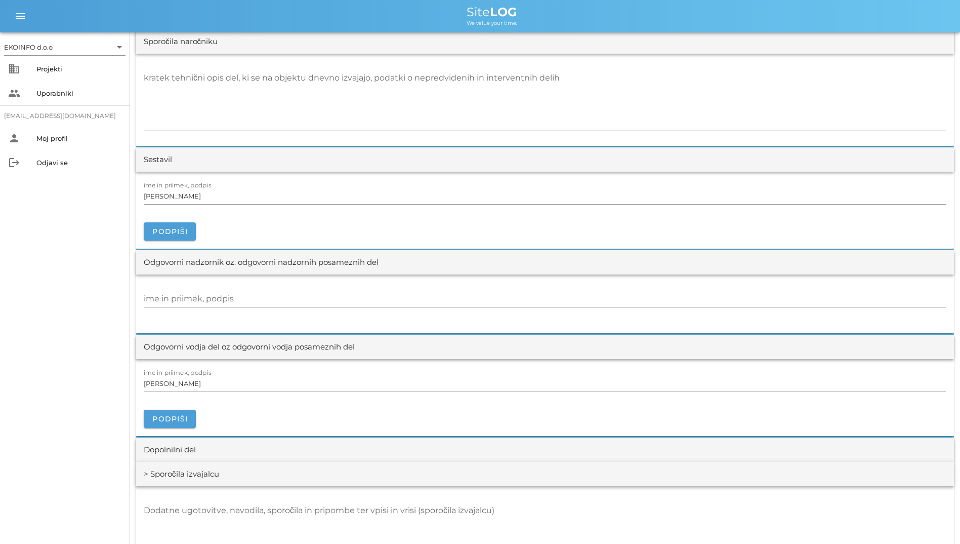
scroll to position [911, 0]
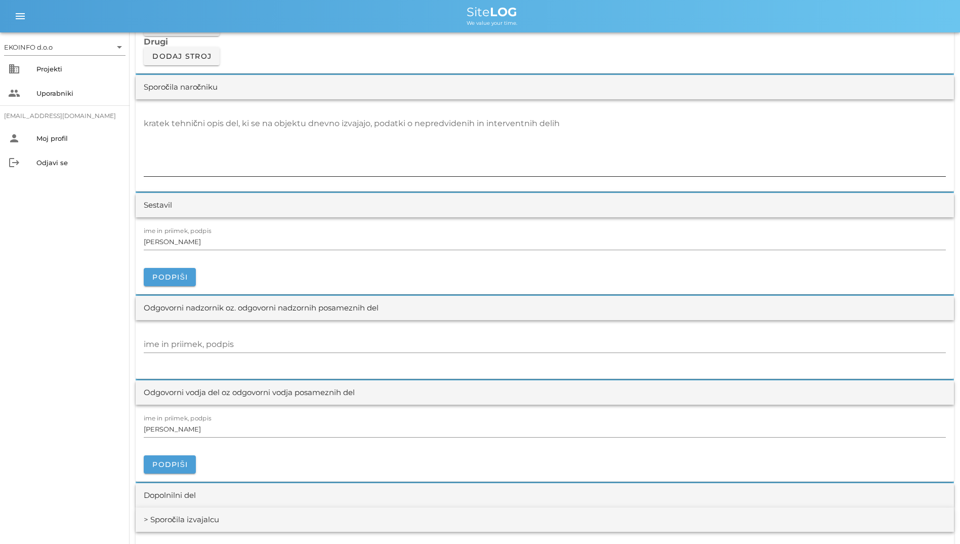
click at [314, 154] on textarea "kratek tehnični opis del, ki se na objektu dnevno izvajajo, podatki o nepredvid…" at bounding box center [545, 145] width 802 height 61
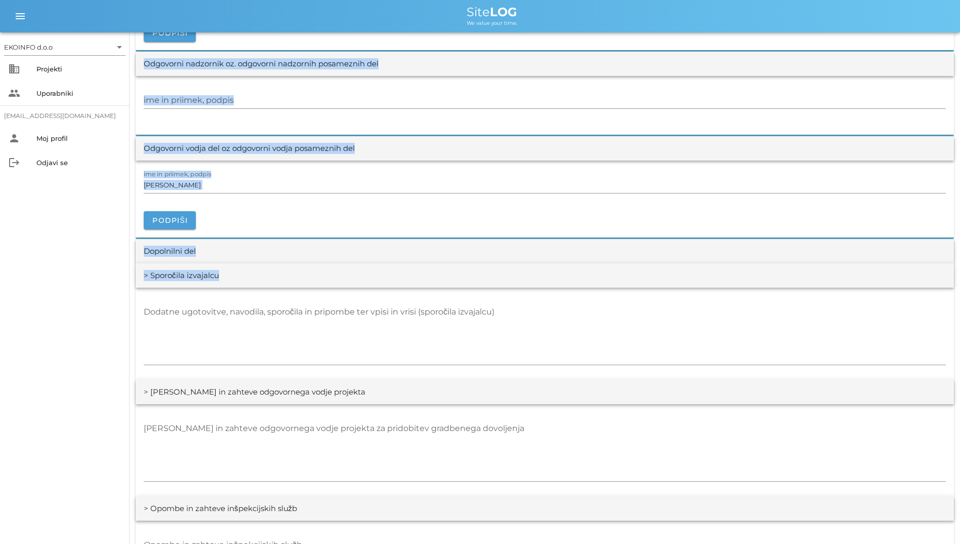
scroll to position [1265, 0]
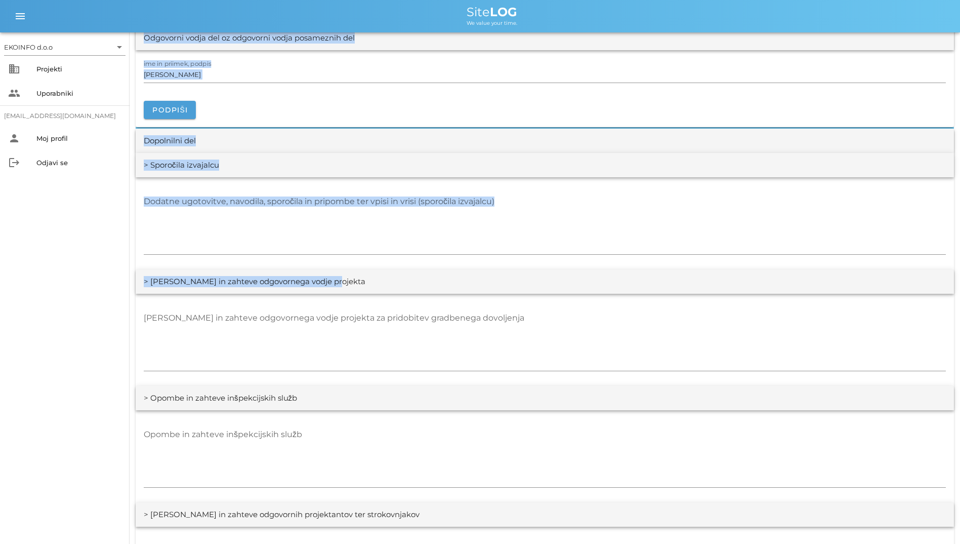
drag, startPoint x: 138, startPoint y: 53, endPoint x: 461, endPoint y: 293, distance: 402.3
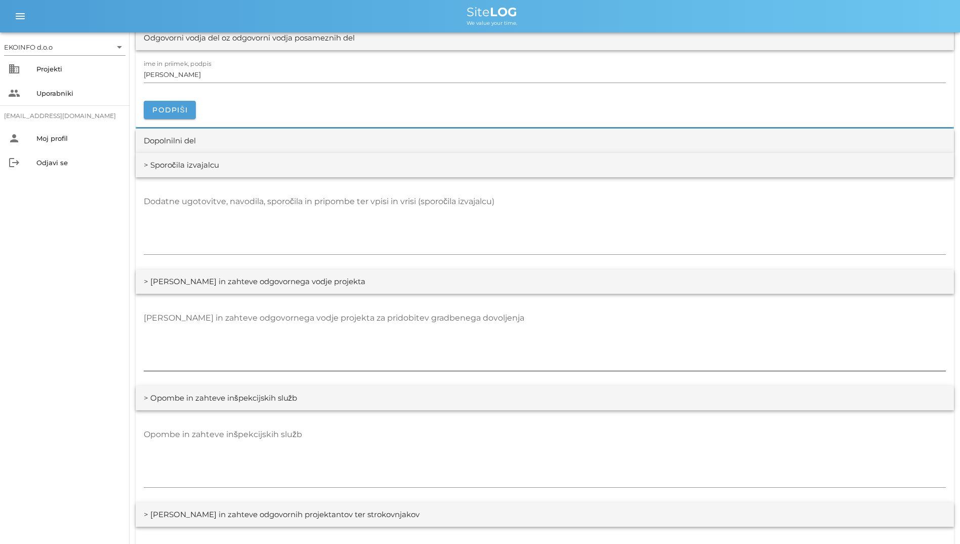
drag, startPoint x: 461, startPoint y: 293, endPoint x: 406, endPoint y: 308, distance: 56.1
click at [406, 308] on div "[PERSON_NAME] in zahteve odgovornega vodje projekta za pridobitev gradbenega do…" at bounding box center [545, 341] width 802 height 74
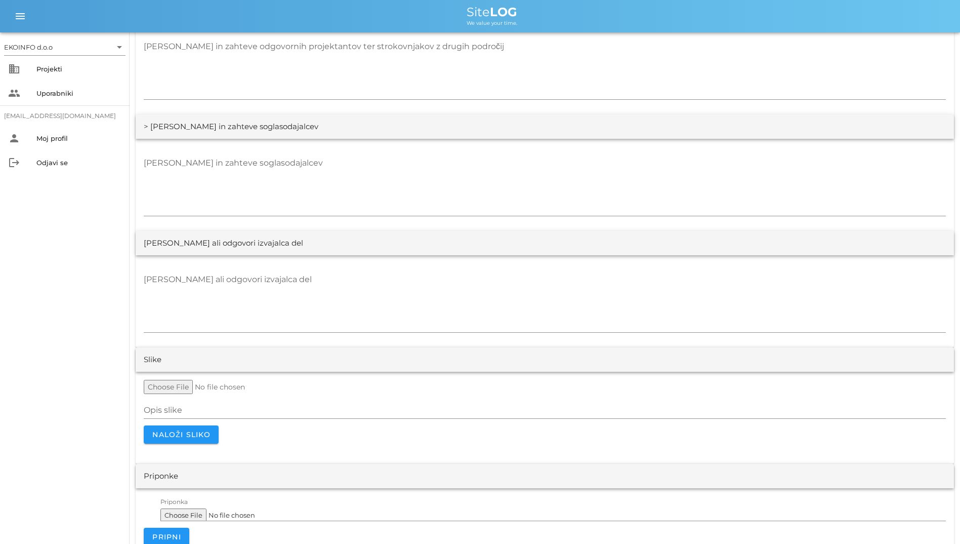
scroll to position [1786, 0]
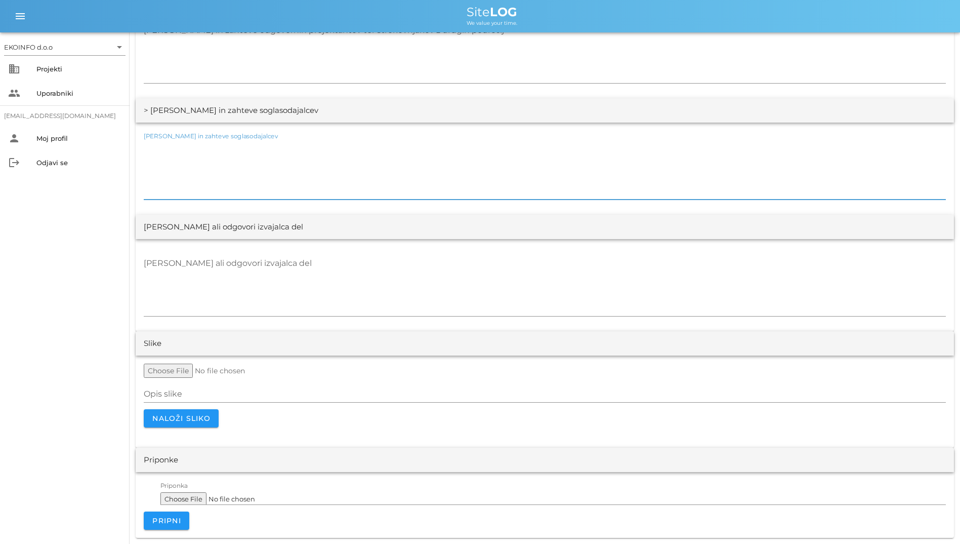
click at [381, 194] on textarea "[PERSON_NAME] in zahteve soglasodajalcev" at bounding box center [545, 169] width 802 height 61
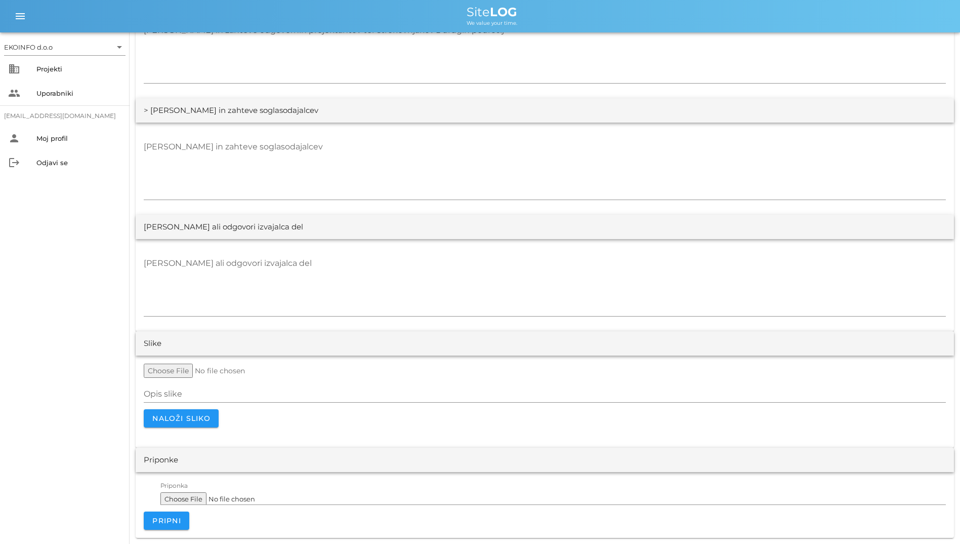
click at [388, 248] on div "[PERSON_NAME] ali odgovori izvajalca del" at bounding box center [545, 285] width 818 height 92
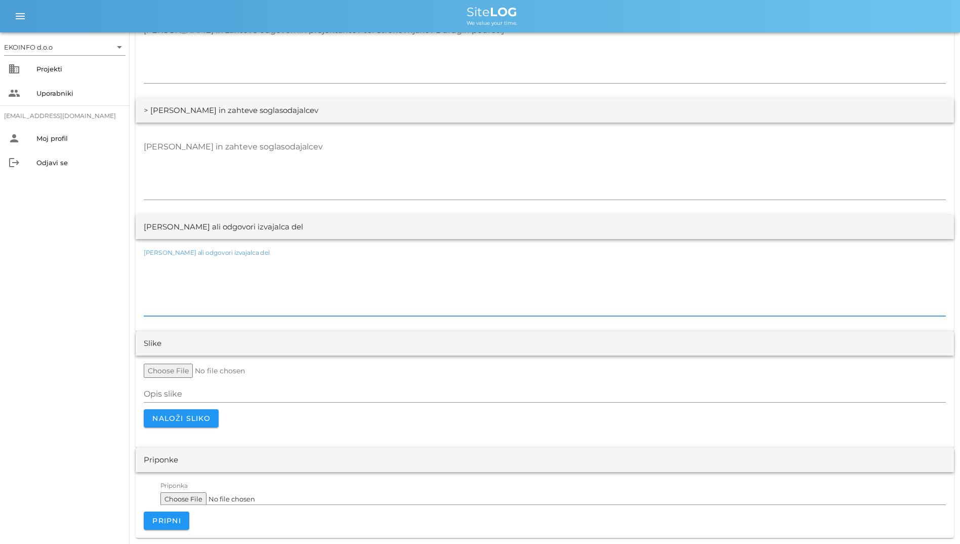
click at [423, 276] on textarea "[PERSON_NAME] ali odgovori izvajalca del" at bounding box center [545, 285] width 802 height 61
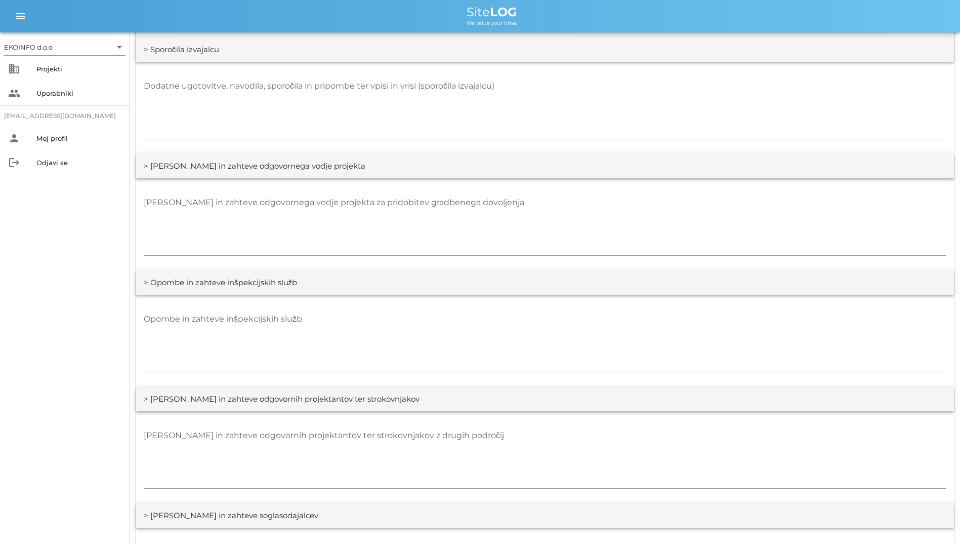
click at [362, 290] on div "> Opombe in zahteve inšpekcijskih služb" at bounding box center [545, 282] width 818 height 24
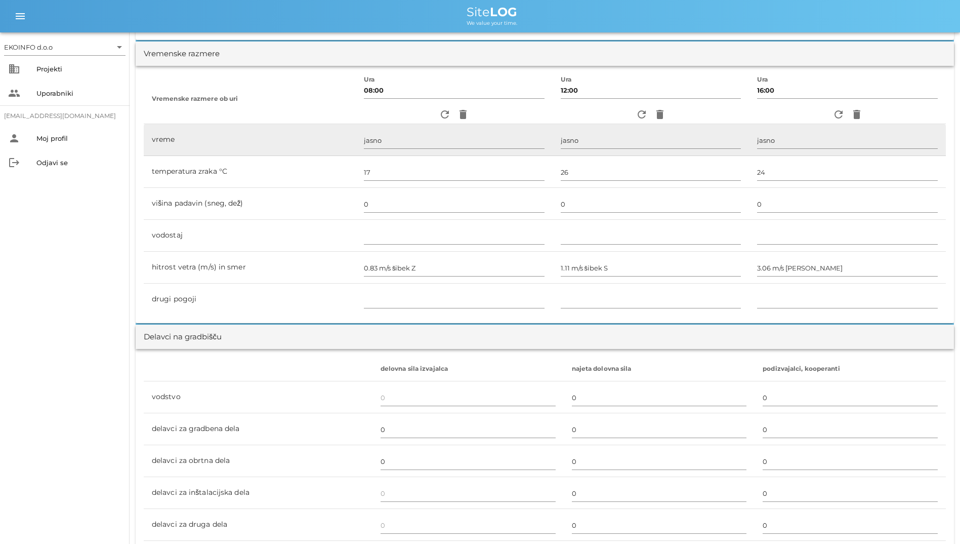
scroll to position [709, 0]
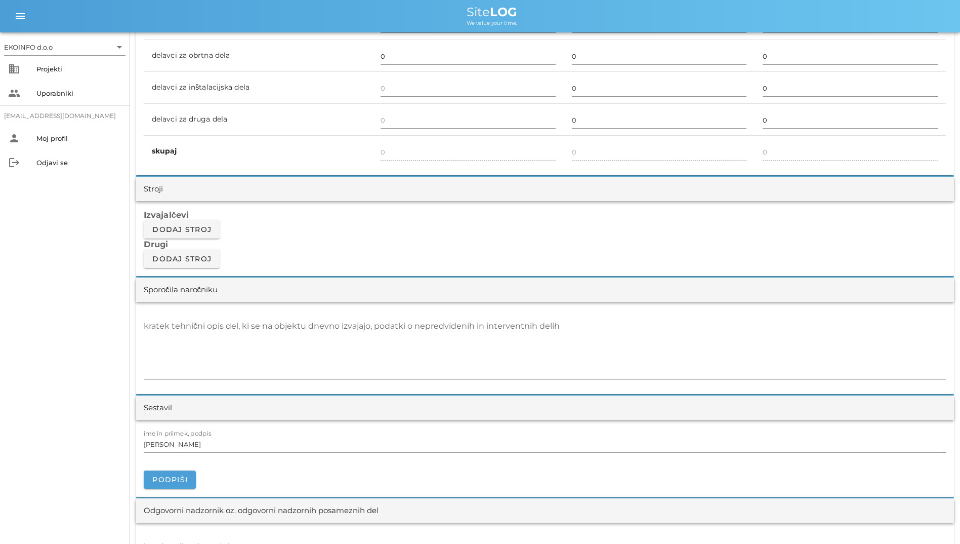
click at [282, 315] on div "kratek tehnični opis del, ki se na objektu dnevno izvajajo, podatki o nepredvid…" at bounding box center [545, 349] width 802 height 74
click at [276, 323] on div "kratek tehnični opis del, ki se na objektu dnevno izvajajo, podatki o nepredvid…" at bounding box center [545, 348] width 802 height 61
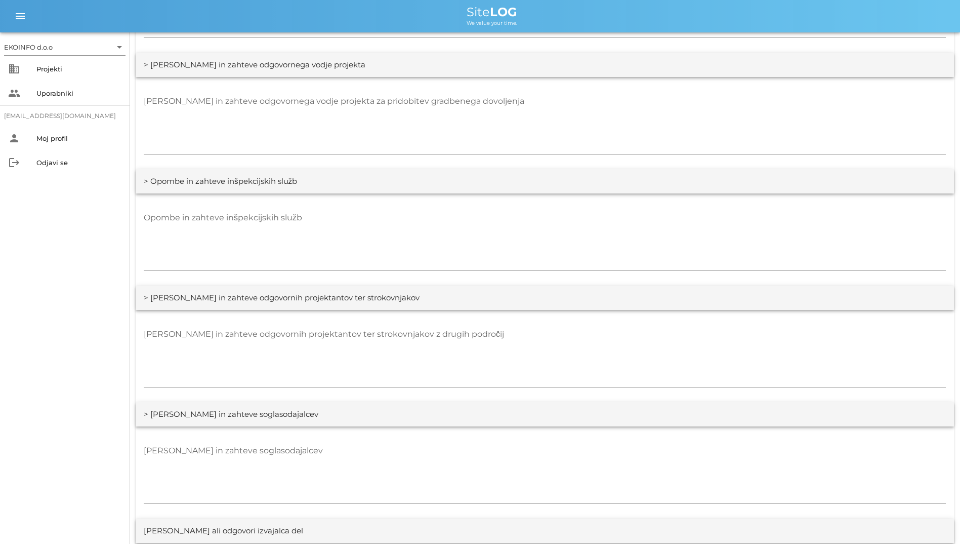
scroll to position [1431, 0]
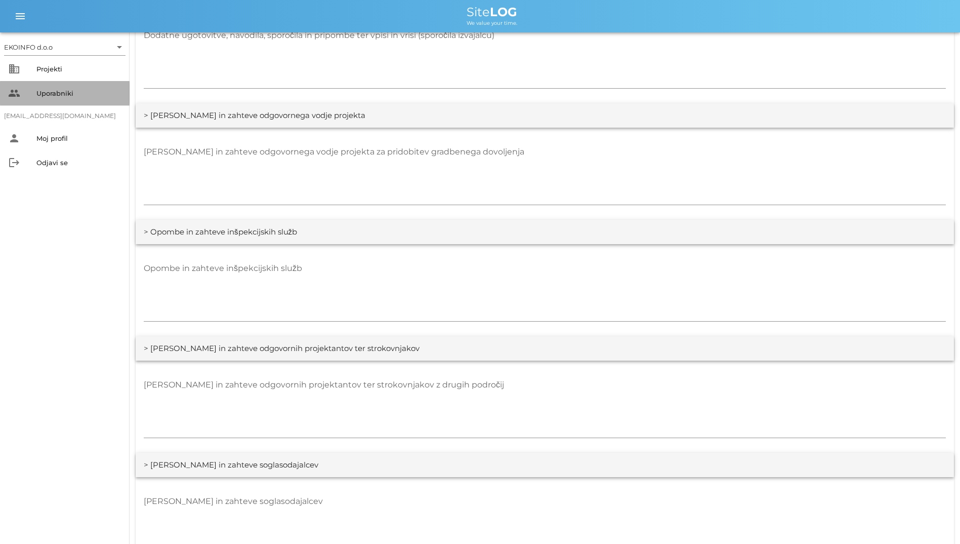
click at [43, 96] on div "Uporabniki" at bounding box center [78, 93] width 85 height 8
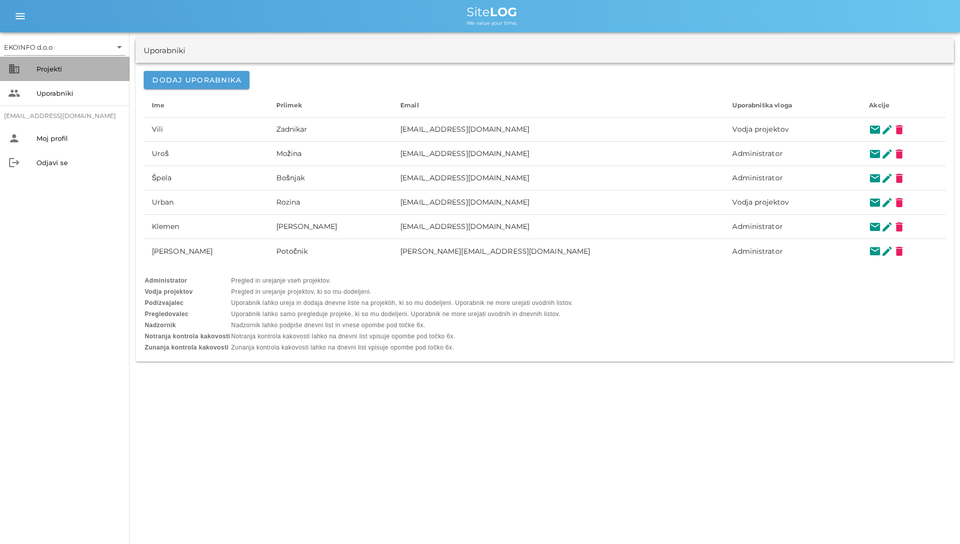
click at [61, 68] on div "Projekti" at bounding box center [78, 69] width 85 height 8
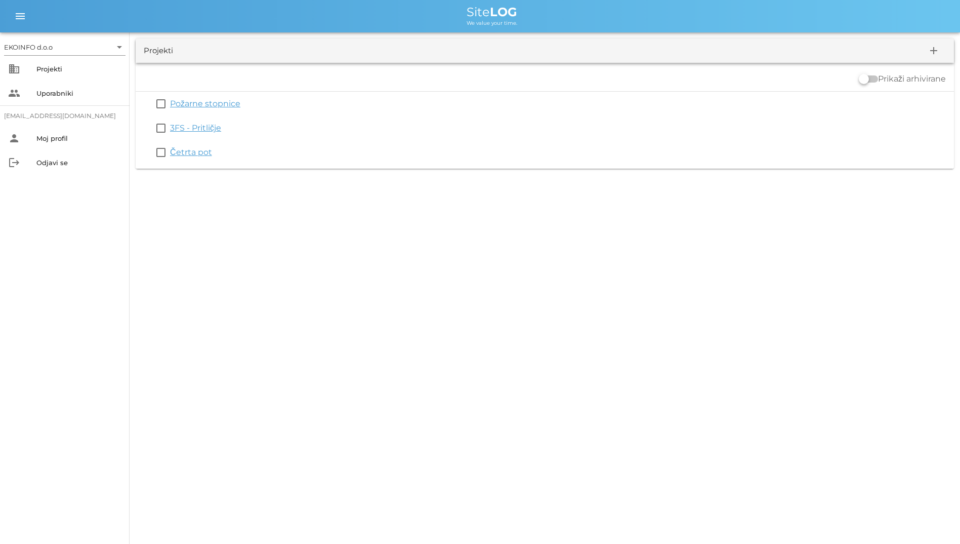
drag, startPoint x: 864, startPoint y: 76, endPoint x: 880, endPoint y: 75, distance: 15.8
click at [880, 75] on div "Prikaži arhivirane" at bounding box center [902, 79] width 87 height 12
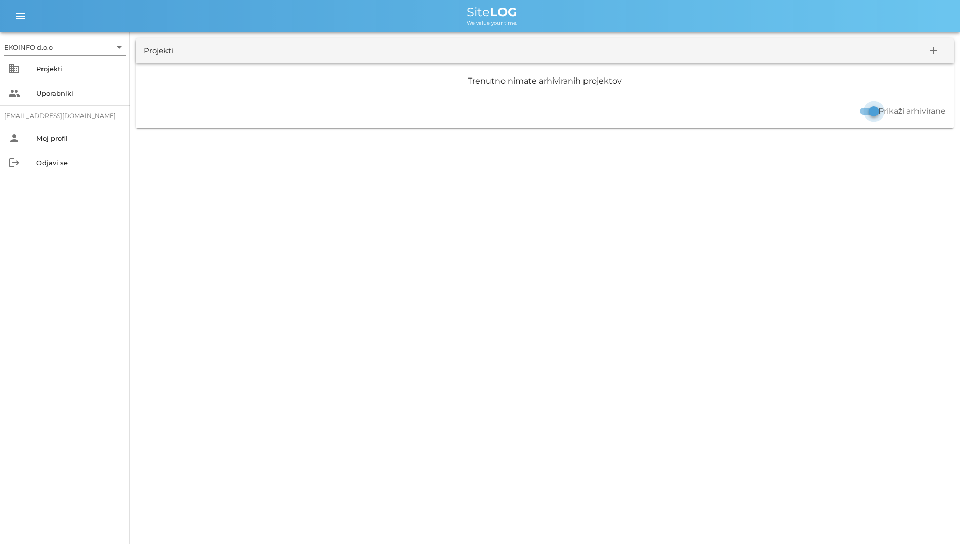
click at [866, 107] on div at bounding box center [873, 111] width 17 height 17
checkbox input "false"
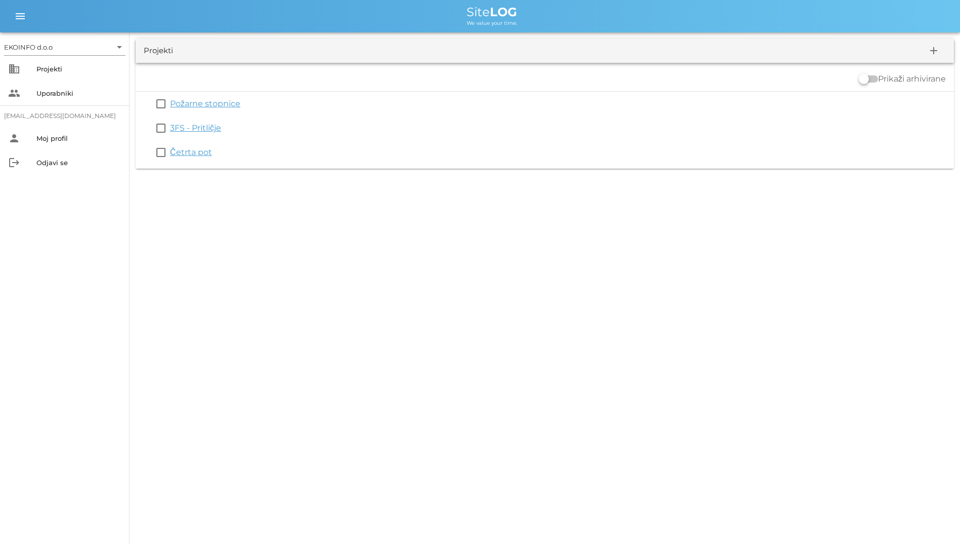
drag, startPoint x: 464, startPoint y: 14, endPoint x: 536, endPoint y: 23, distance: 73.4
click at [536, 23] on div "Site LOG We value your time." at bounding box center [492, 16] width 920 height 20
drag, startPoint x: 536, startPoint y: 23, endPoint x: 414, endPoint y: 22, distance: 122.5
click at [414, 22] on div "We value your time." at bounding box center [492, 22] width 920 height 8
drag, startPoint x: 483, startPoint y: 15, endPoint x: 525, endPoint y: 28, distance: 44.7
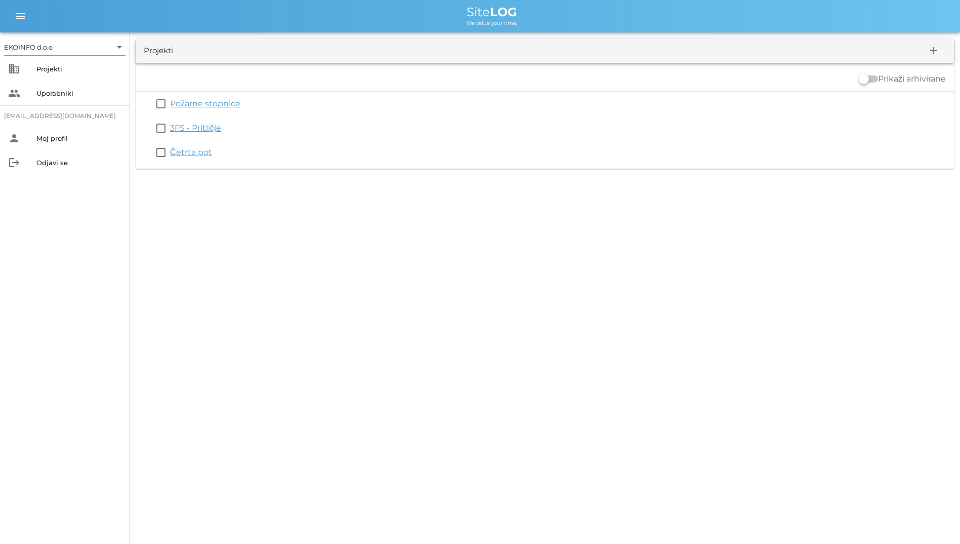
click at [525, 28] on div "menu menu Site LOG We value your time." at bounding box center [480, 16] width 960 height 32
click at [396, 24] on div "We value your time." at bounding box center [492, 22] width 920 height 8
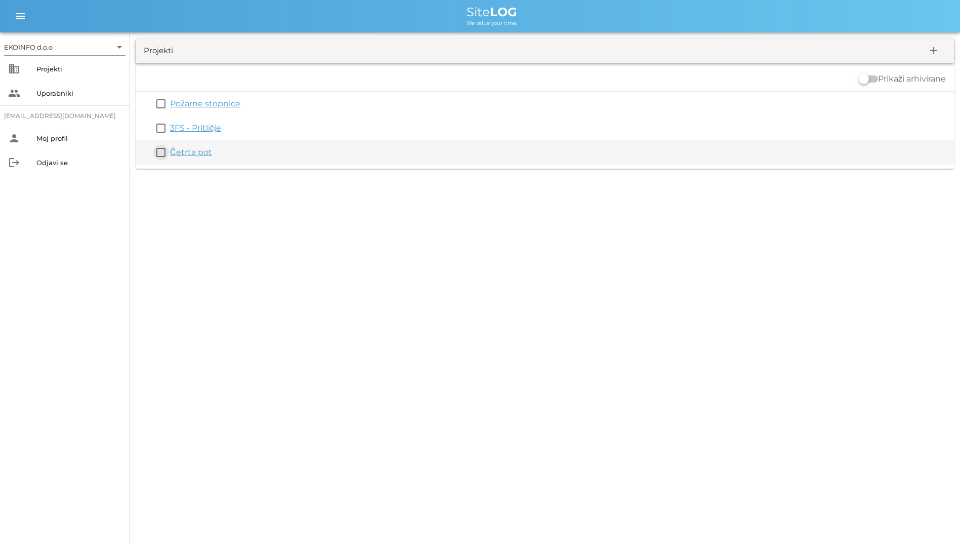
click at [158, 150] on button "check_box_outline_blank" at bounding box center [161, 152] width 12 height 12
click at [165, 160] on button "check_box" at bounding box center [161, 158] width 12 height 12
